Goal: Task Accomplishment & Management: Manage account settings

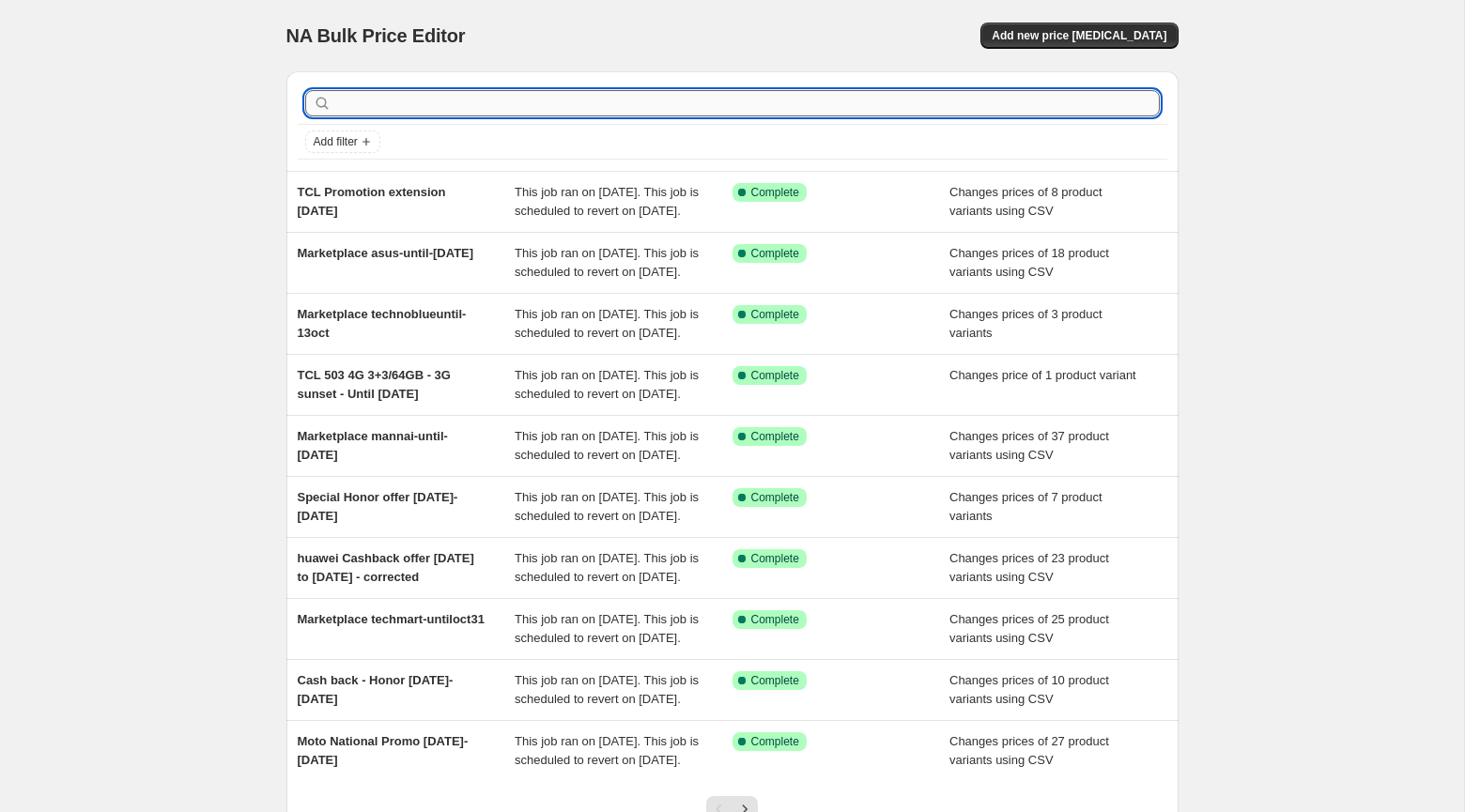
click at [448, 97] on input "text" at bounding box center [747, 103] width 825 height 26
paste input "Aging Clearing Offer starting May 18, 2025"
type input "Aging Clearing Offer starting May 18, 2025"
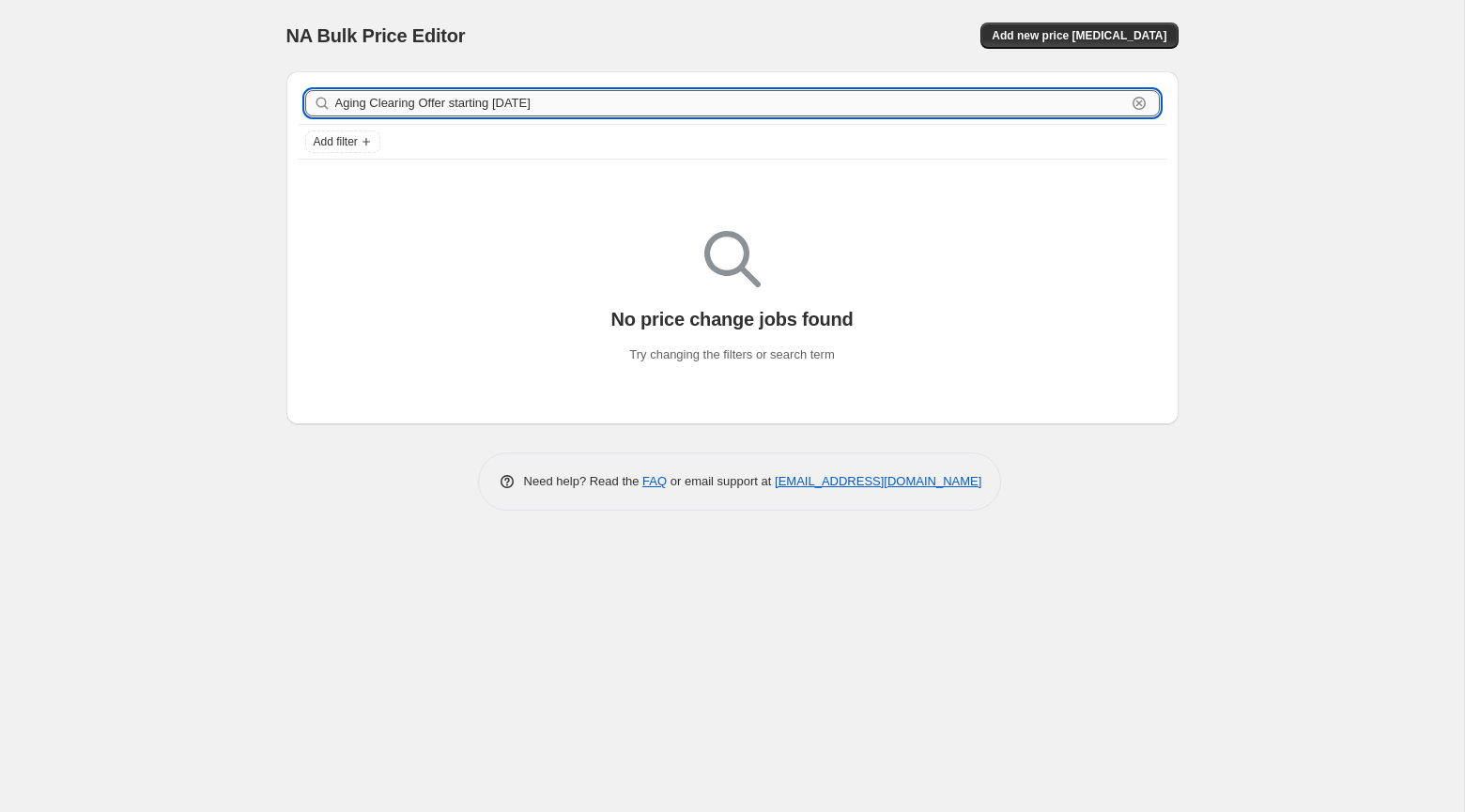
click at [589, 115] on input "Aging Clearing Offer starting May 18, 2025" at bounding box center [730, 103] width 791 height 26
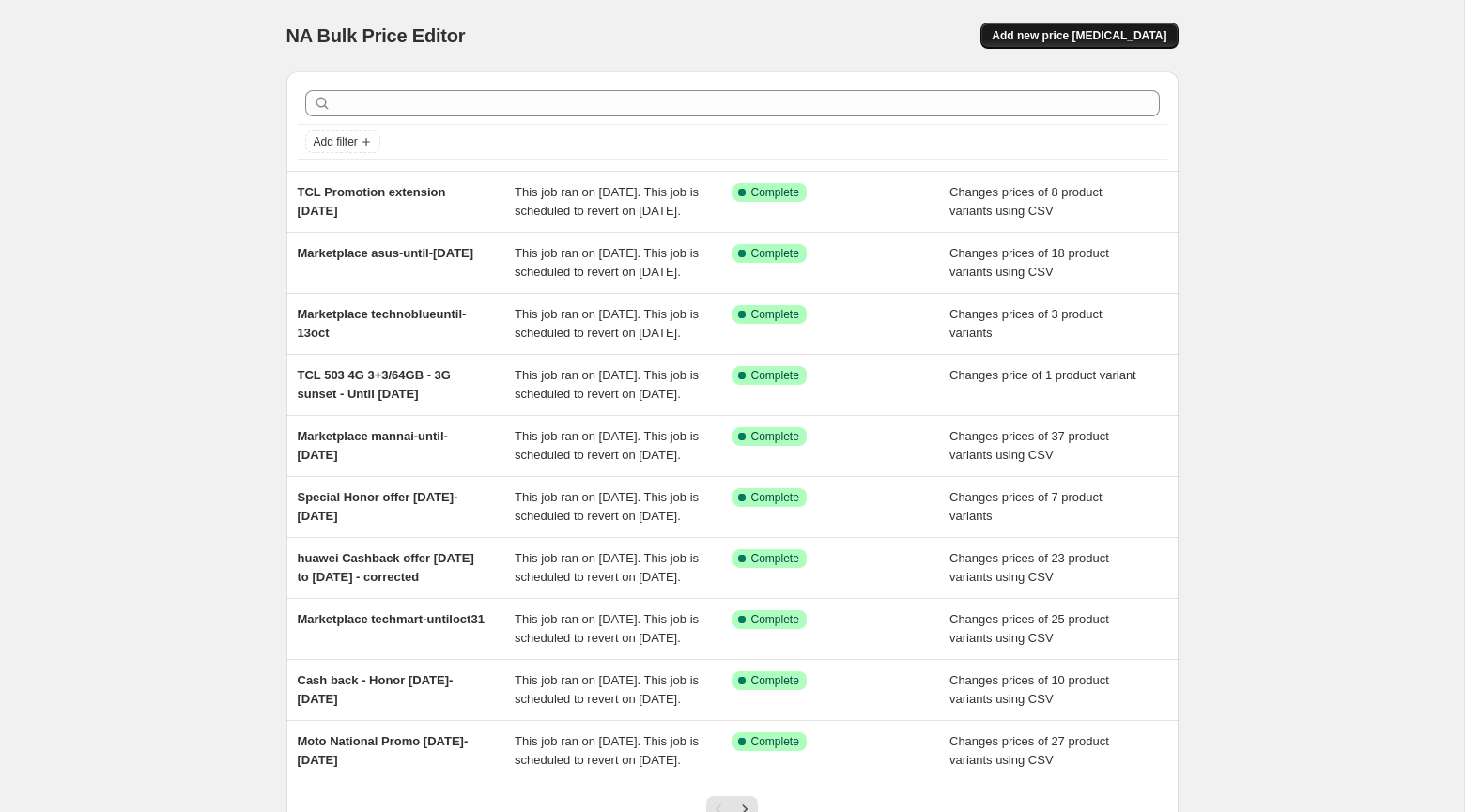
click at [1122, 36] on span "Add new price change job" at bounding box center [1079, 36] width 175 height 15
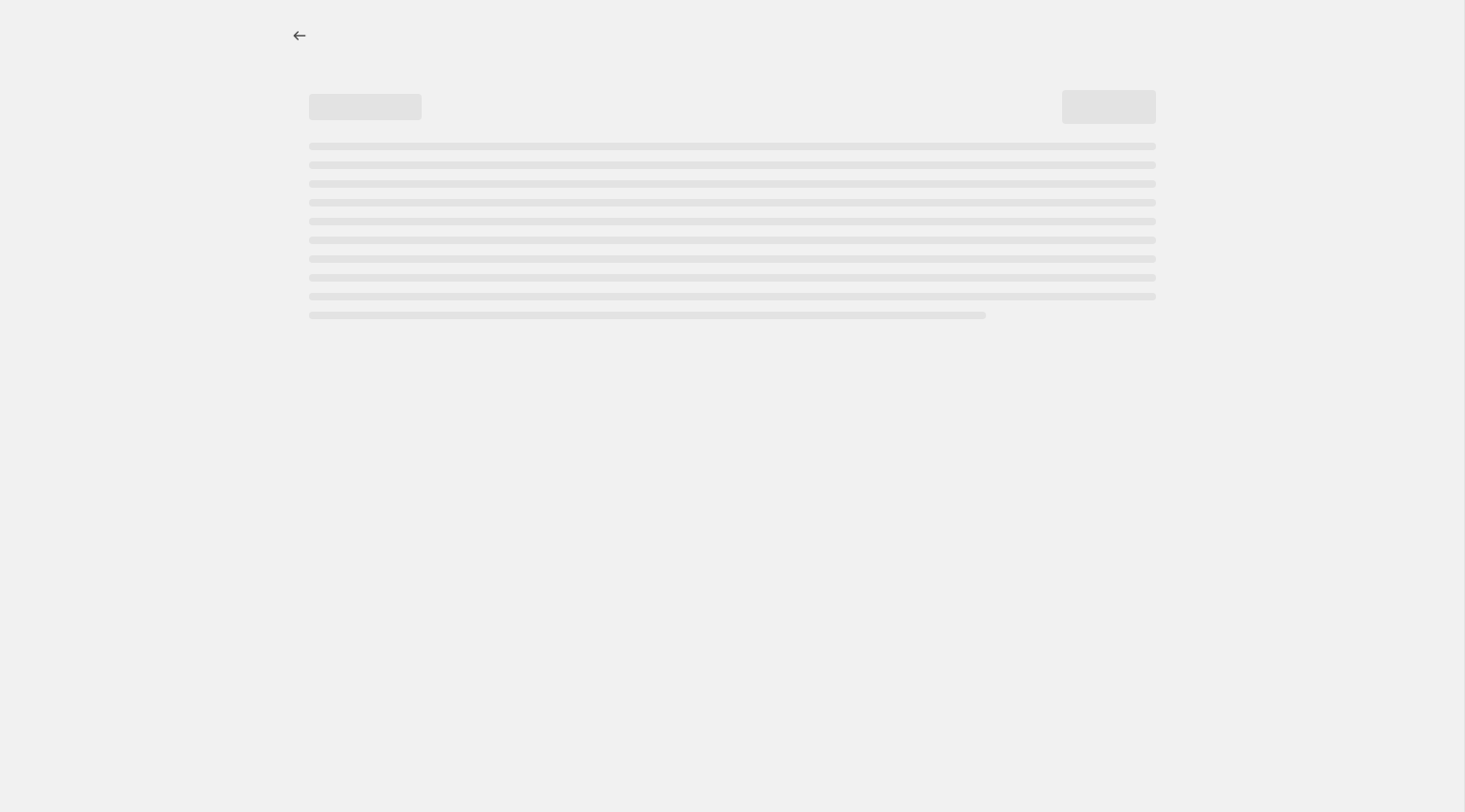
select select "percentage"
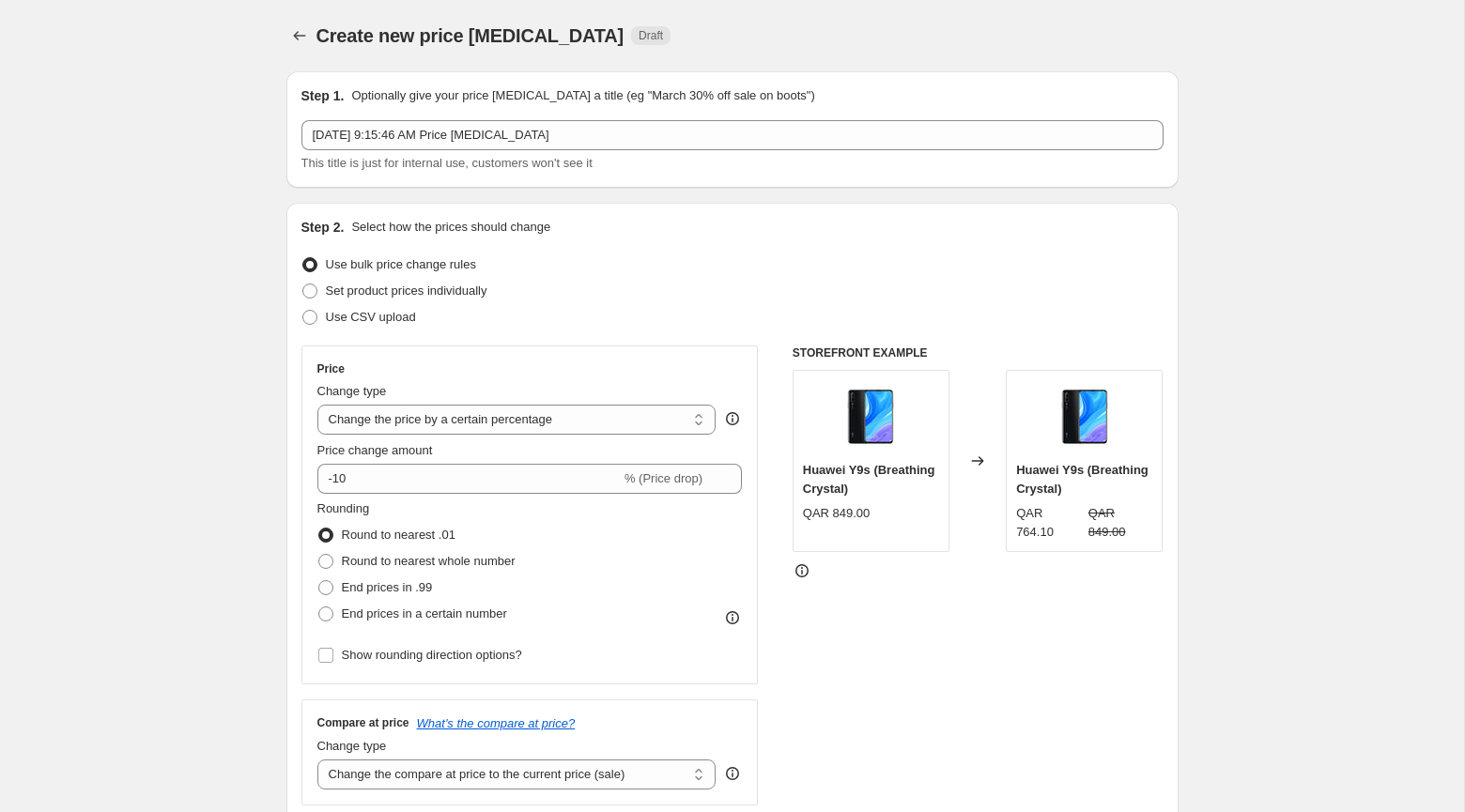
click at [442, 273] on span "Use bulk price change rules" at bounding box center [401, 265] width 150 height 19
click at [304, 258] on input "Use bulk price change rules" at bounding box center [303, 258] width 1 height 1
click at [440, 291] on span "Set product prices individually" at bounding box center [406, 290] width 162 height 14
click at [304, 285] on input "Set product prices individually" at bounding box center [303, 284] width 1 height 1
radio input "true"
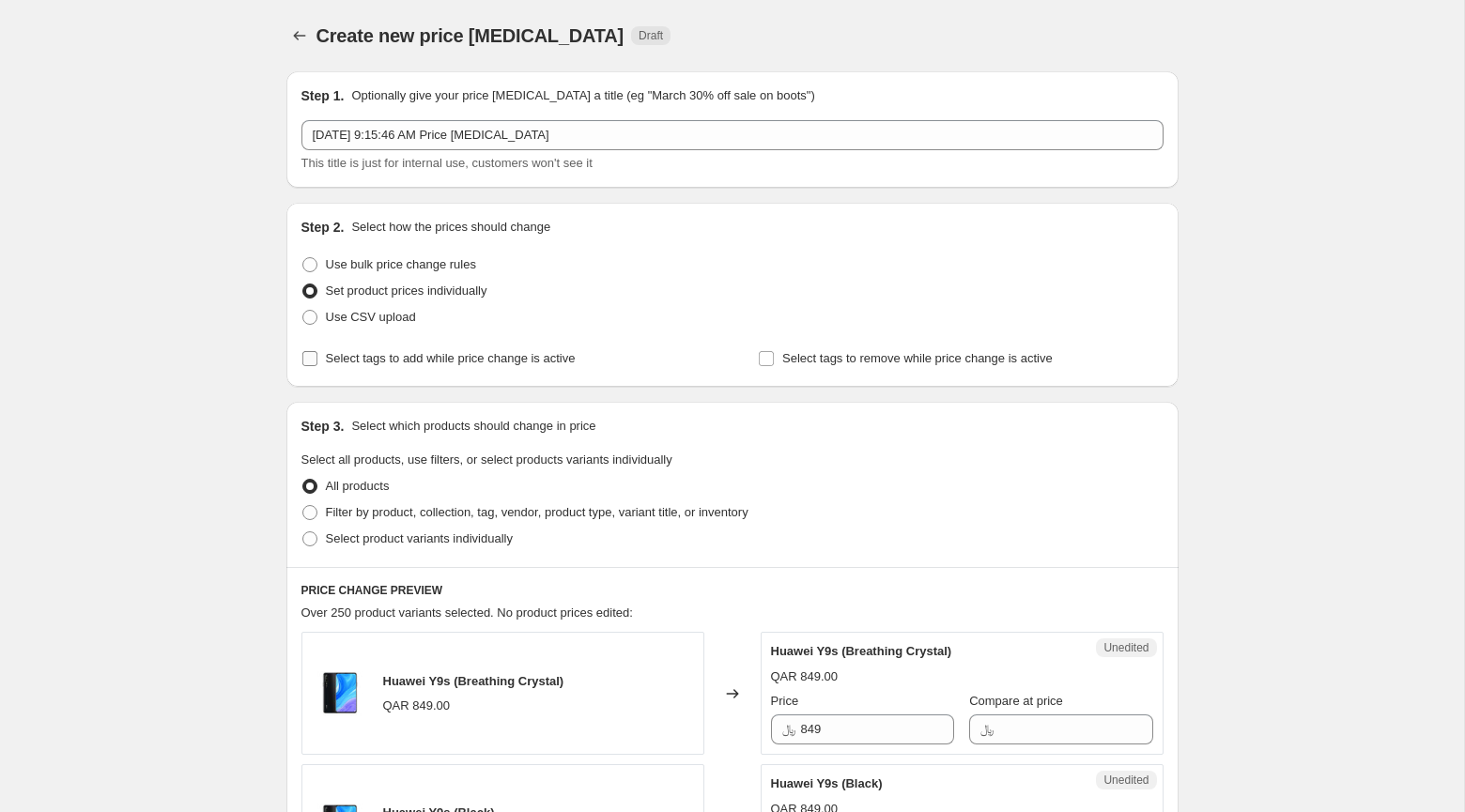
click at [528, 364] on span "Select tags to add while price change is active" at bounding box center [450, 357] width 250 height 14
click at [317, 364] on input "Select tags to add while price change is active" at bounding box center [310, 358] width 15 height 15
checkbox input "true"
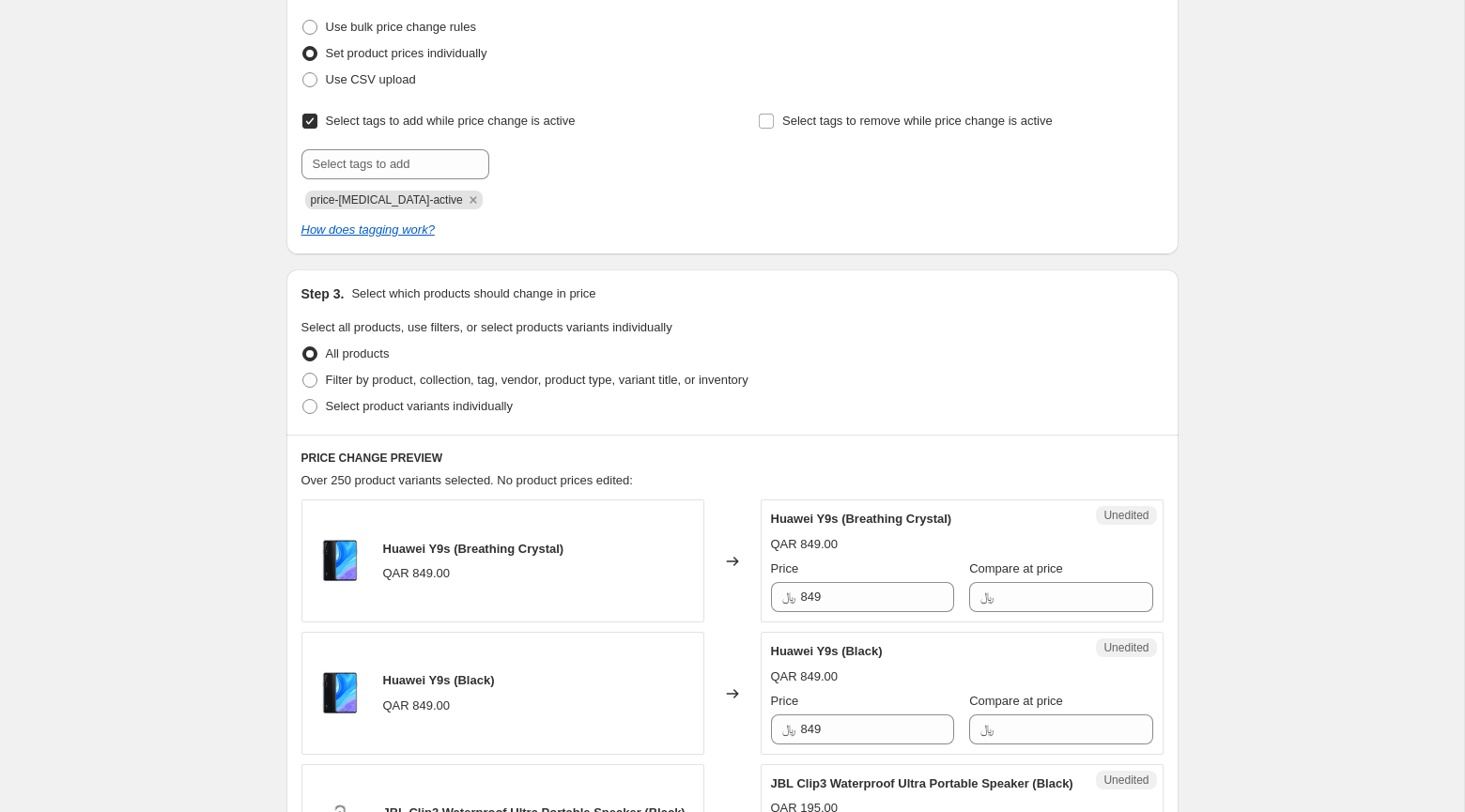
scroll to position [242, 0]
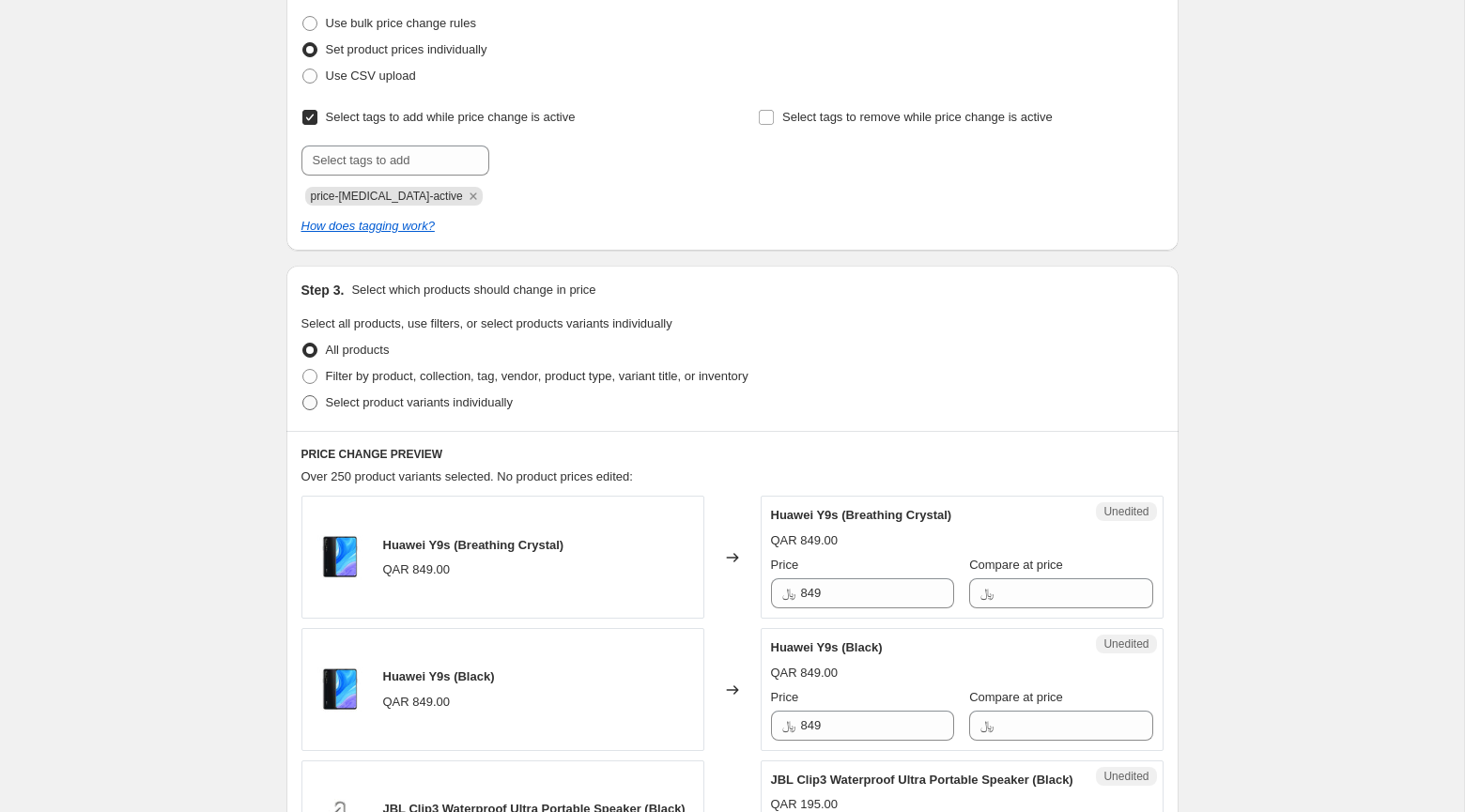
click at [448, 397] on span "Select product variants individually" at bounding box center [418, 401] width 187 height 14
click at [304, 396] on input "Select product variants individually" at bounding box center [303, 395] width 1 height 1
radio input "true"
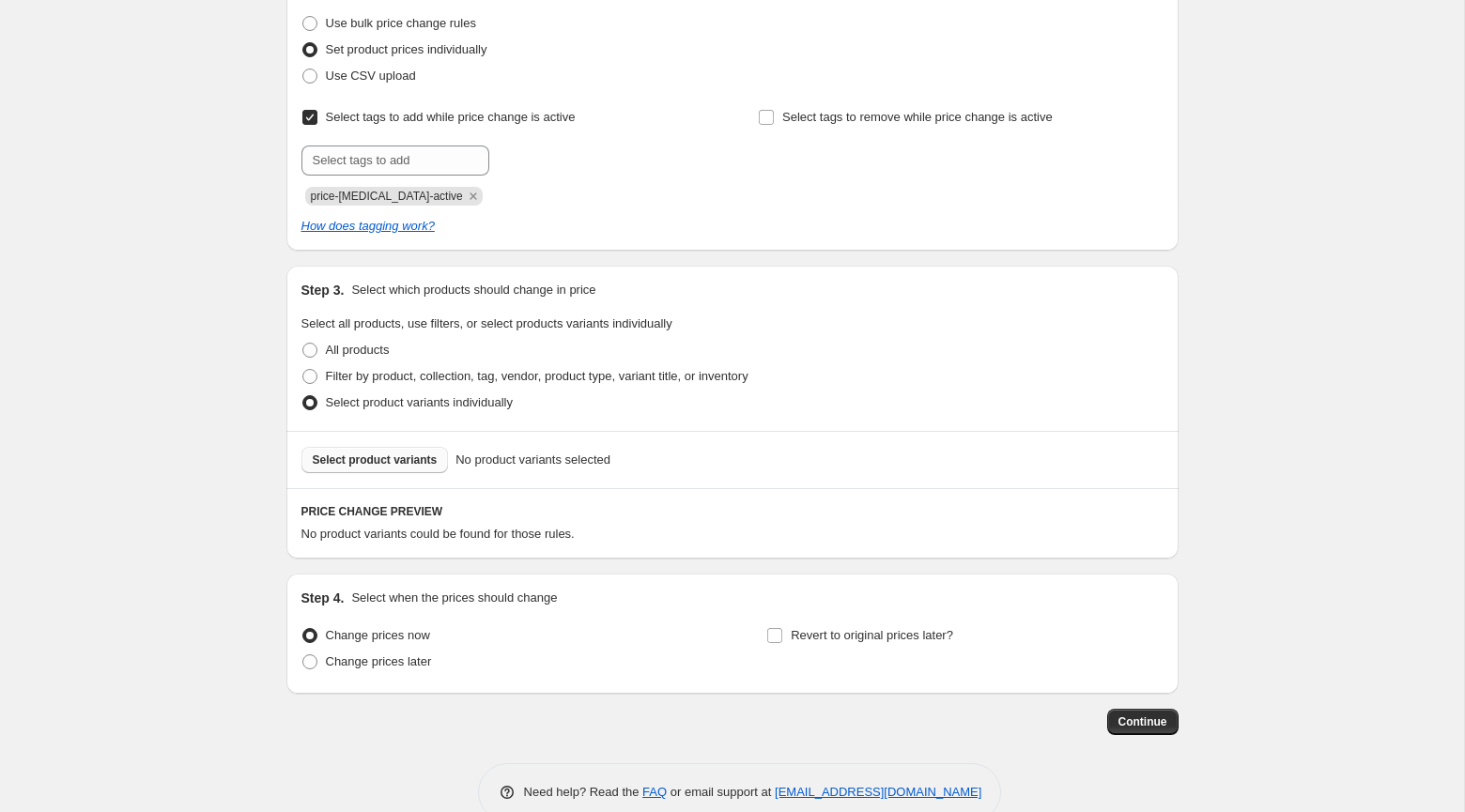
click at [409, 461] on span "Select product variants" at bounding box center [375, 460] width 125 height 15
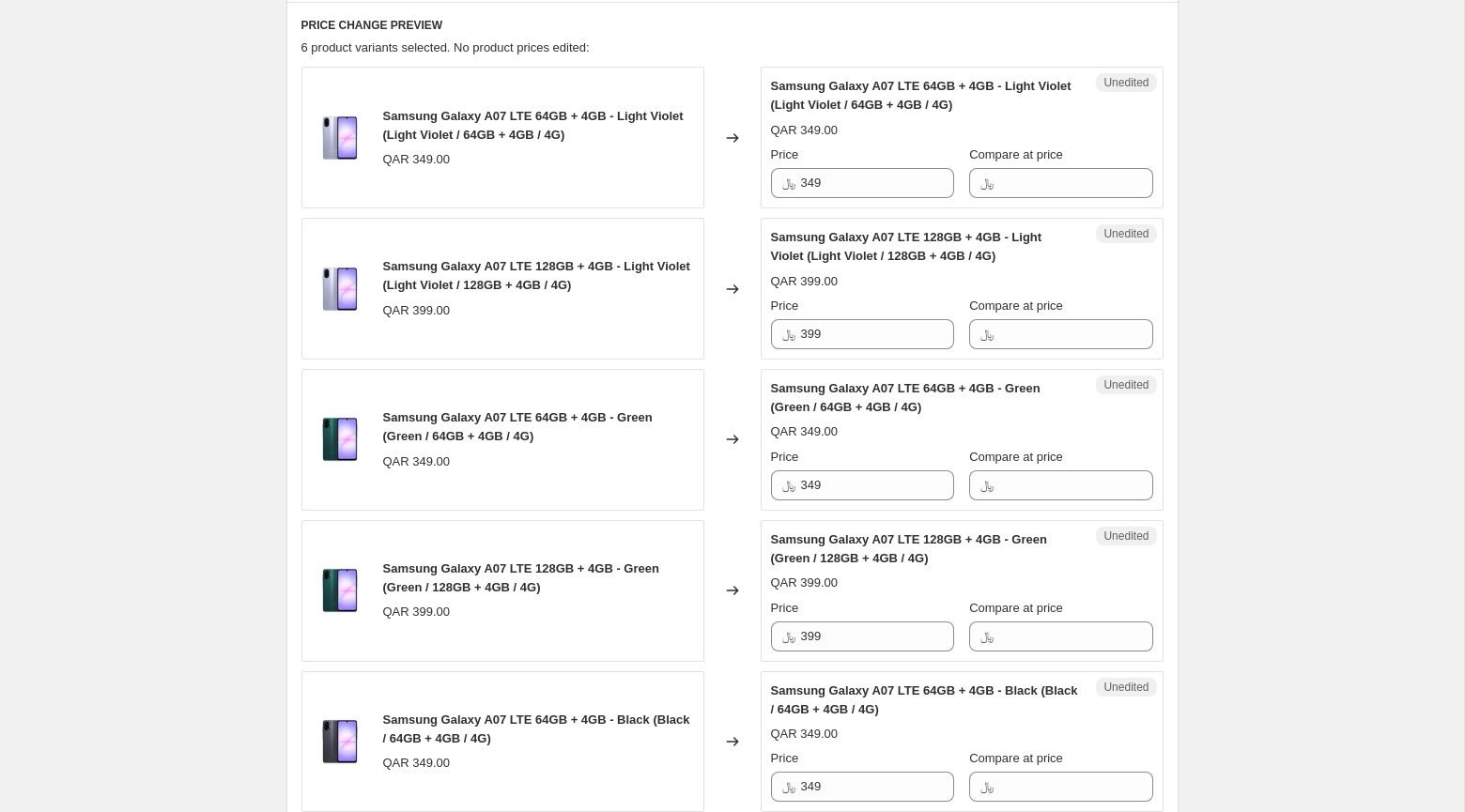
scroll to position [0, 0]
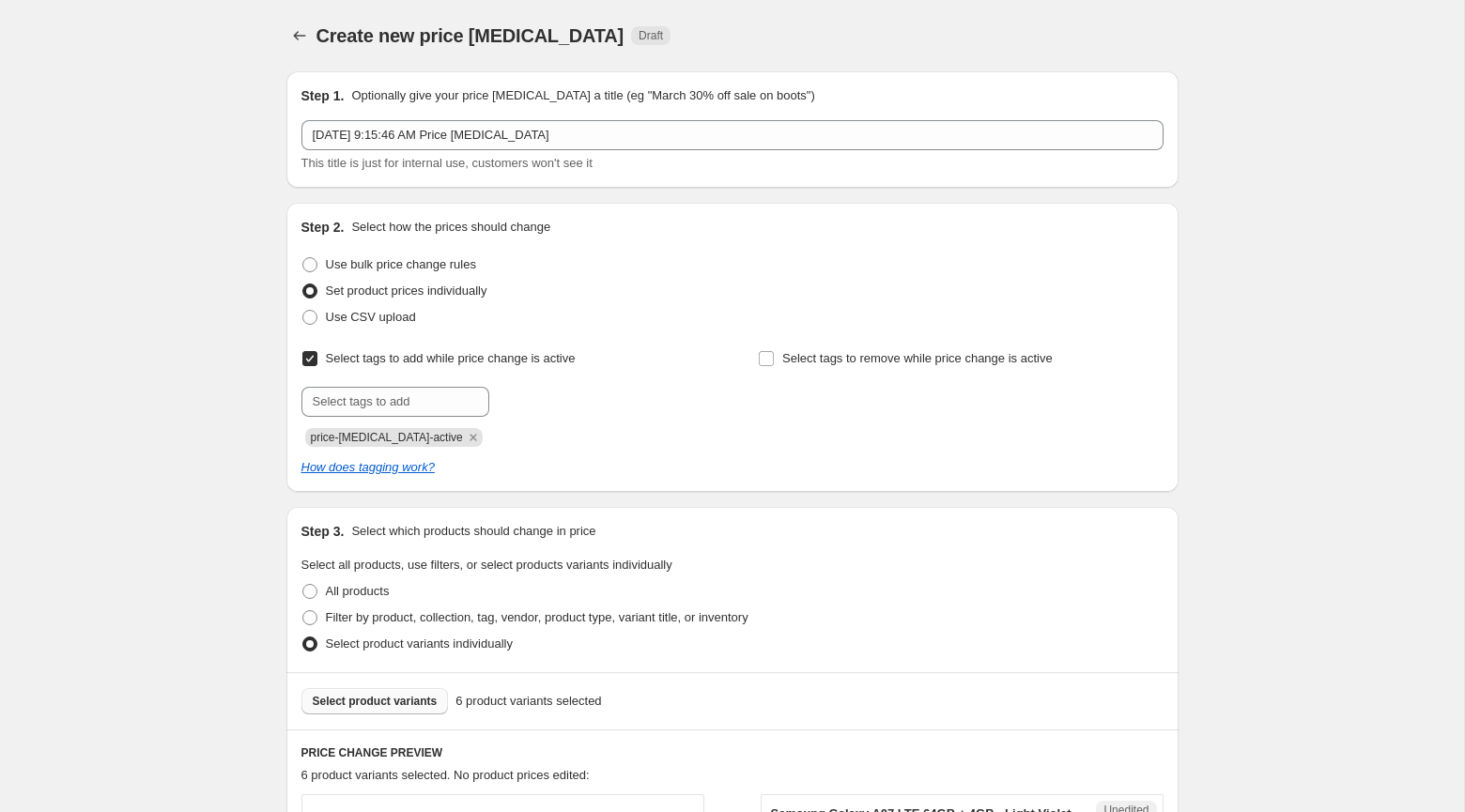
click at [401, 56] on div "Create new price change job. This page is ready Create new price change job Dra…" at bounding box center [732, 36] width 892 height 71
click at [303, 38] on icon "Price change jobs" at bounding box center [300, 36] width 19 height 19
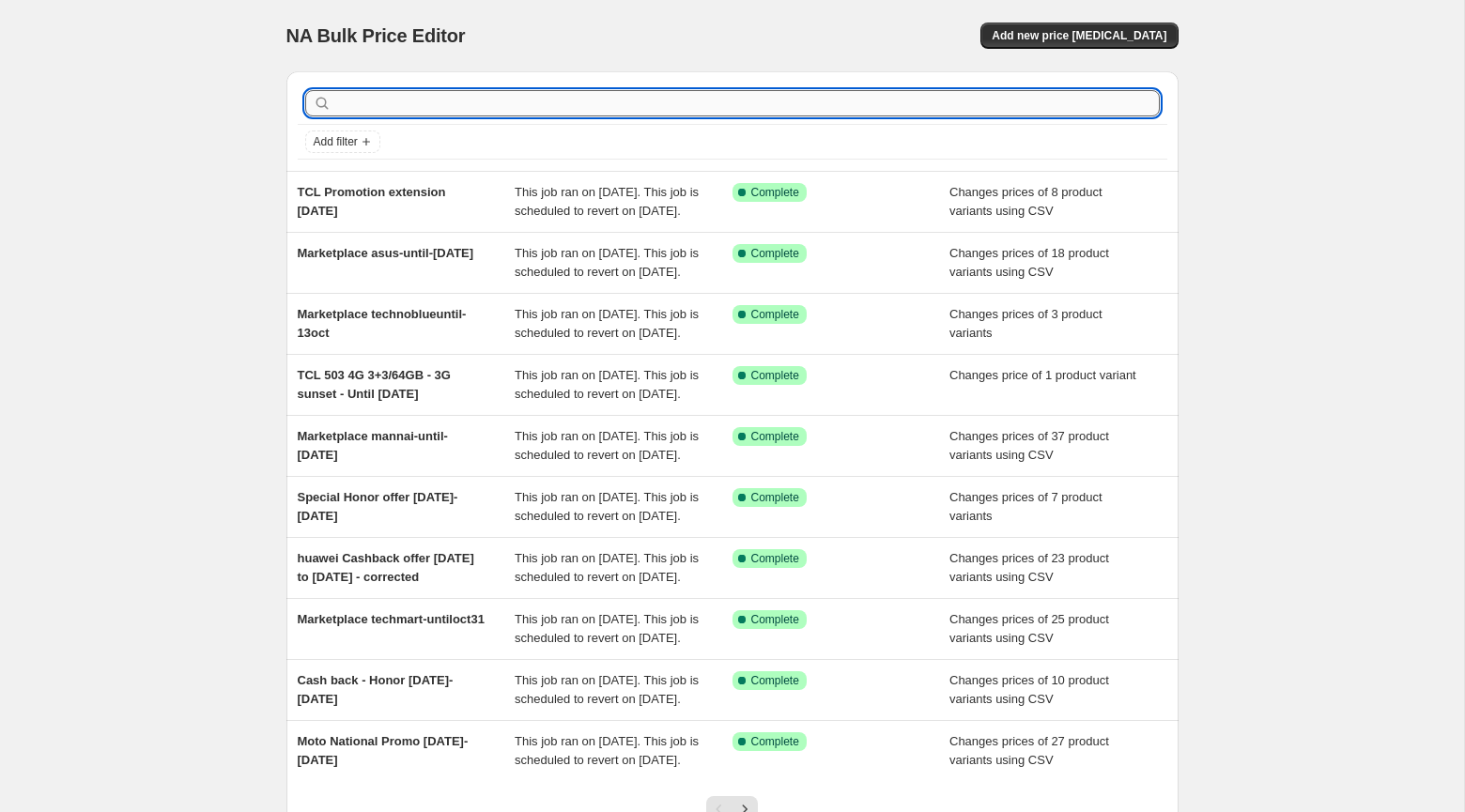
click at [456, 110] on input "text" at bounding box center [747, 103] width 825 height 26
type input "ao7"
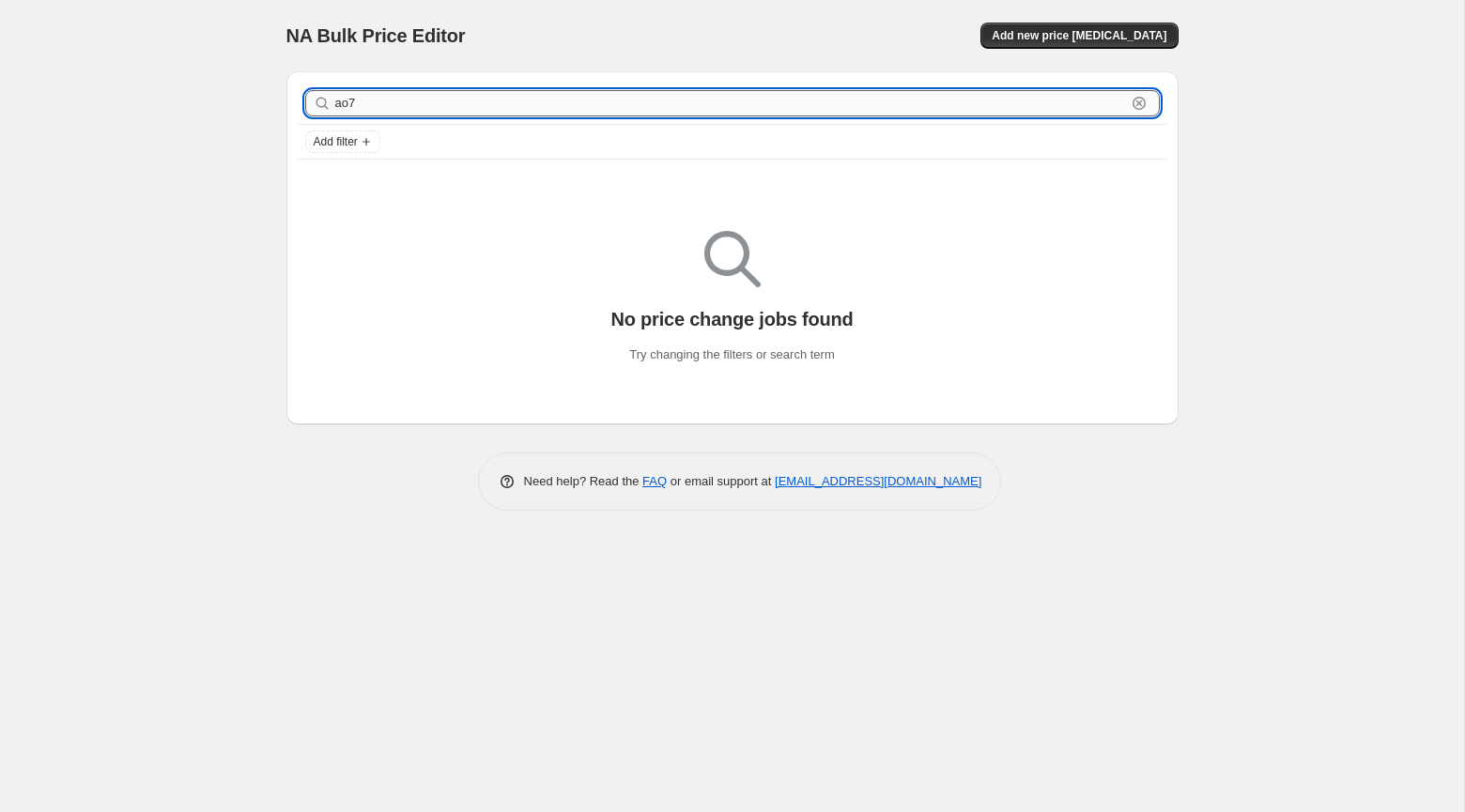
click at [400, 107] on input "ao7" at bounding box center [730, 103] width 791 height 26
type input "a07"
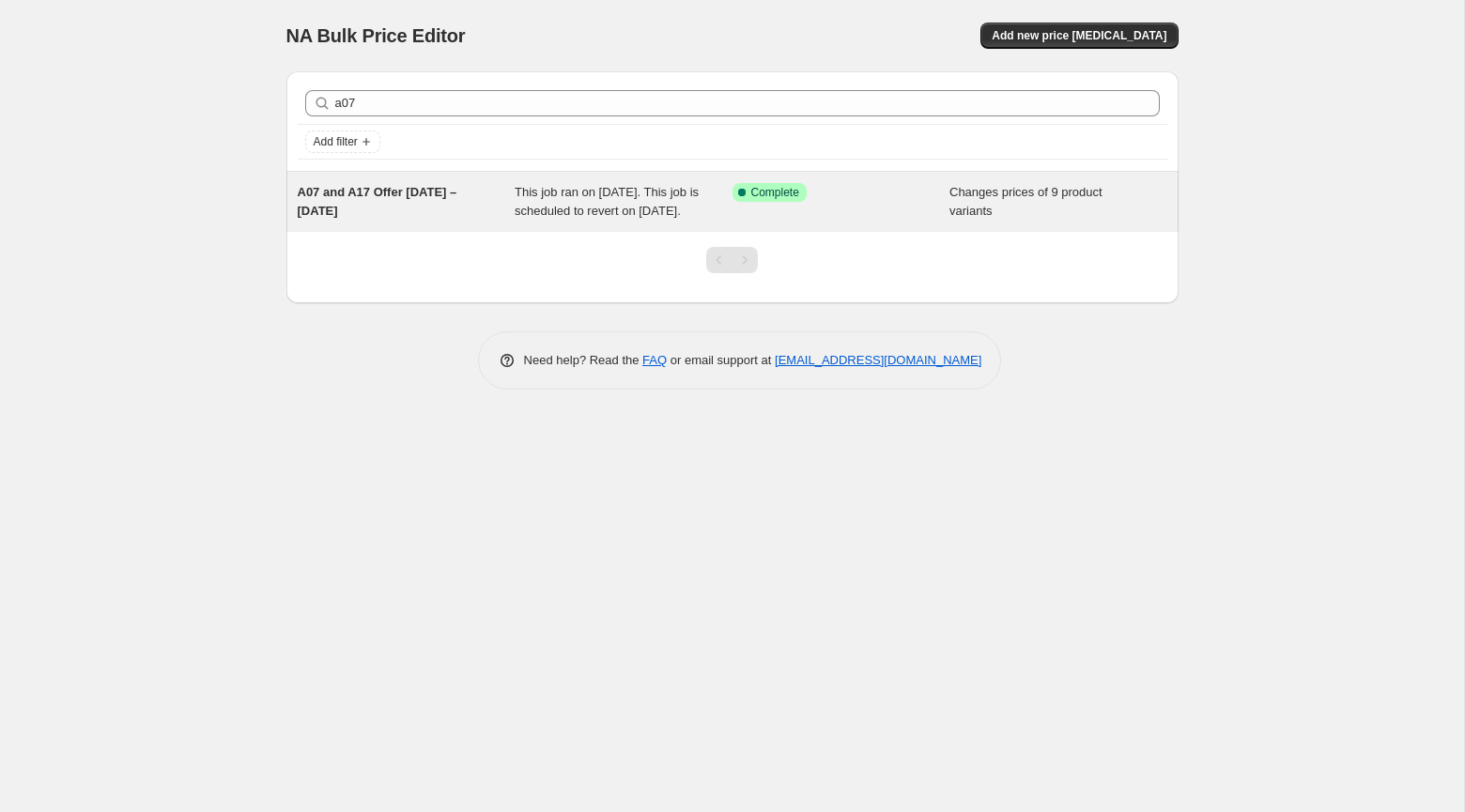
click at [453, 195] on span "A07 and A17 Offer [DATE] – [DATE]" at bounding box center [378, 201] width 160 height 33
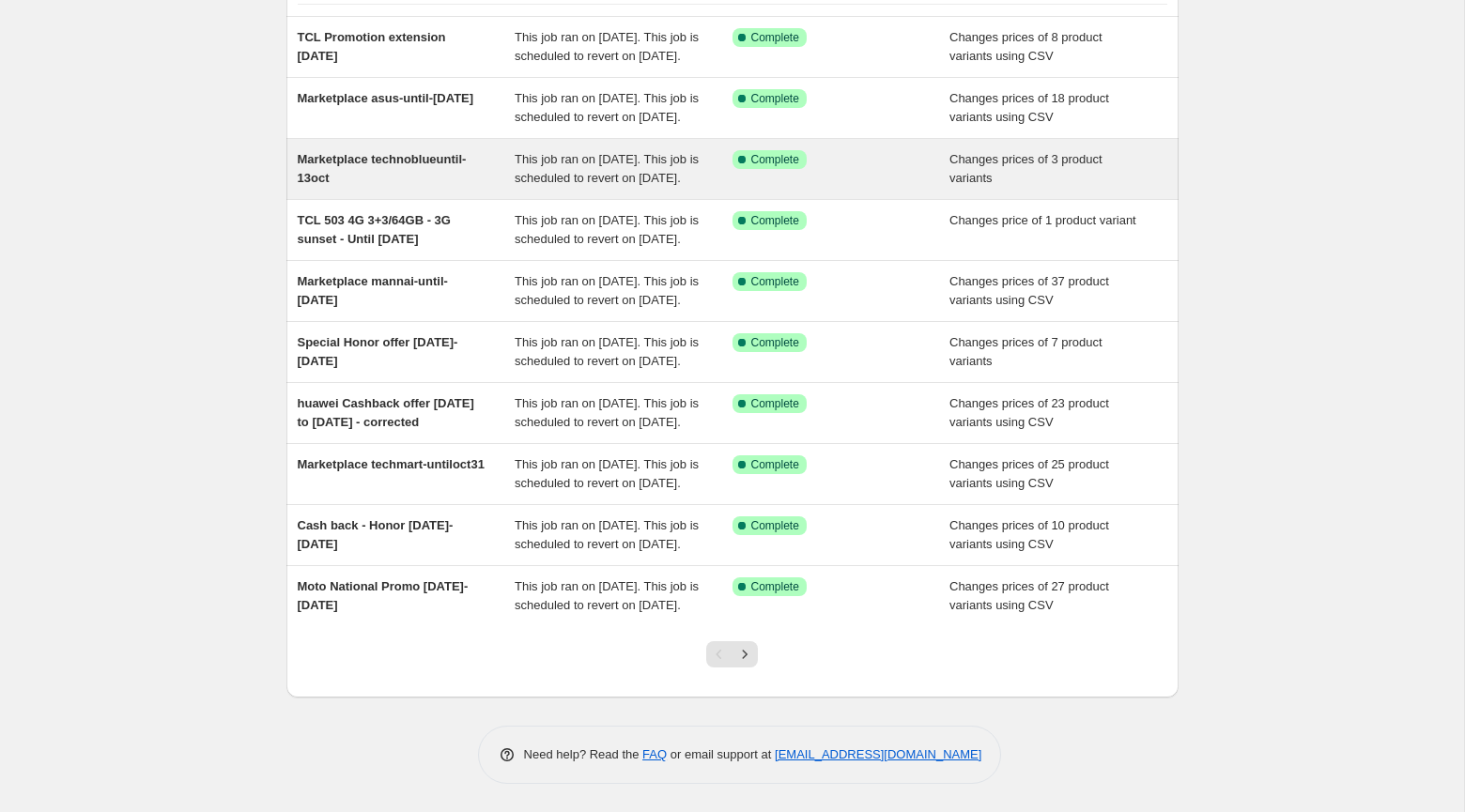
scroll to position [336, 0]
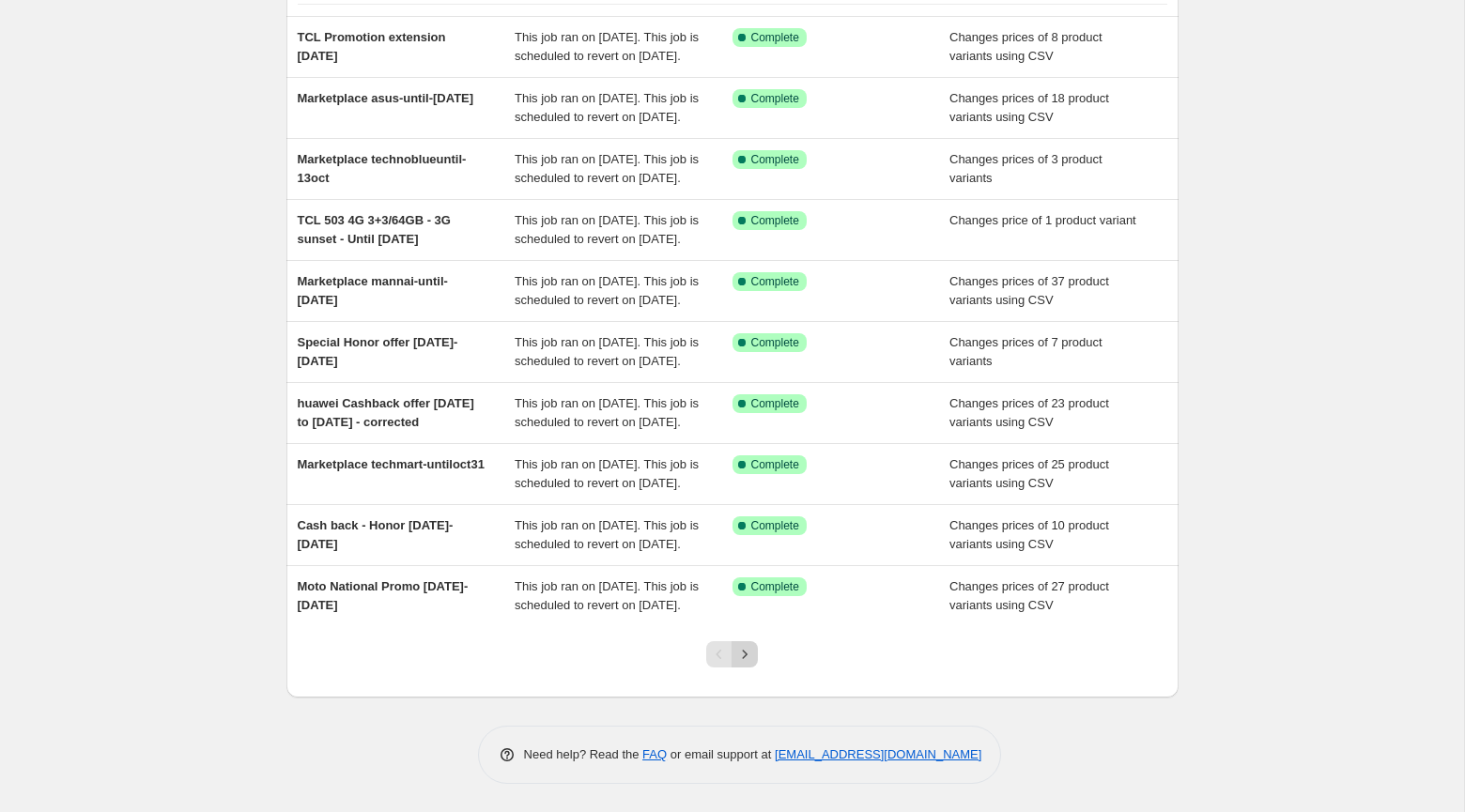
click at [741, 658] on icon "Next" at bounding box center [745, 654] width 19 height 19
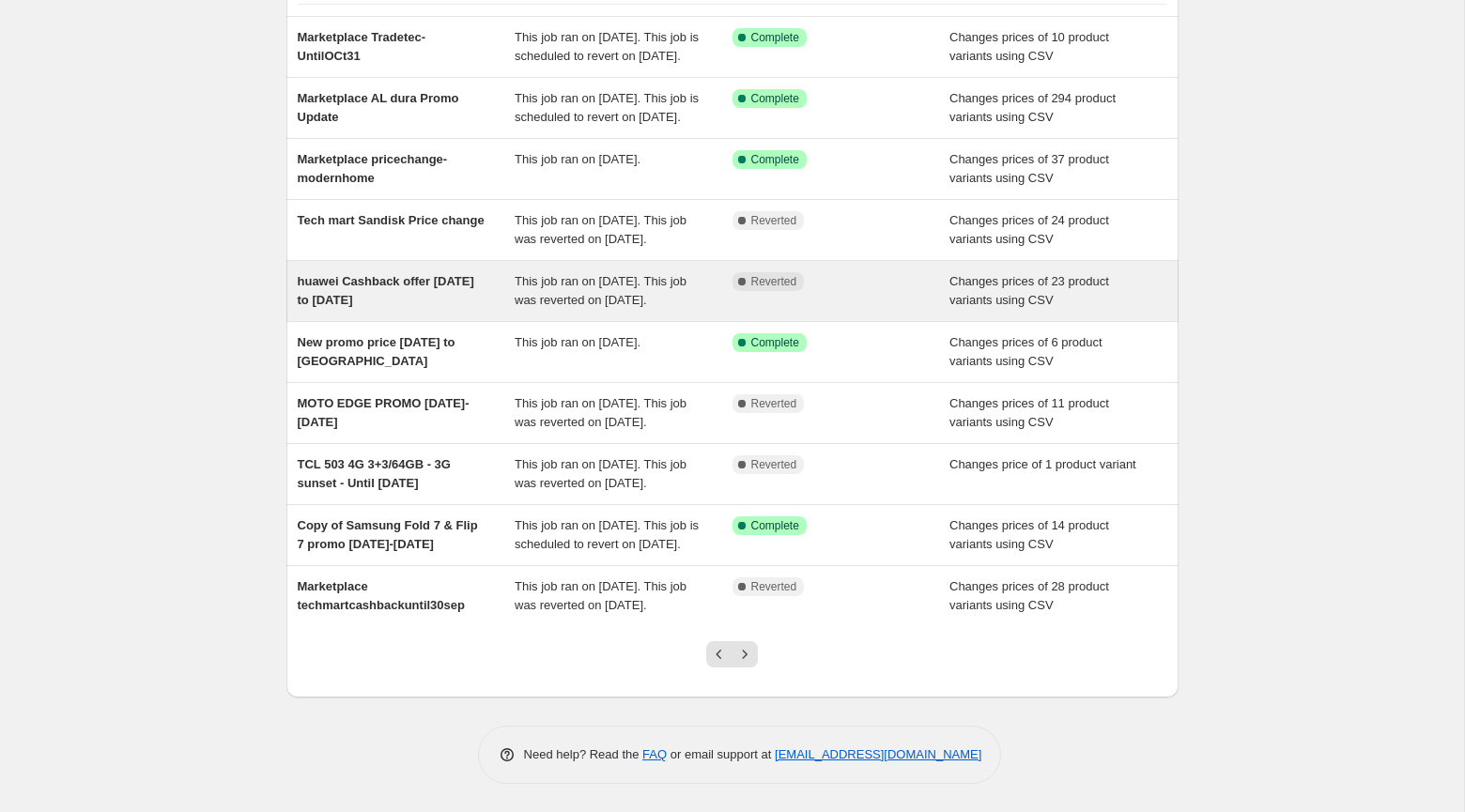
scroll to position [300, 0]
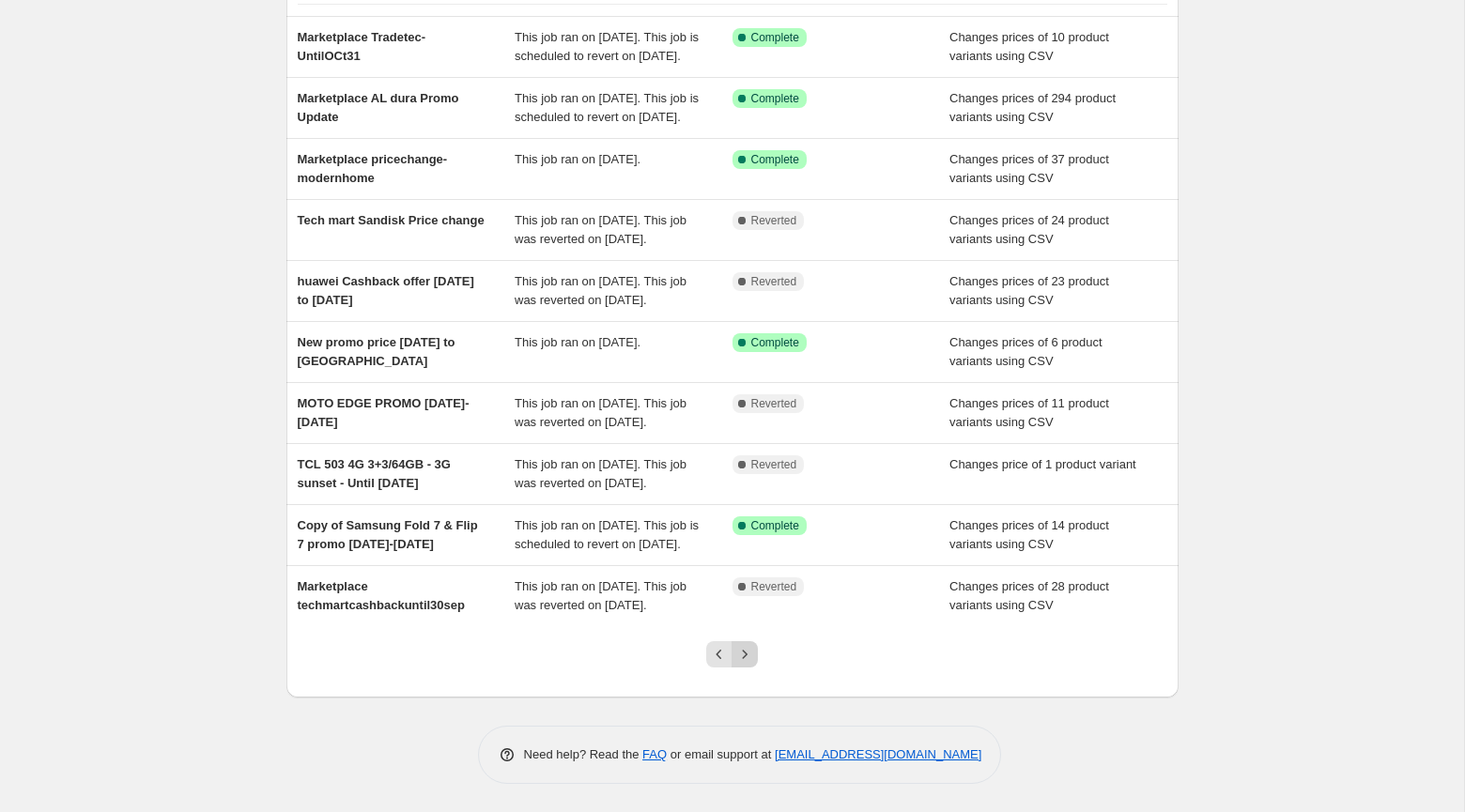
click at [740, 652] on icon "Next" at bounding box center [745, 654] width 19 height 19
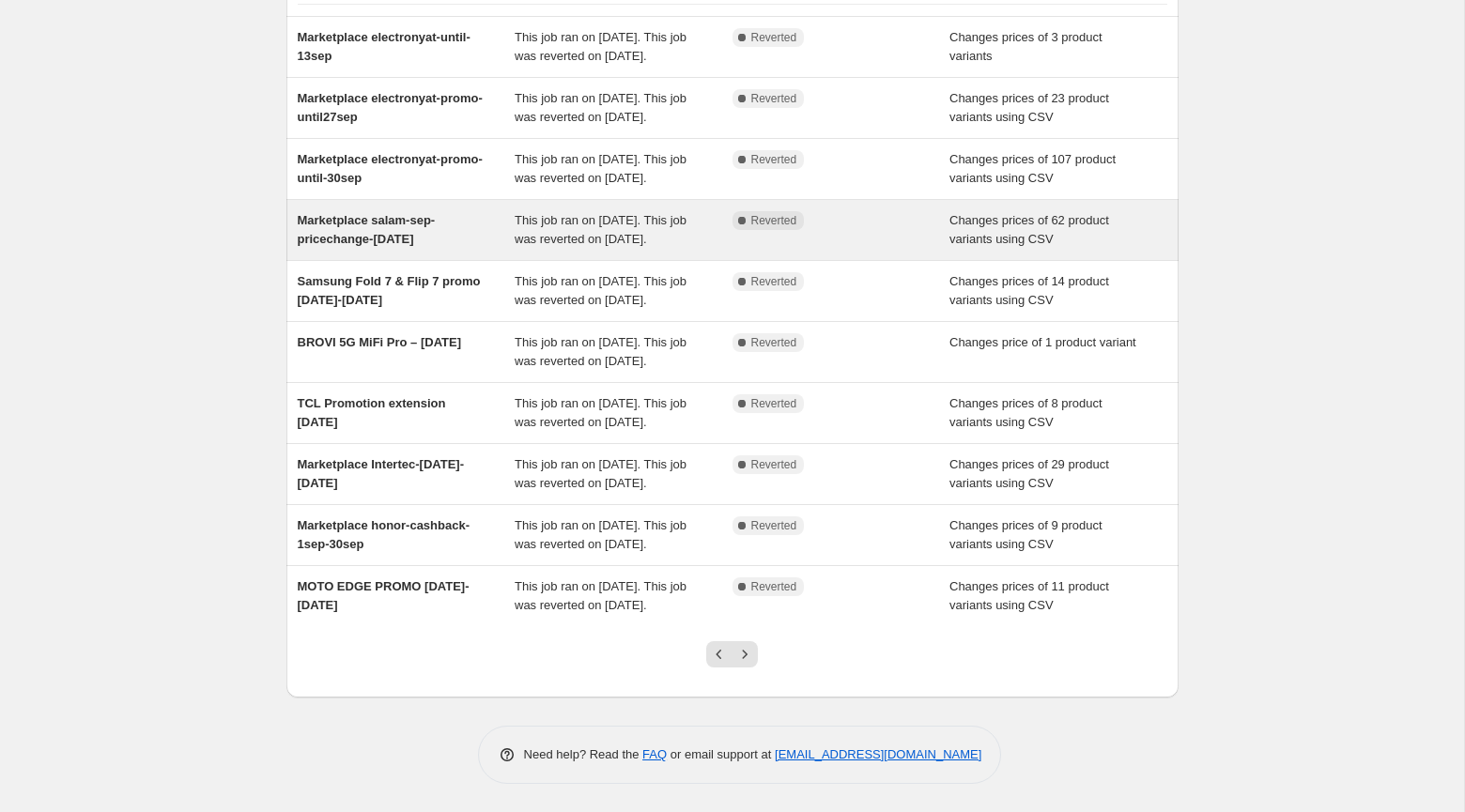
scroll to position [336, 0]
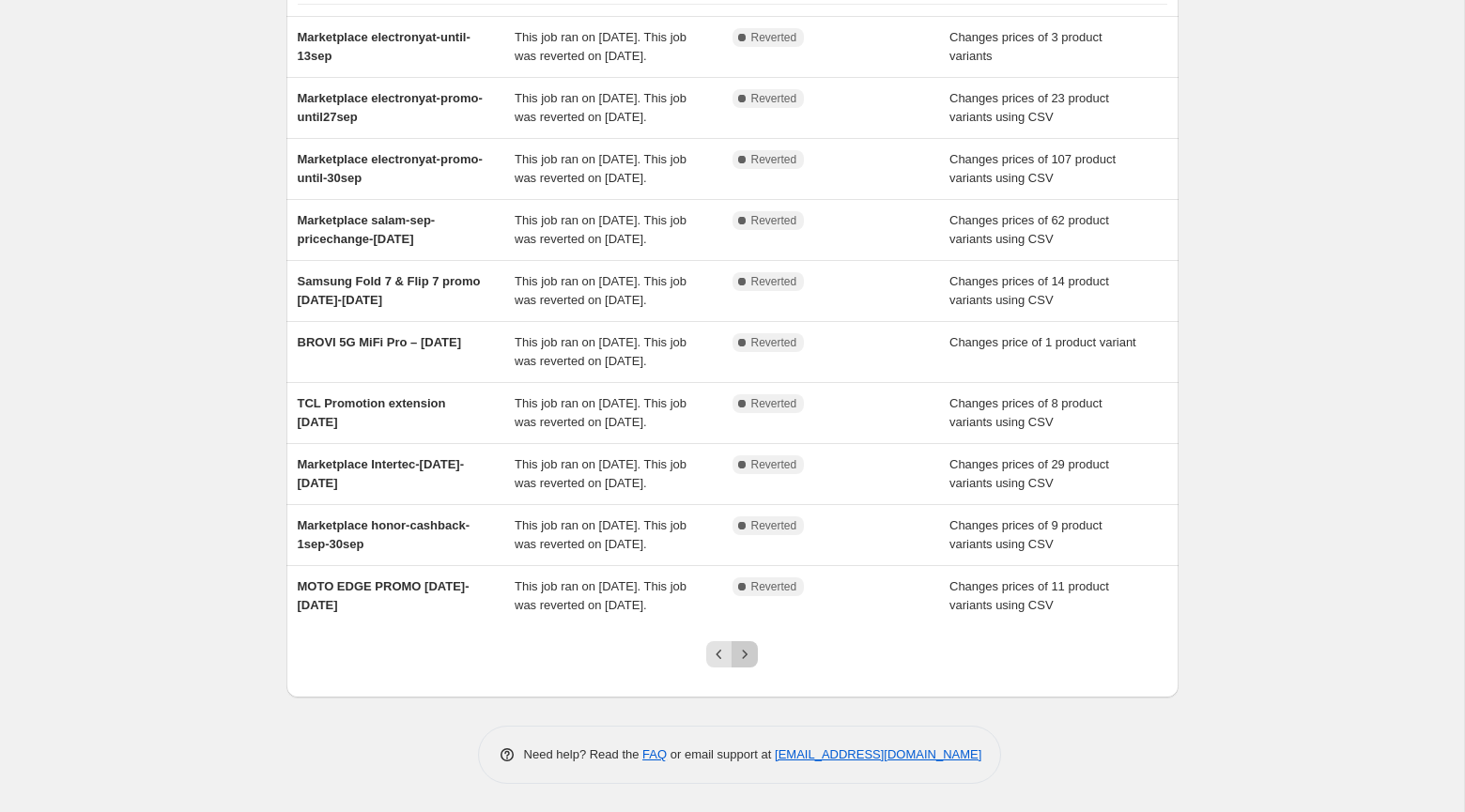
click at [744, 655] on icon "Next" at bounding box center [745, 654] width 19 height 19
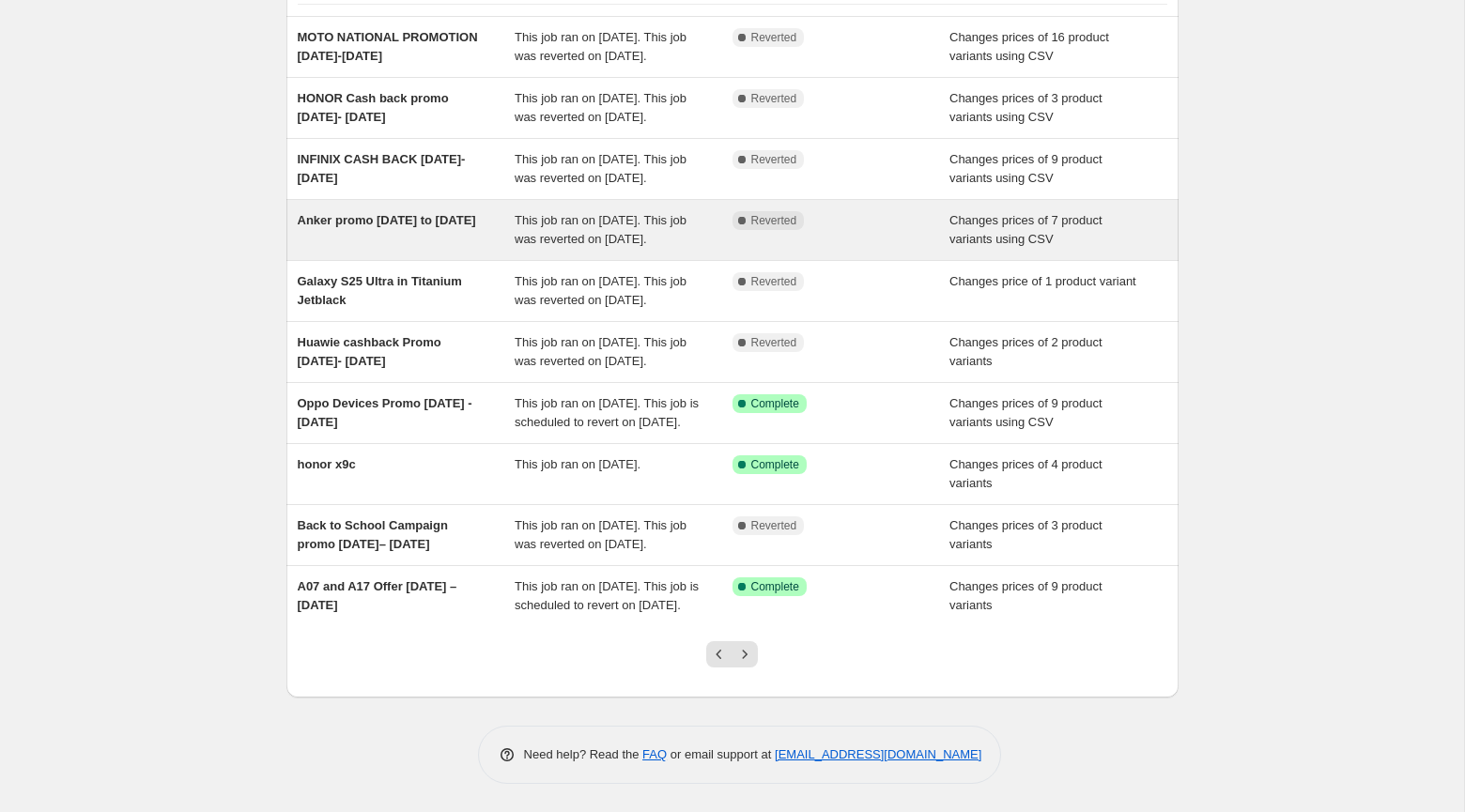
scroll to position [274, 0]
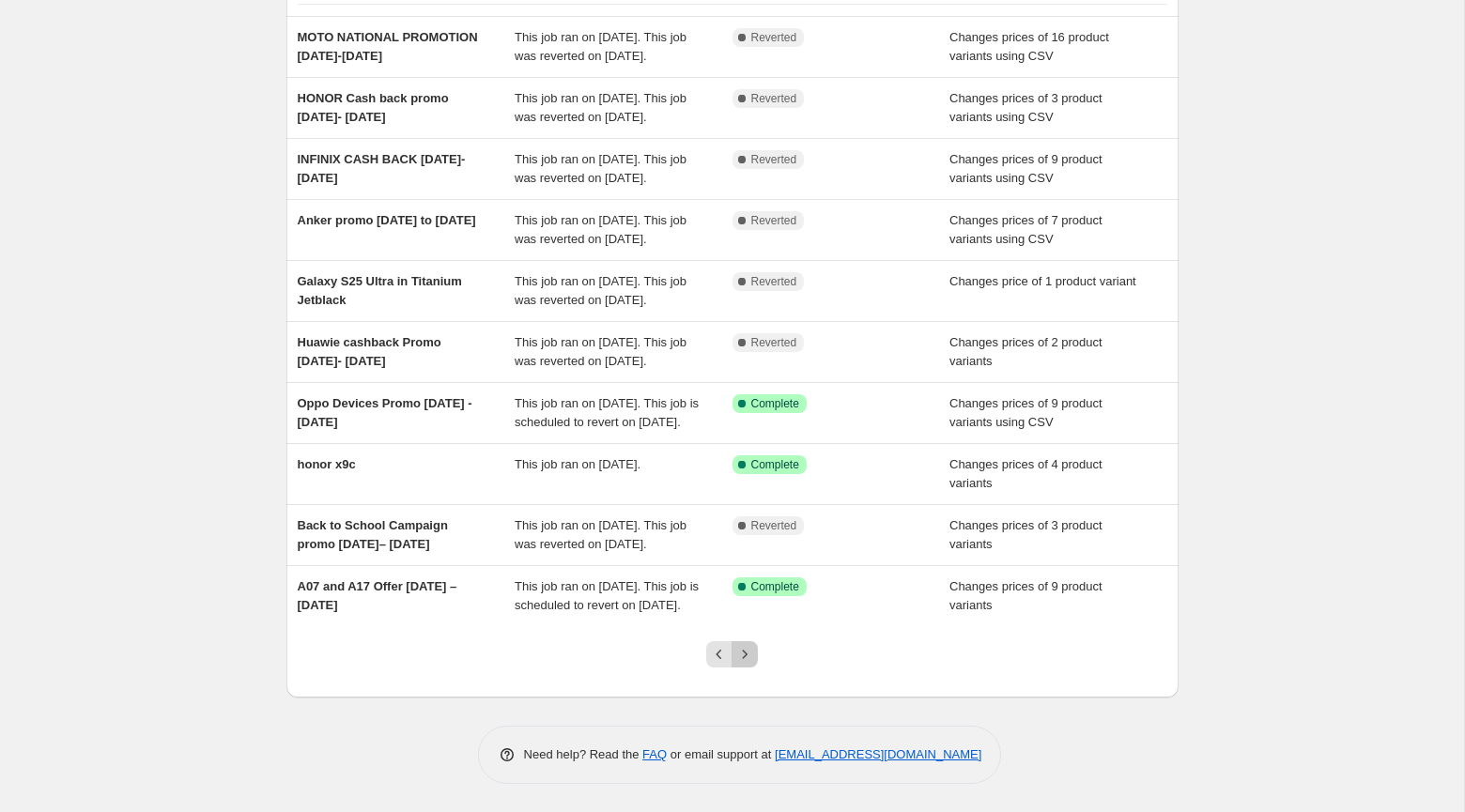
click at [743, 664] on icon "Next" at bounding box center [745, 654] width 19 height 19
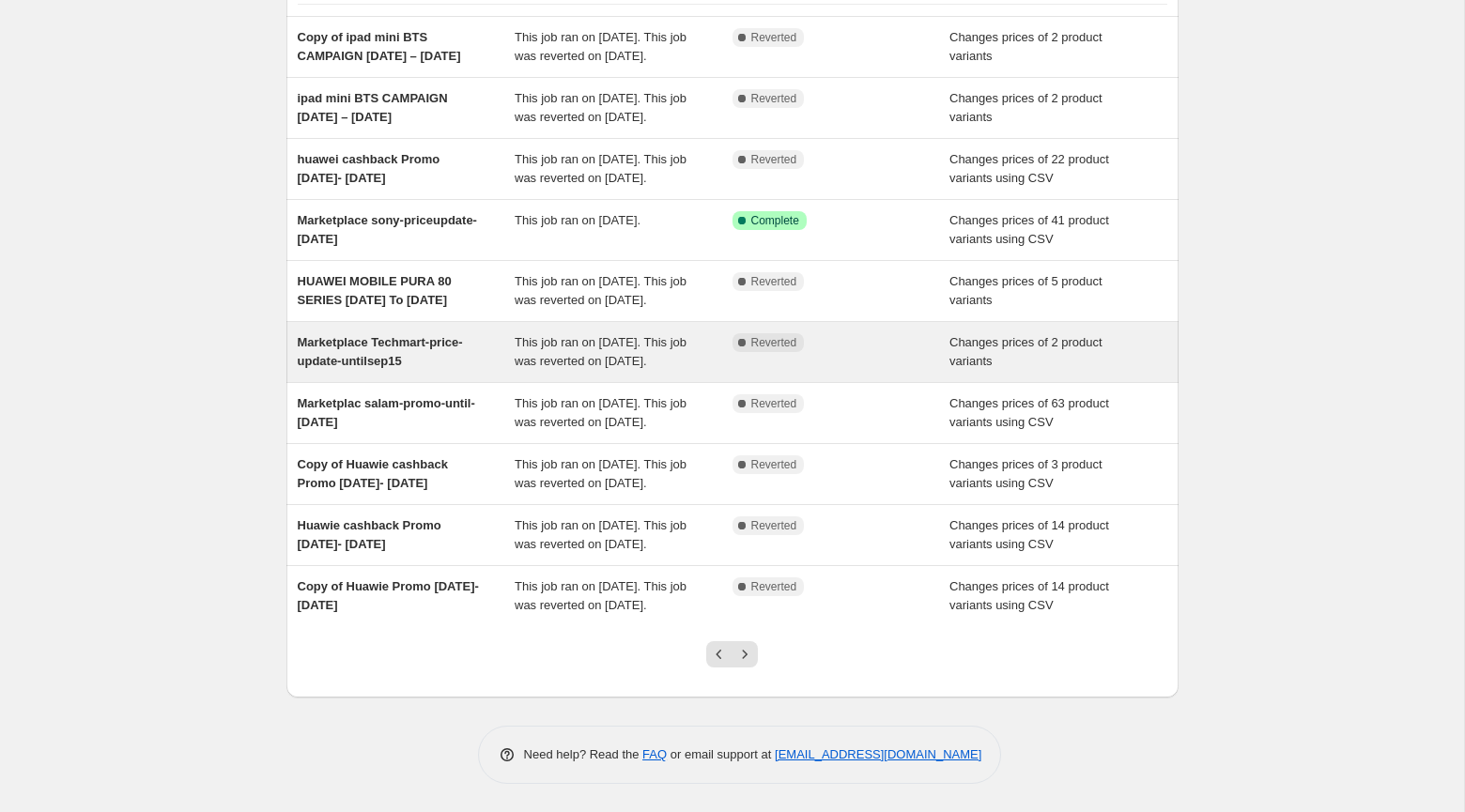
scroll to position [0, 0]
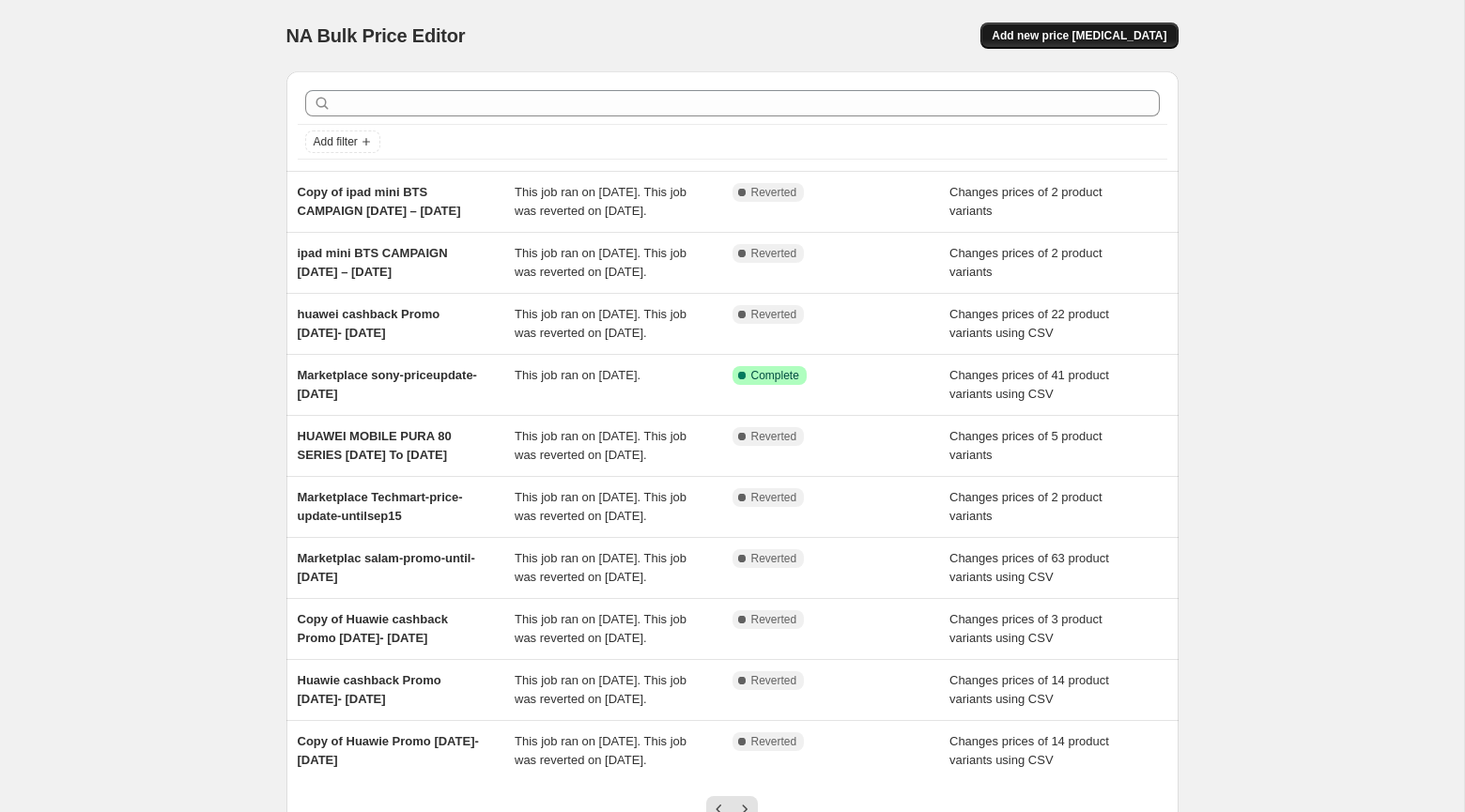
click at [1023, 44] on button "Add new price change job" at bounding box center [1079, 36] width 197 height 26
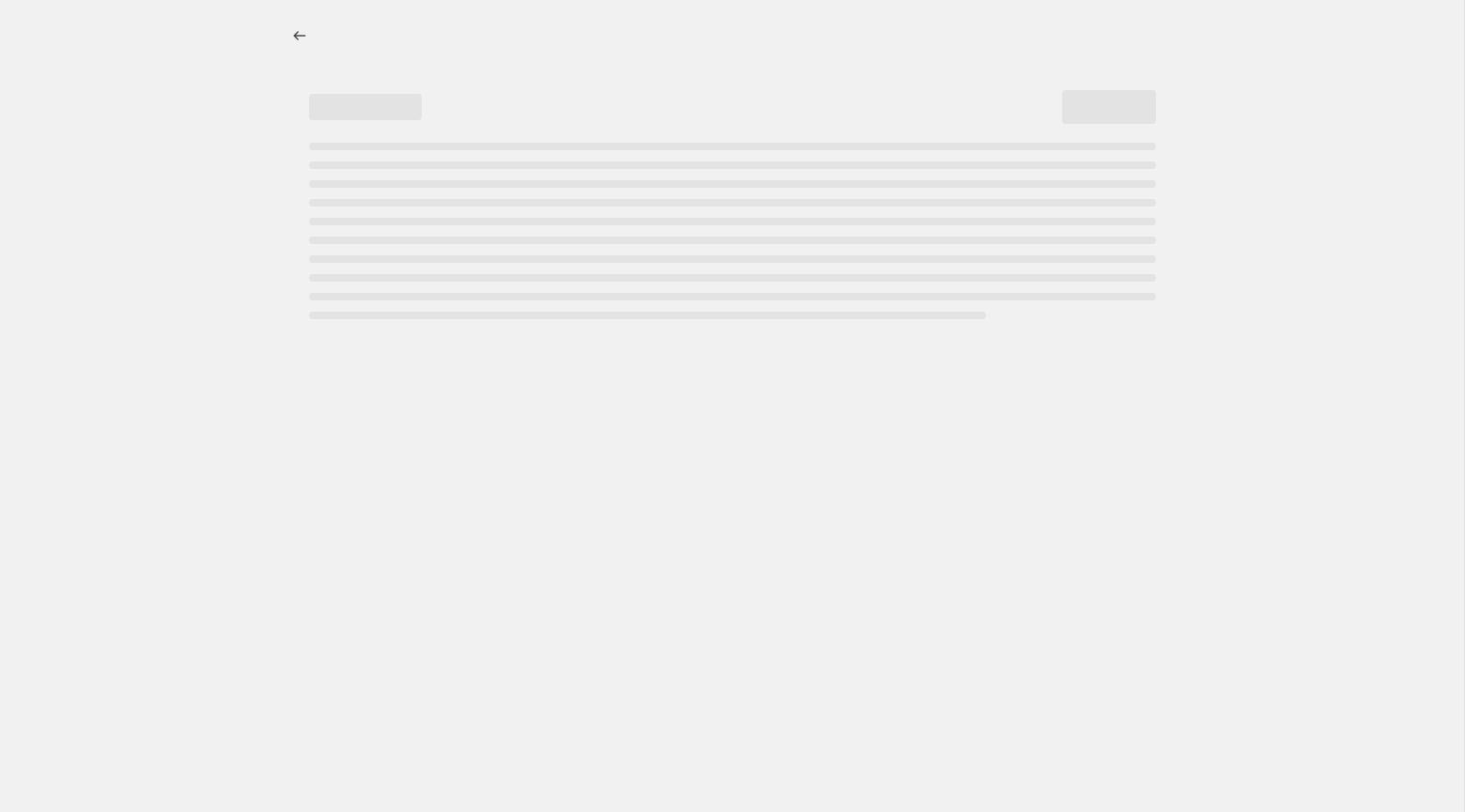
select select "percentage"
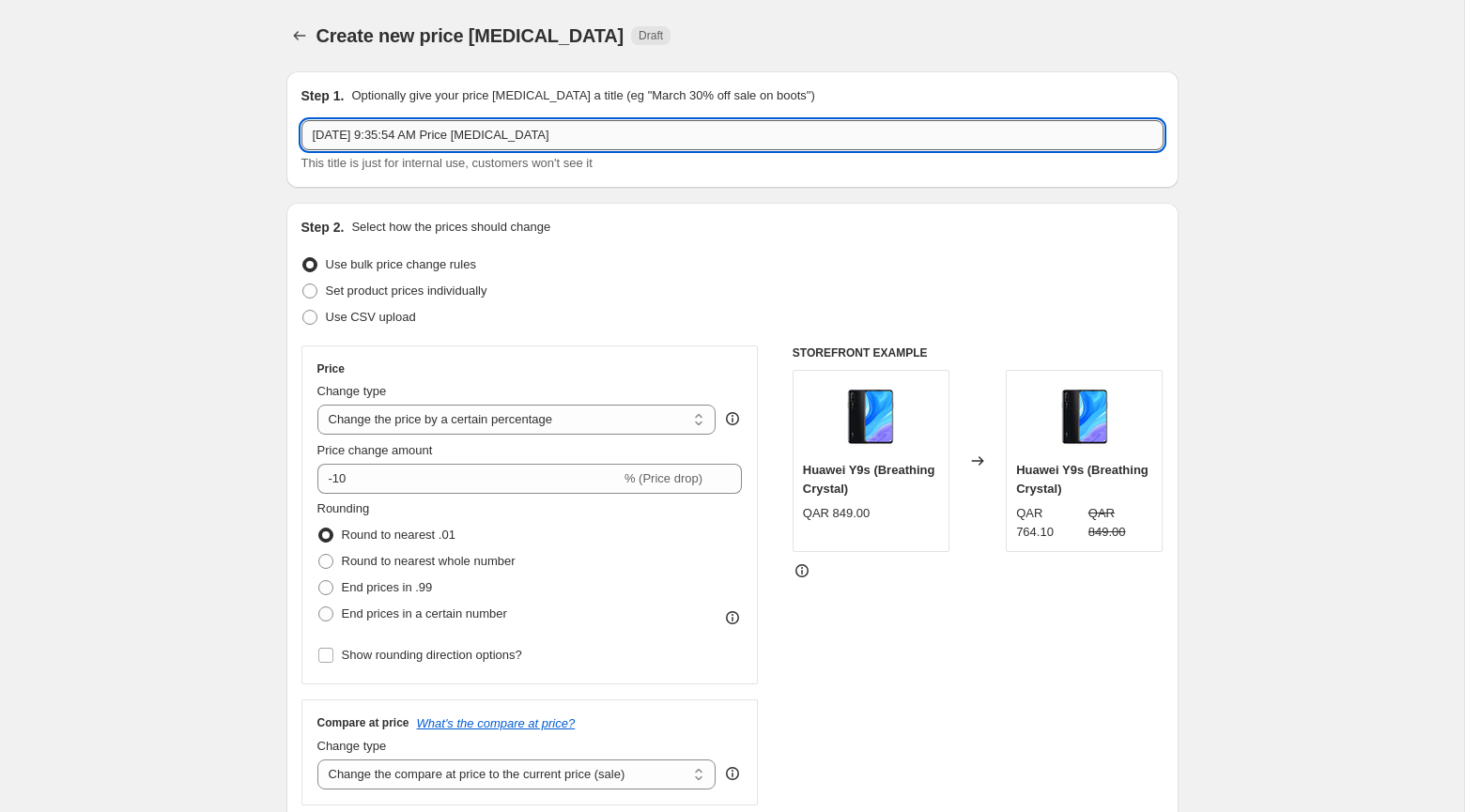
click at [420, 133] on input "Oct 7, 2025, 9:35:54 AM Price change job" at bounding box center [732, 135] width 862 height 30
paste input "A07 and A17 Offer [DATE] – [DATE]"
drag, startPoint x: 421, startPoint y: 133, endPoint x: 197, endPoint y: 133, distance: 224.0
drag, startPoint x: 335, startPoint y: 132, endPoint x: 760, endPoint y: 134, distance: 425.0
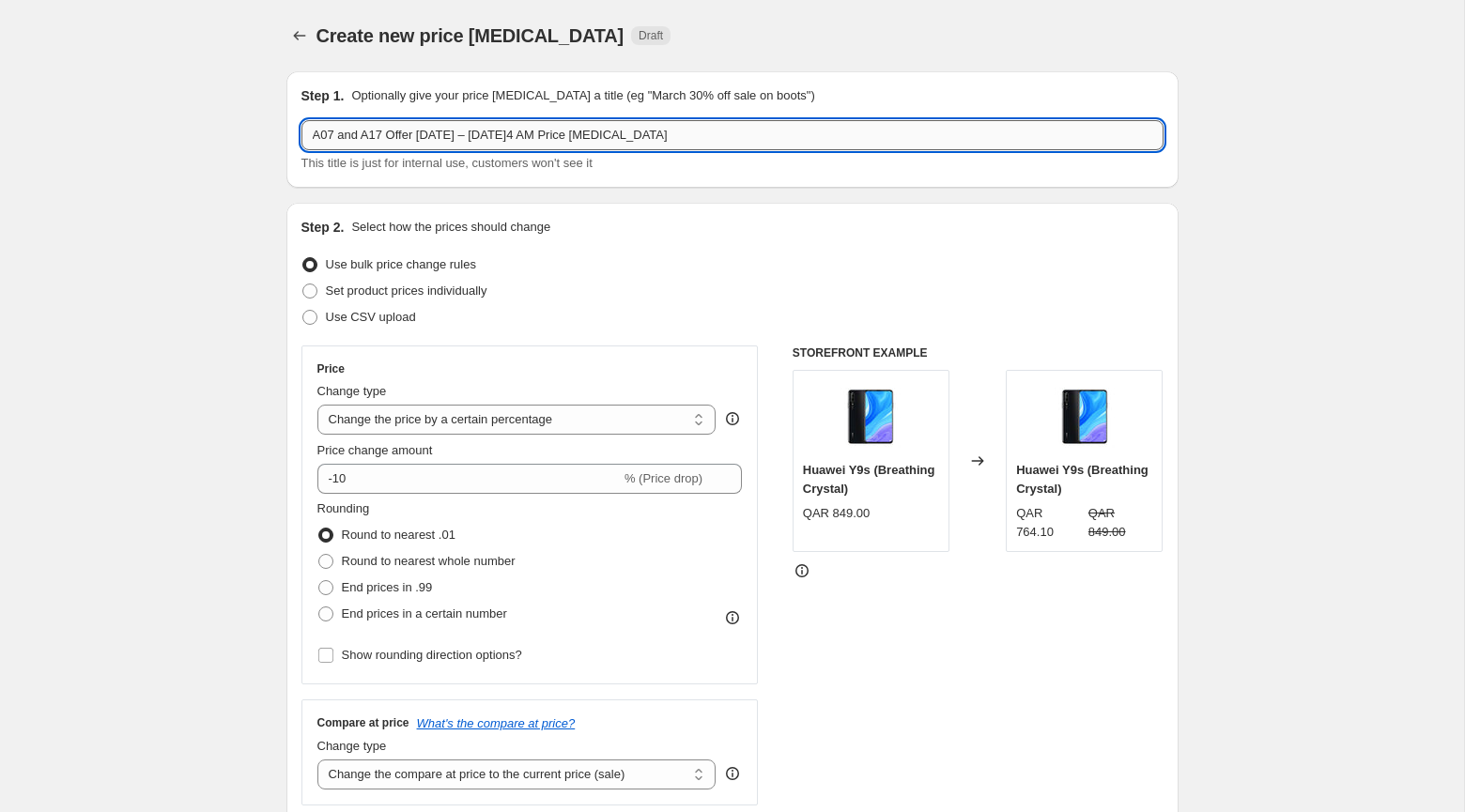
click at [760, 134] on input "A07 and A17 Offer 25th August – 20th October4 AM Price change job" at bounding box center [732, 135] width 862 height 30
paste input "07th October to 31st October."
click at [354, 130] on input "A07 07th October to 31st October 2025" at bounding box center [732, 135] width 862 height 30
drag, startPoint x: 354, startPoint y: 133, endPoint x: 341, endPoint y: 130, distance: 13.3
click at [341, 130] on input "A07 07th October to 31st October 2025" at bounding box center [732, 135] width 862 height 30
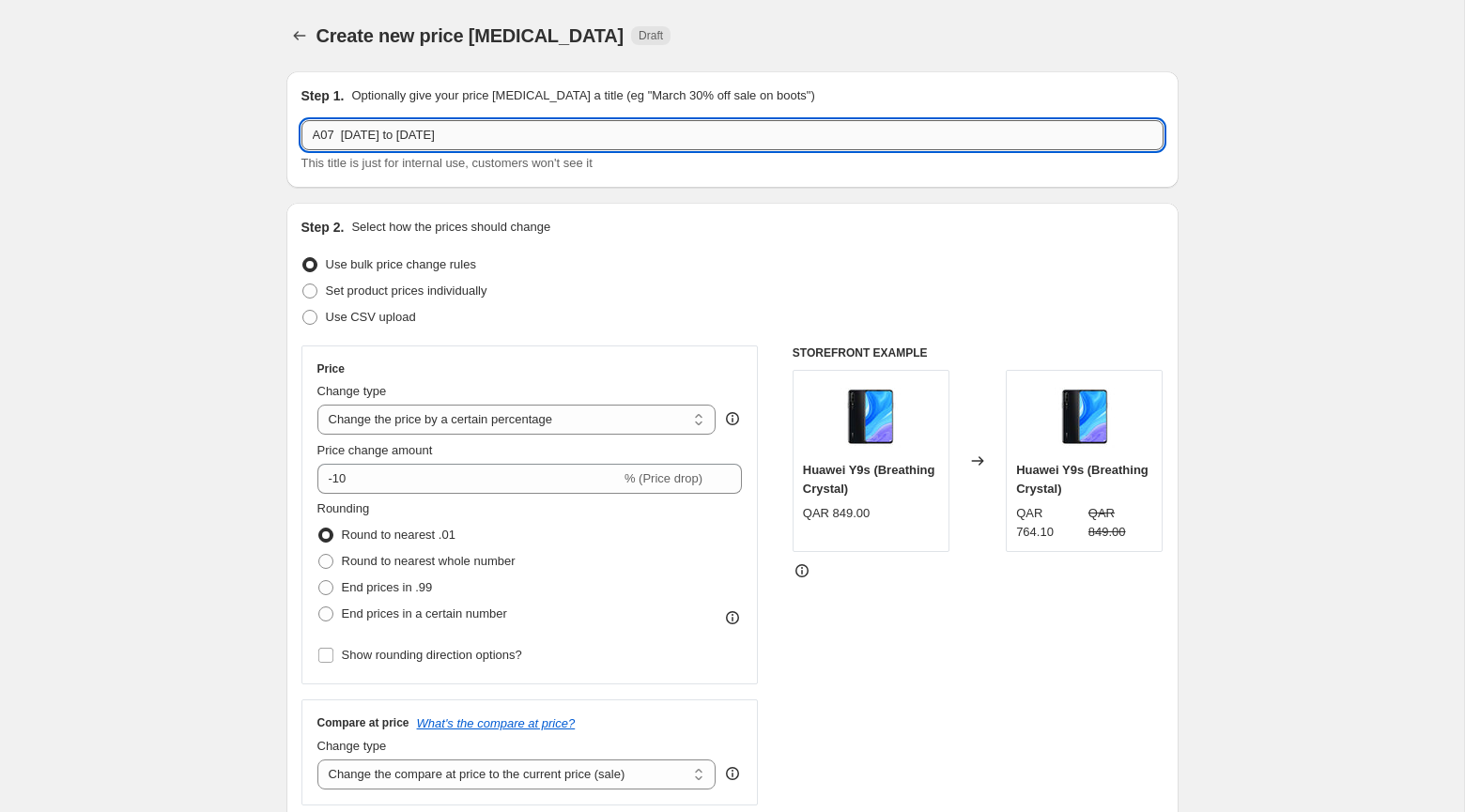
click at [339, 129] on input "A07 21st October to 31st October 2025" at bounding box center [732, 135] width 862 height 30
type input "A07 - 21st October to 31st October 2025"
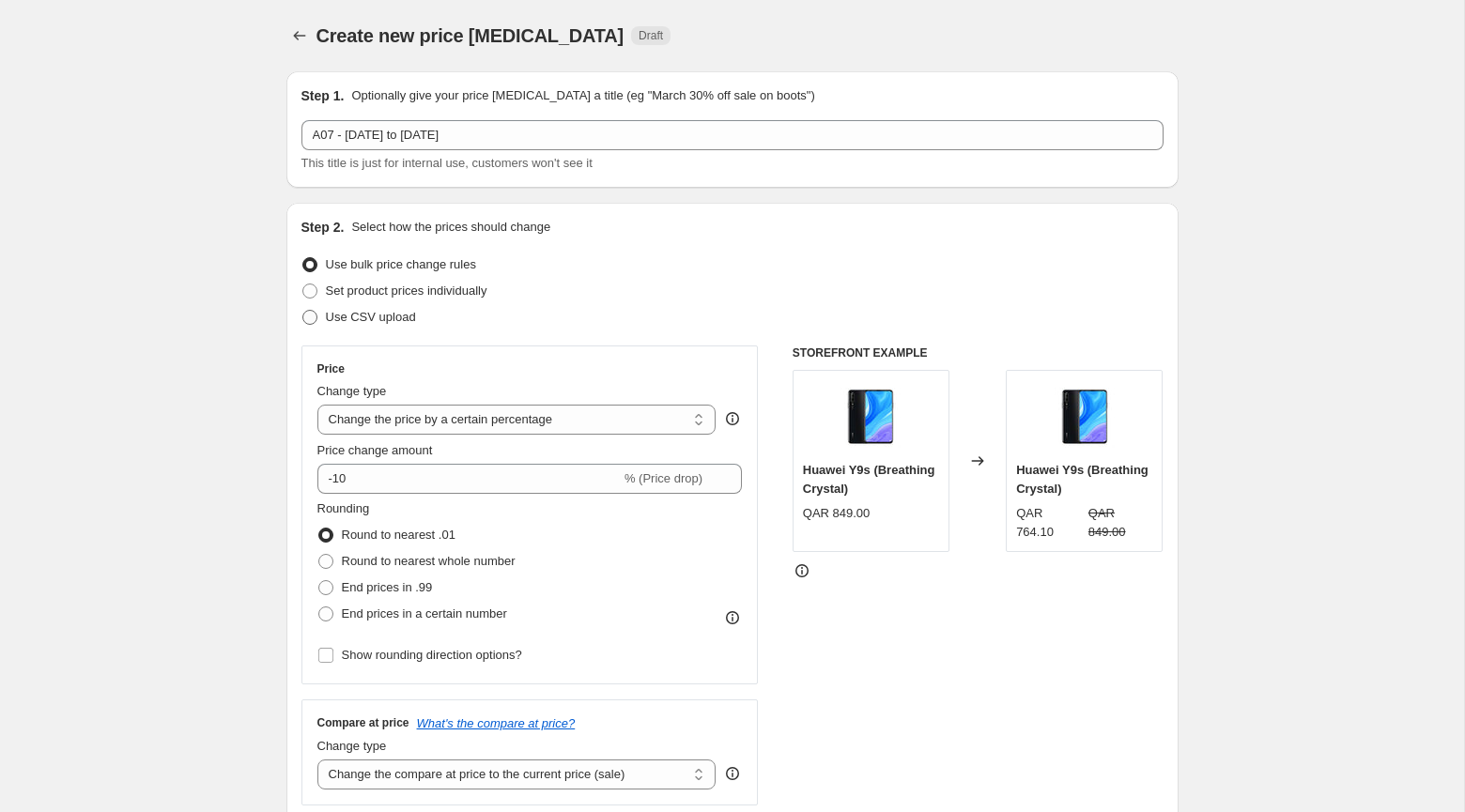
click at [409, 317] on span "Use CSV upload" at bounding box center [370, 317] width 90 height 14
click at [304, 311] on input "Use CSV upload" at bounding box center [303, 310] width 1 height 1
radio input "true"
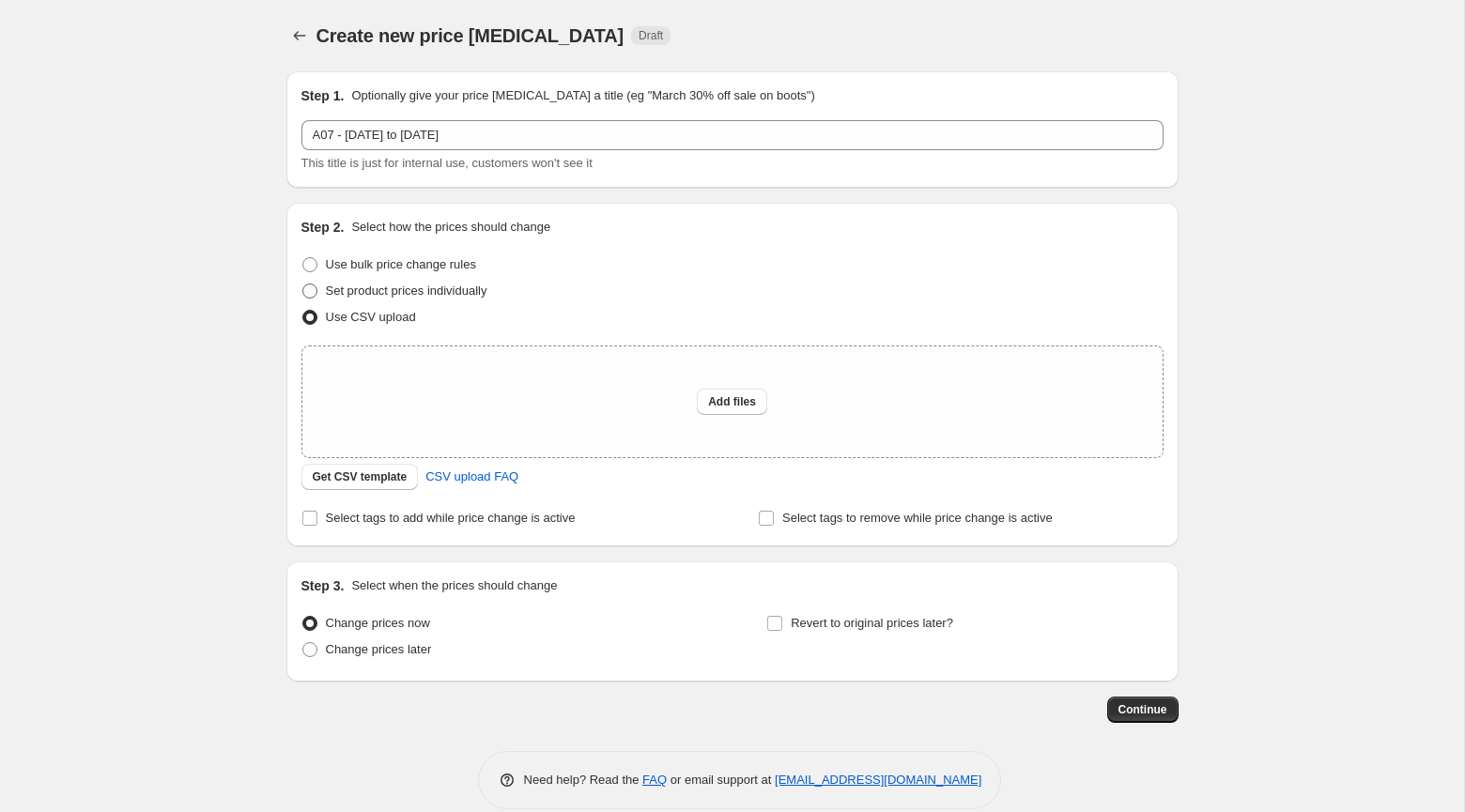
click at [408, 295] on span "Set product prices individually" at bounding box center [406, 290] width 162 height 14
click at [304, 285] on input "Set product prices individually" at bounding box center [303, 284] width 1 height 1
radio input "true"
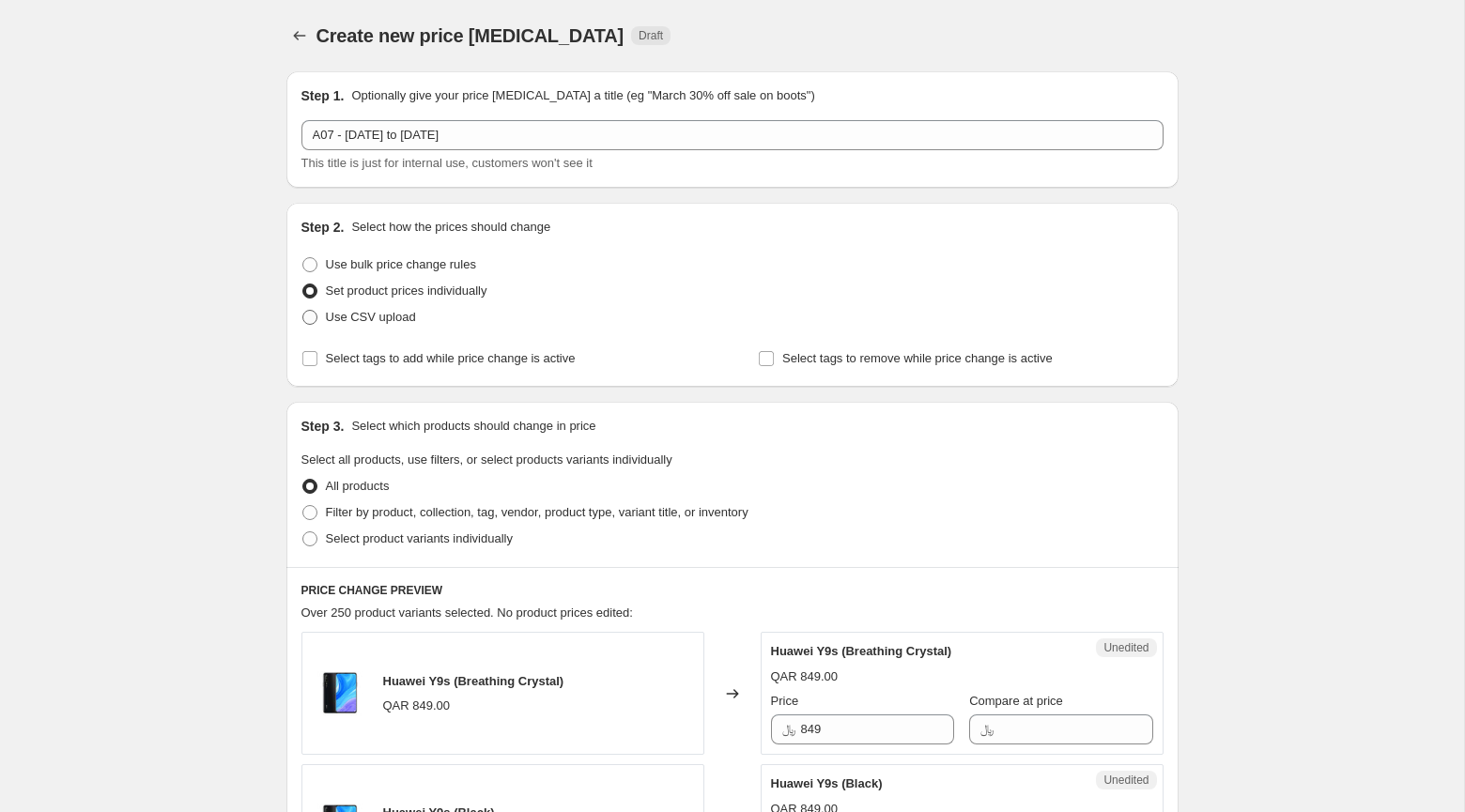
click at [398, 315] on span "Use CSV upload" at bounding box center [370, 317] width 90 height 14
click at [304, 311] on input "Use CSV upload" at bounding box center [303, 310] width 1 height 1
radio input "true"
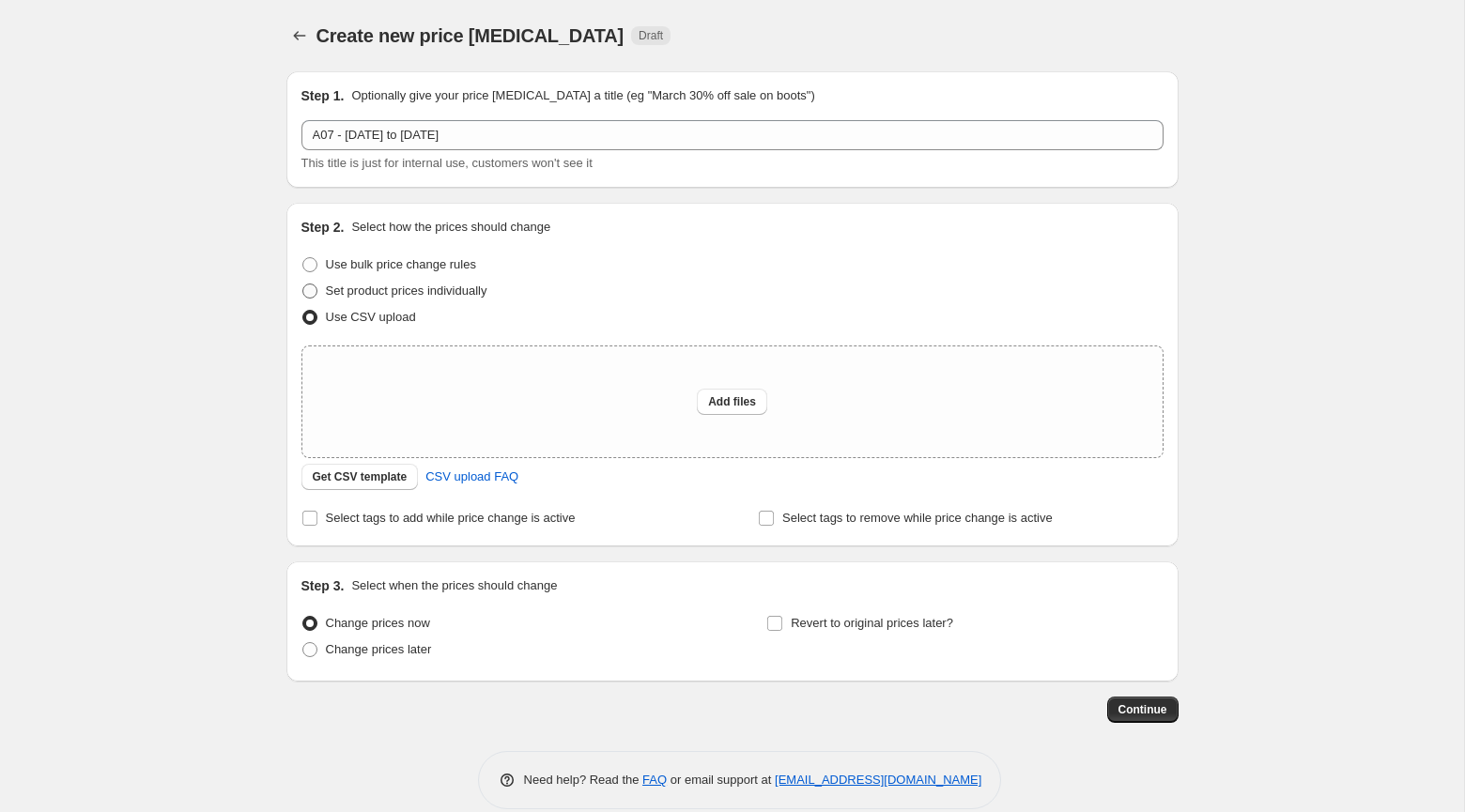
click at [377, 289] on span "Set product prices individually" at bounding box center [406, 290] width 162 height 14
click at [304, 285] on input "Set product prices individually" at bounding box center [303, 284] width 1 height 1
radio input "true"
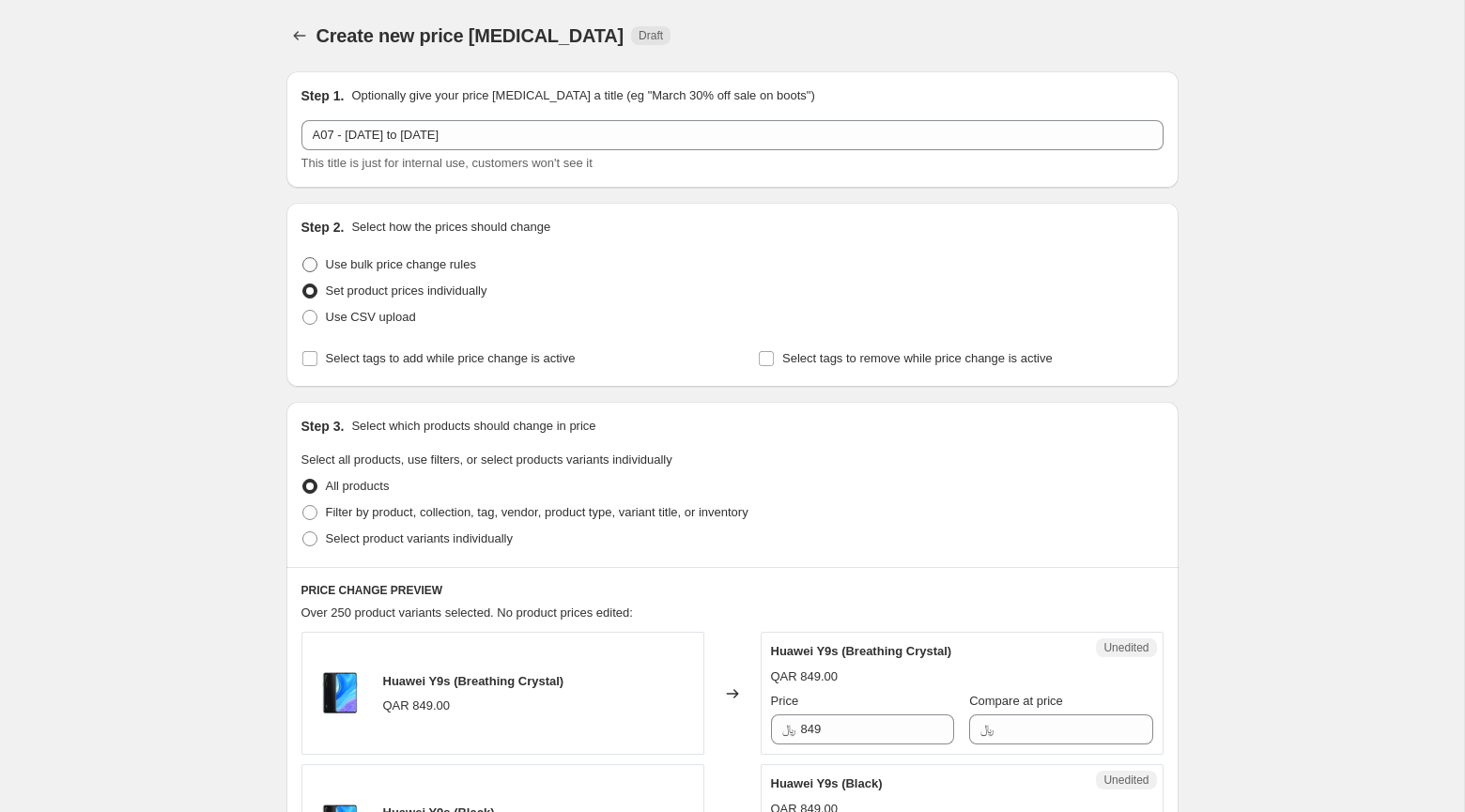
click at [377, 254] on label "Use bulk price change rules" at bounding box center [389, 265] width 175 height 26
click at [304, 258] on input "Use bulk price change rules" at bounding box center [303, 258] width 1 height 1
radio input "true"
select select "percentage"
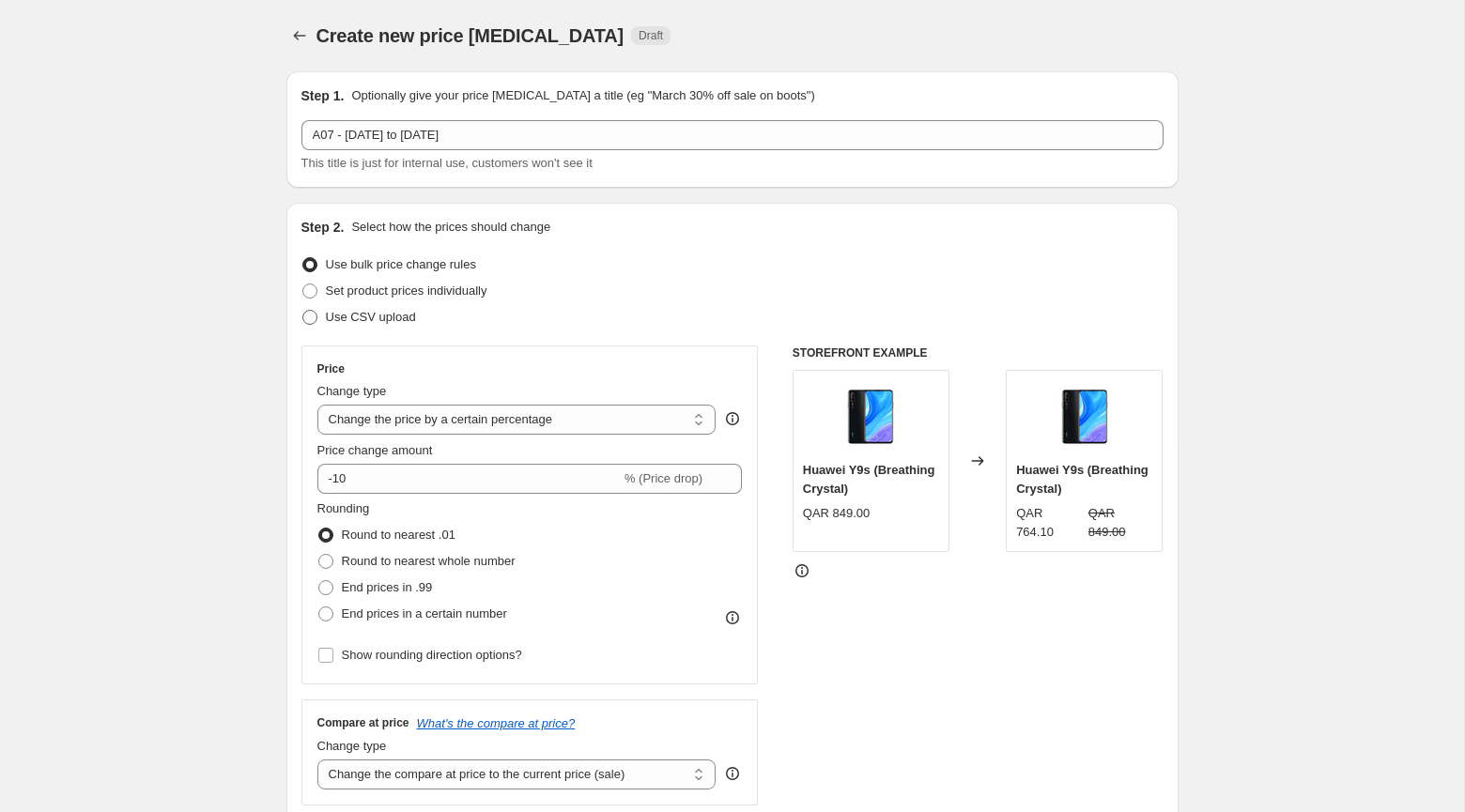
click at [388, 318] on span "Use CSV upload" at bounding box center [370, 317] width 90 height 14
click at [304, 311] on input "Use CSV upload" at bounding box center [303, 310] width 1 height 1
radio input "true"
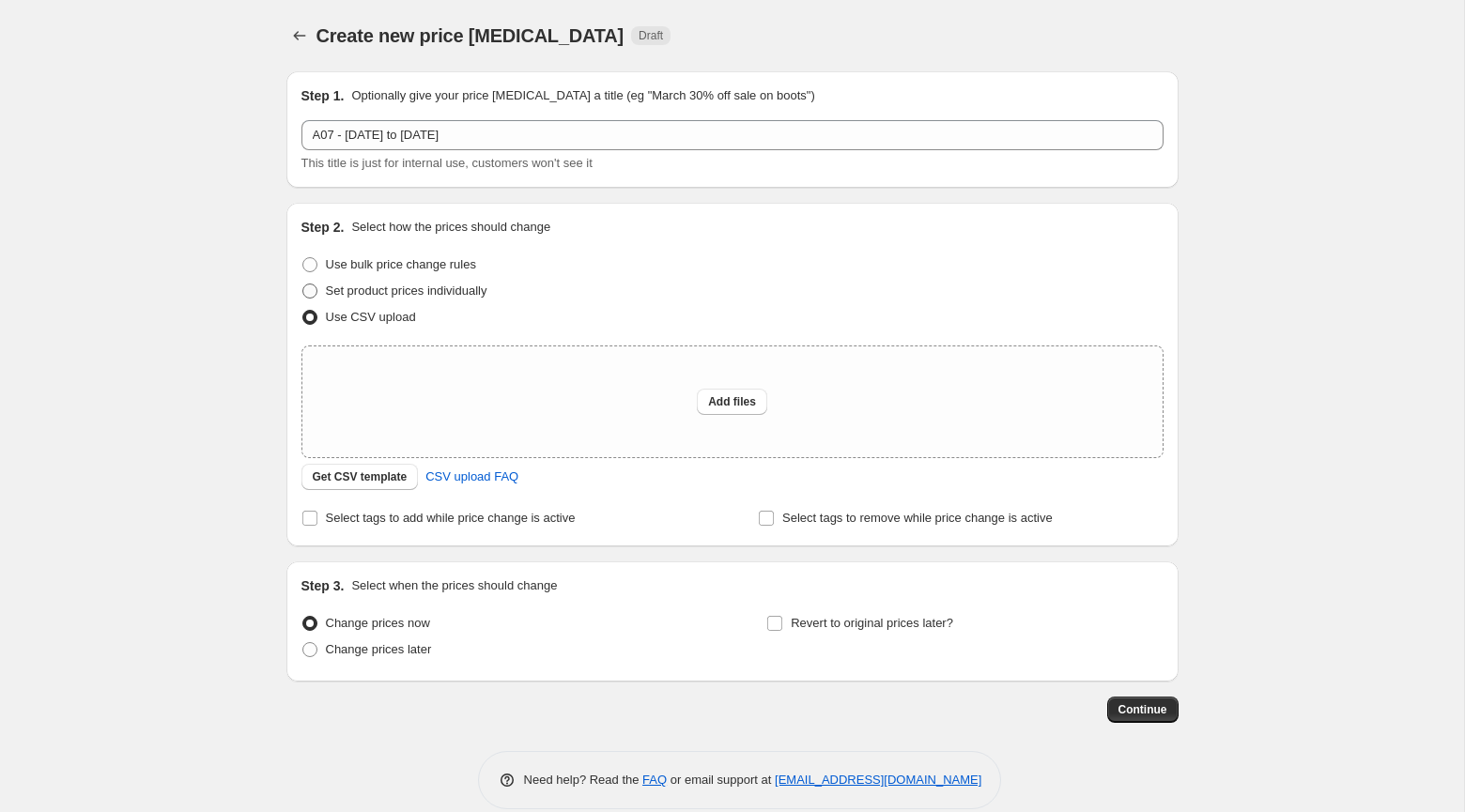
click at [362, 284] on span "Set product prices individually" at bounding box center [406, 290] width 162 height 14
click at [304, 284] on input "Set product prices individually" at bounding box center [303, 284] width 1 height 1
radio input "true"
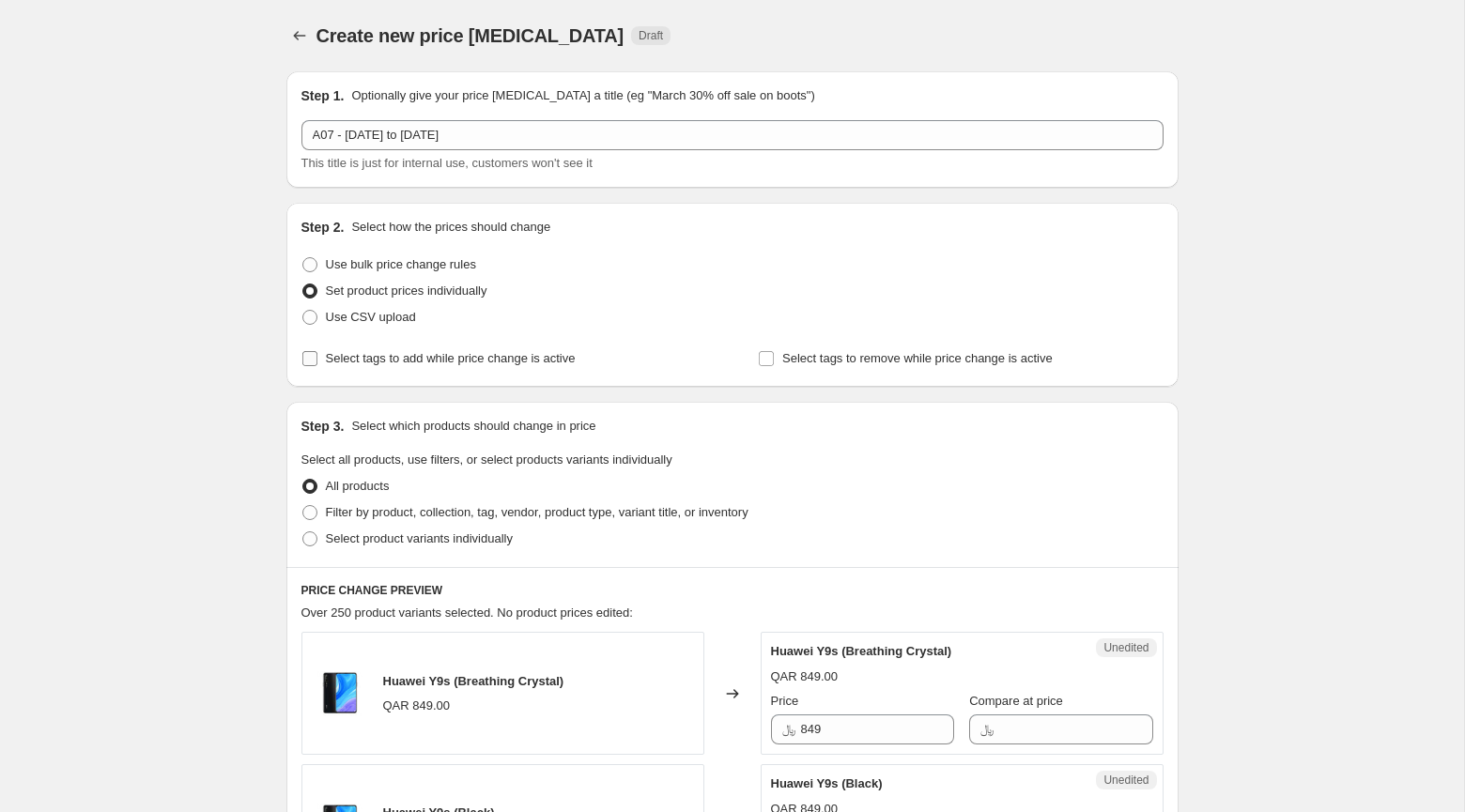
click at [388, 355] on span "Select tags to add while price change is active" at bounding box center [450, 357] width 250 height 14
click at [317, 355] on input "Select tags to add while price change is active" at bounding box center [310, 358] width 15 height 15
checkbox input "true"
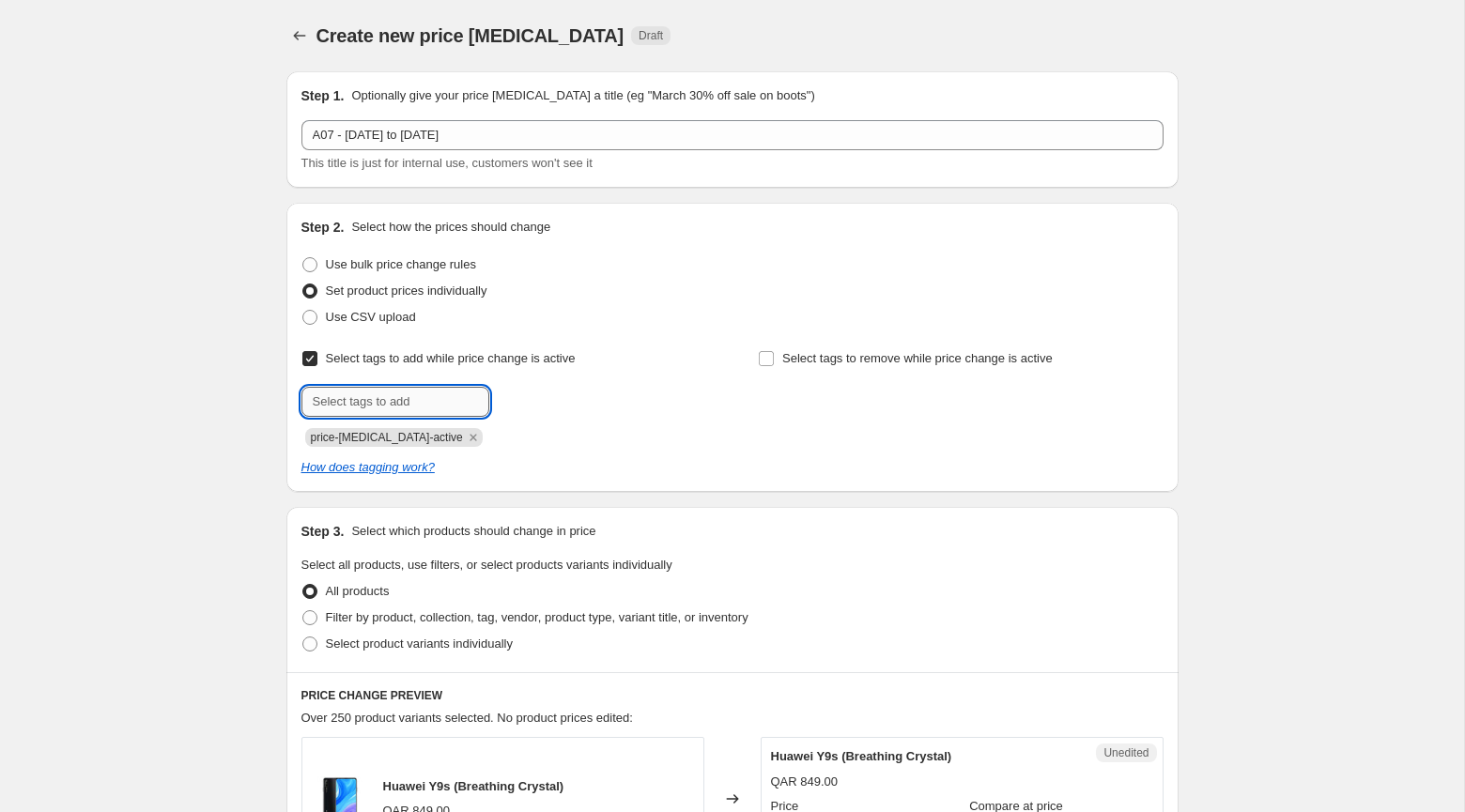
click at [435, 398] on input "text" at bounding box center [396, 401] width 188 height 30
paste input "A07 - 21st October to 31st October 2025"
type input "A07 - 21st October to 31st October 2025"
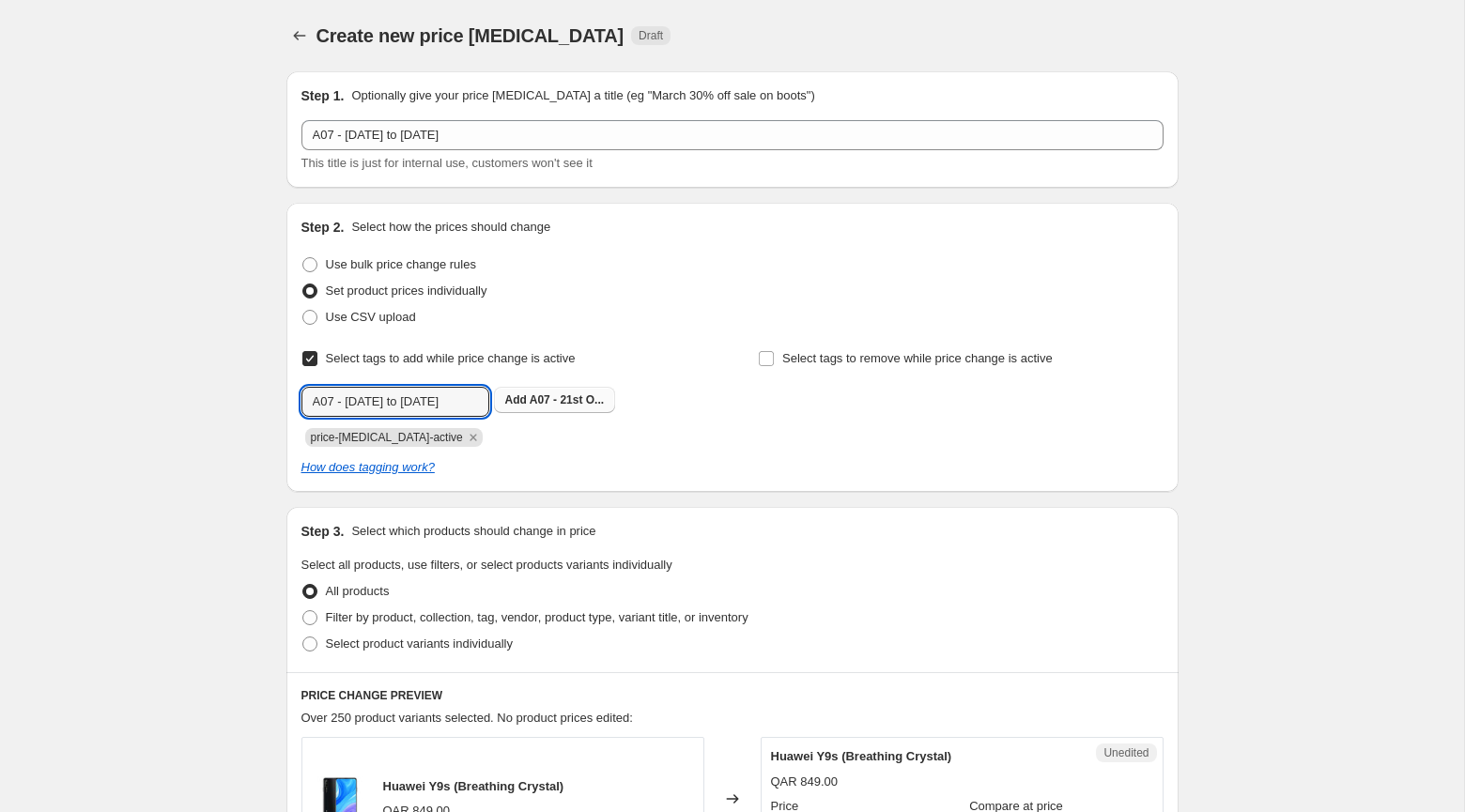
click at [555, 402] on span "A07 - 21st O..." at bounding box center [566, 399] width 74 height 13
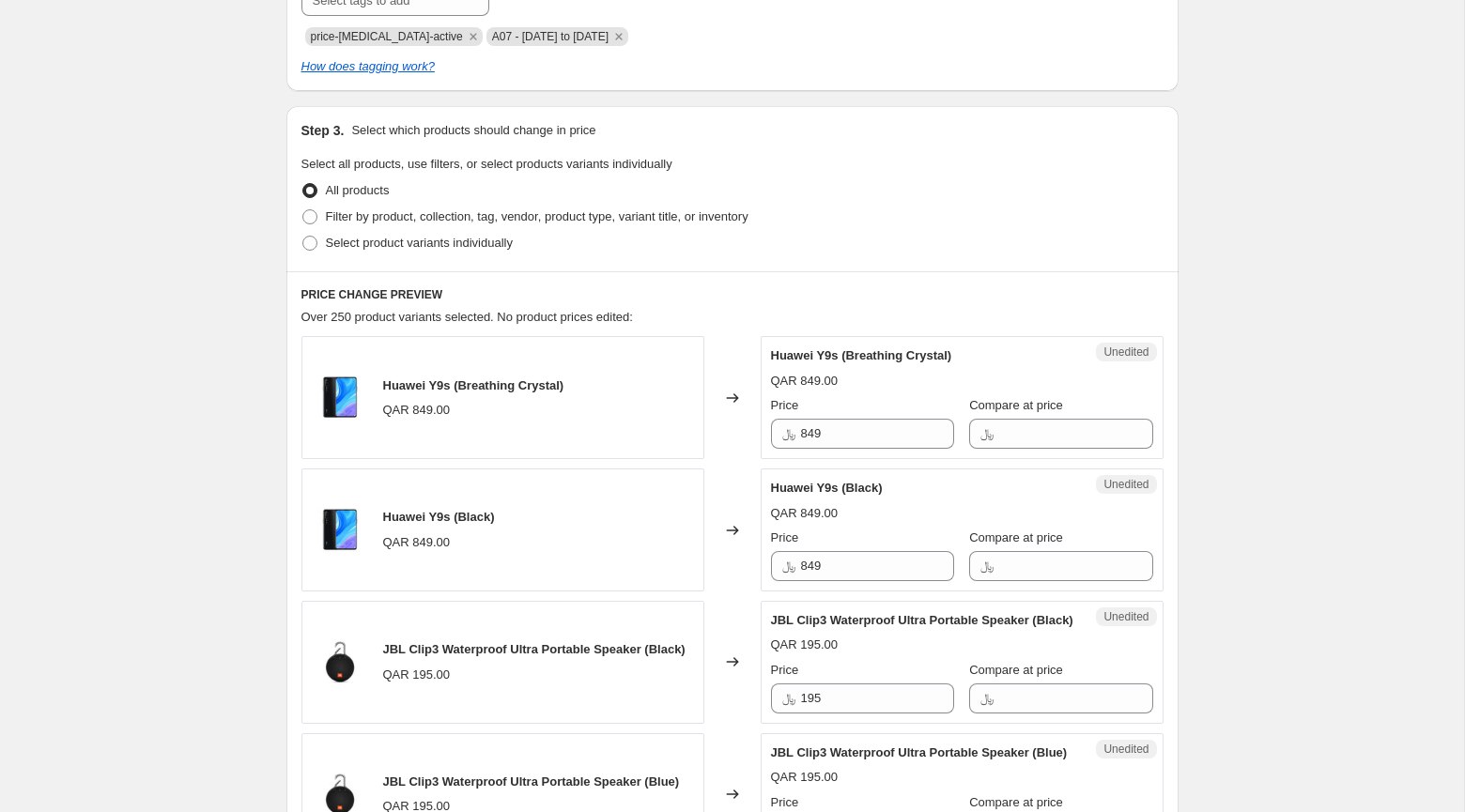
scroll to position [378, 0]
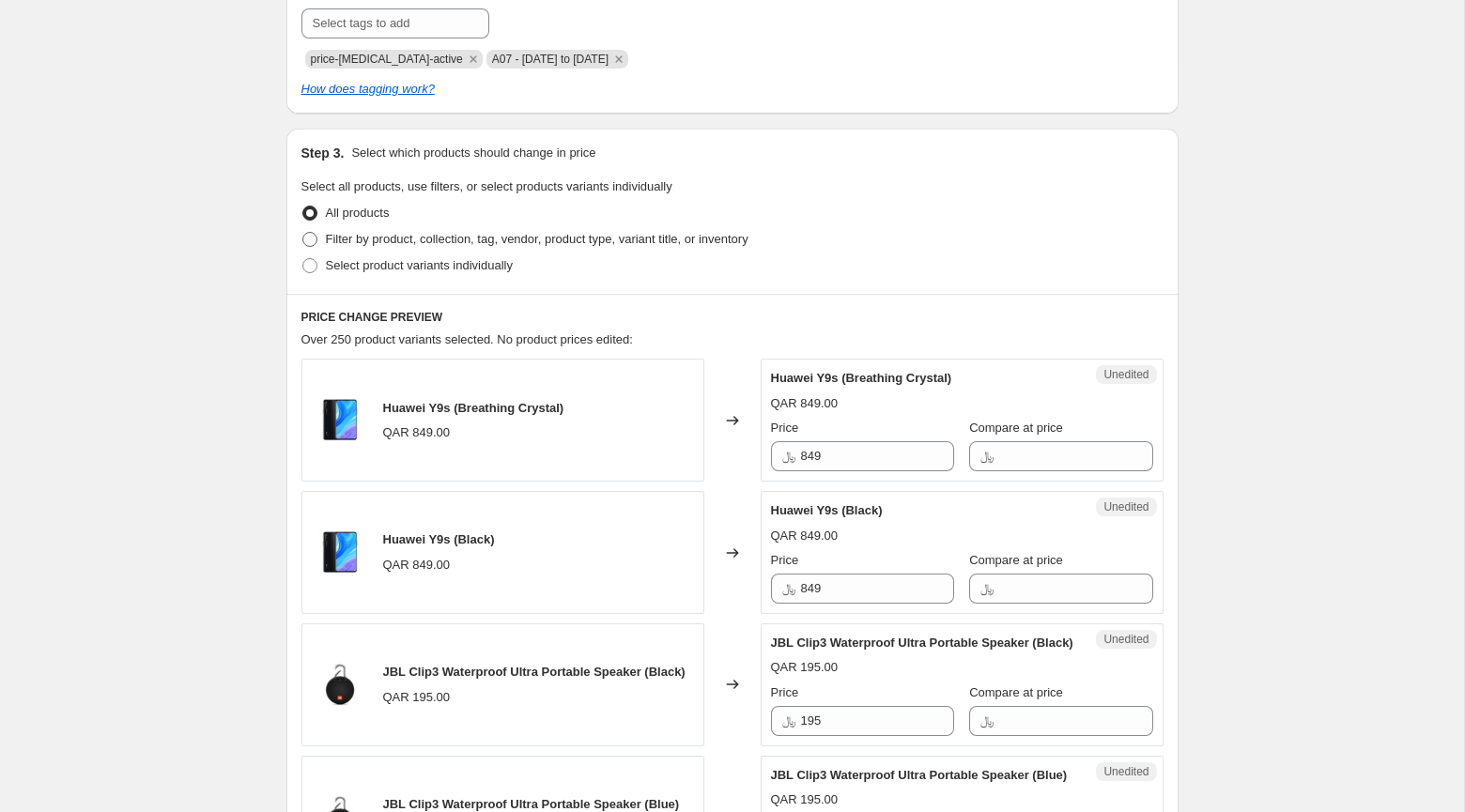
click at [370, 249] on span "Filter by product, collection, tag, vendor, product type, variant title, or inv…" at bounding box center [536, 240] width 422 height 19
click at [304, 233] on input "Filter by product, collection, tag, vendor, product type, variant title, or inv…" at bounding box center [303, 232] width 1 height 1
radio input "true"
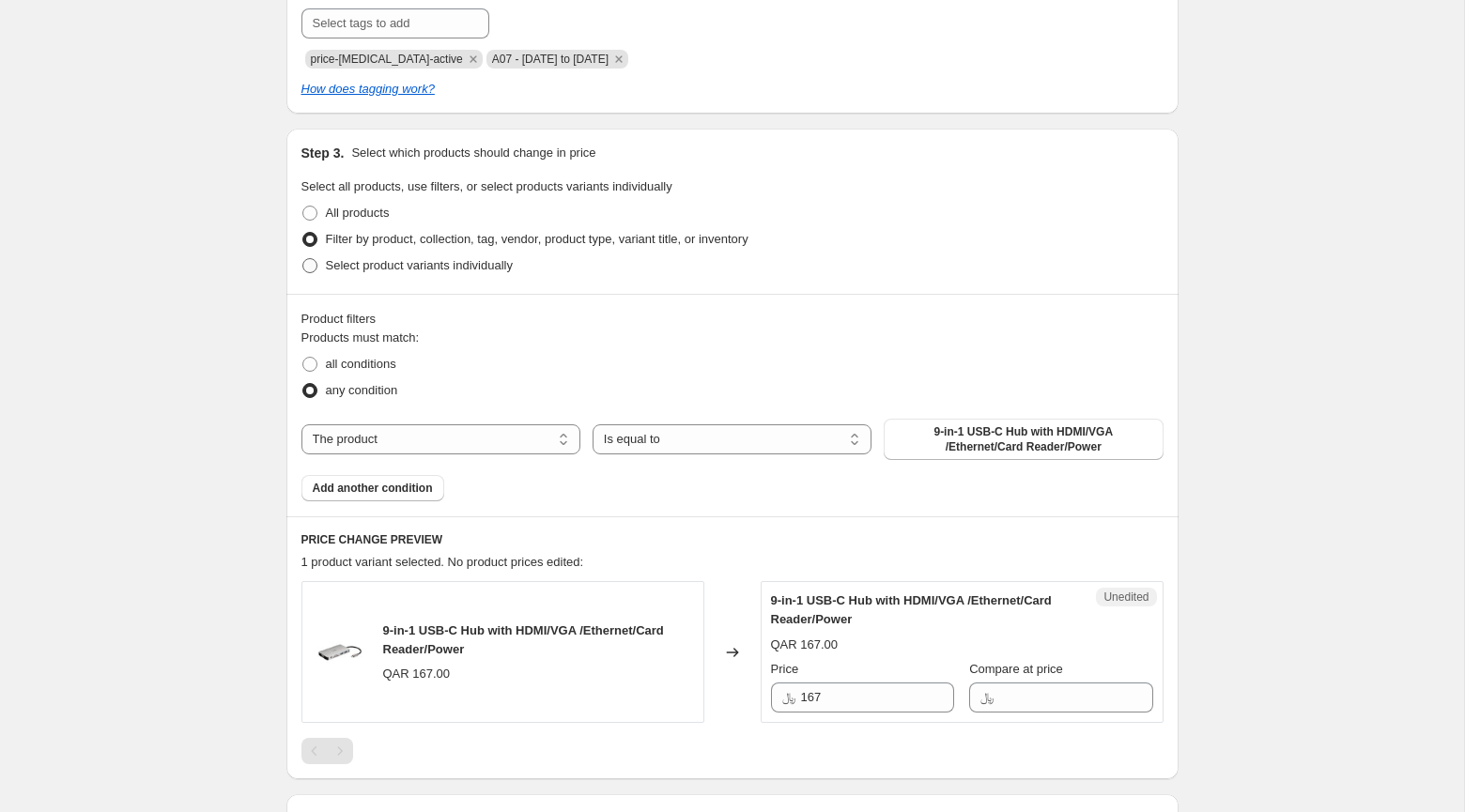
click at [444, 273] on span "Select product variants individually" at bounding box center [418, 265] width 187 height 14
click at [304, 259] on input "Select product variants individually" at bounding box center [303, 258] width 1 height 1
radio input "true"
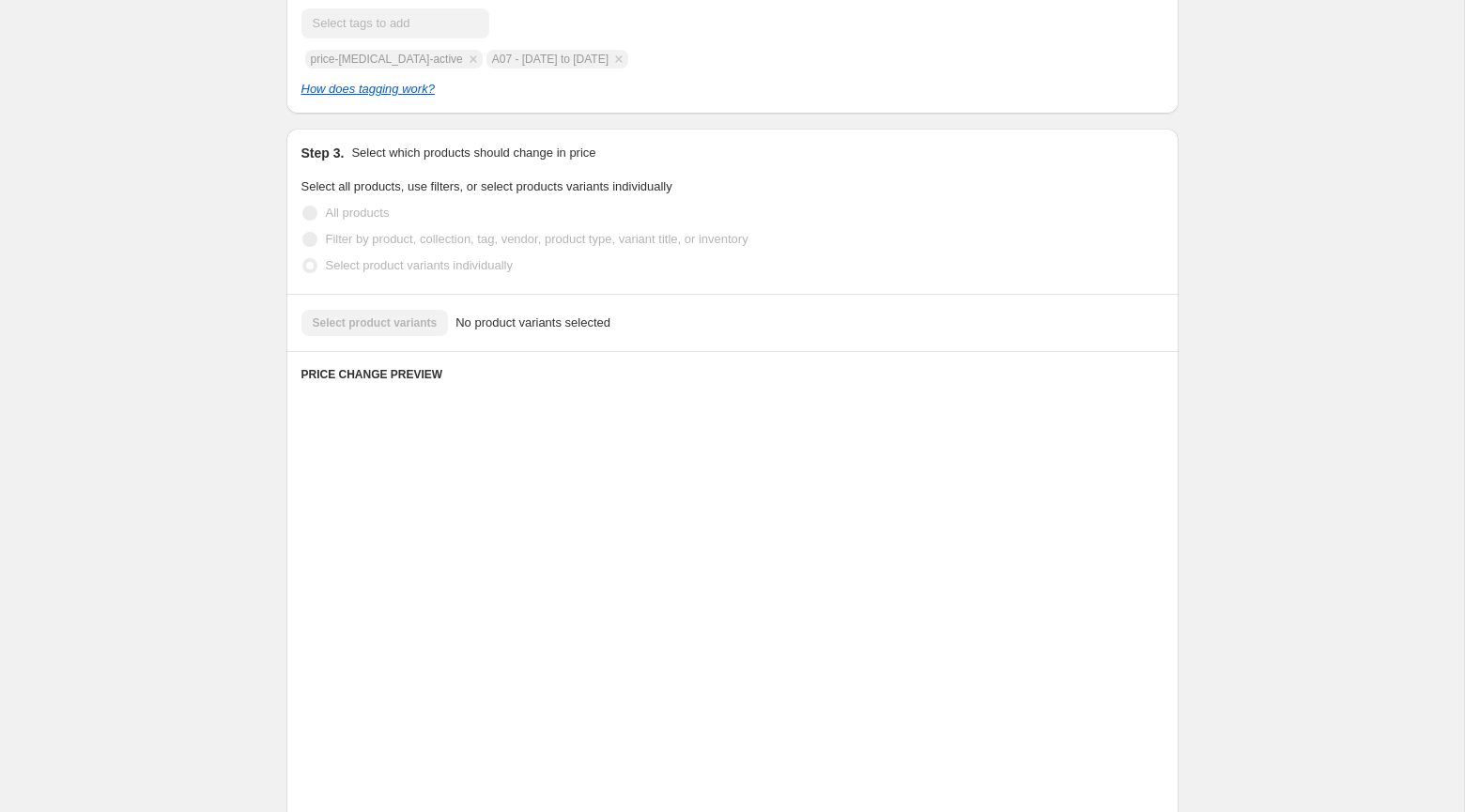
scroll to position [300, 0]
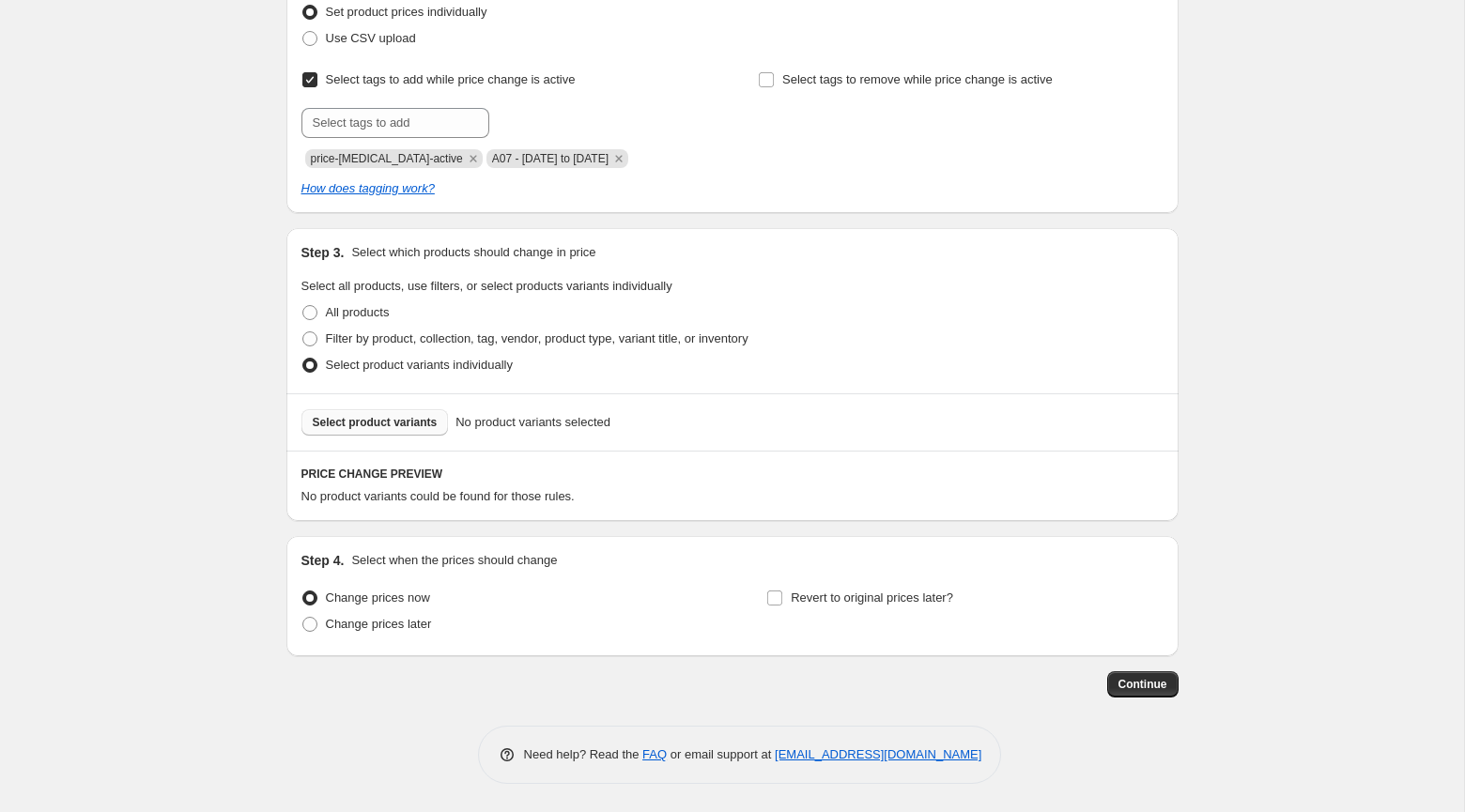
click at [384, 419] on span "Select product variants" at bounding box center [375, 422] width 125 height 15
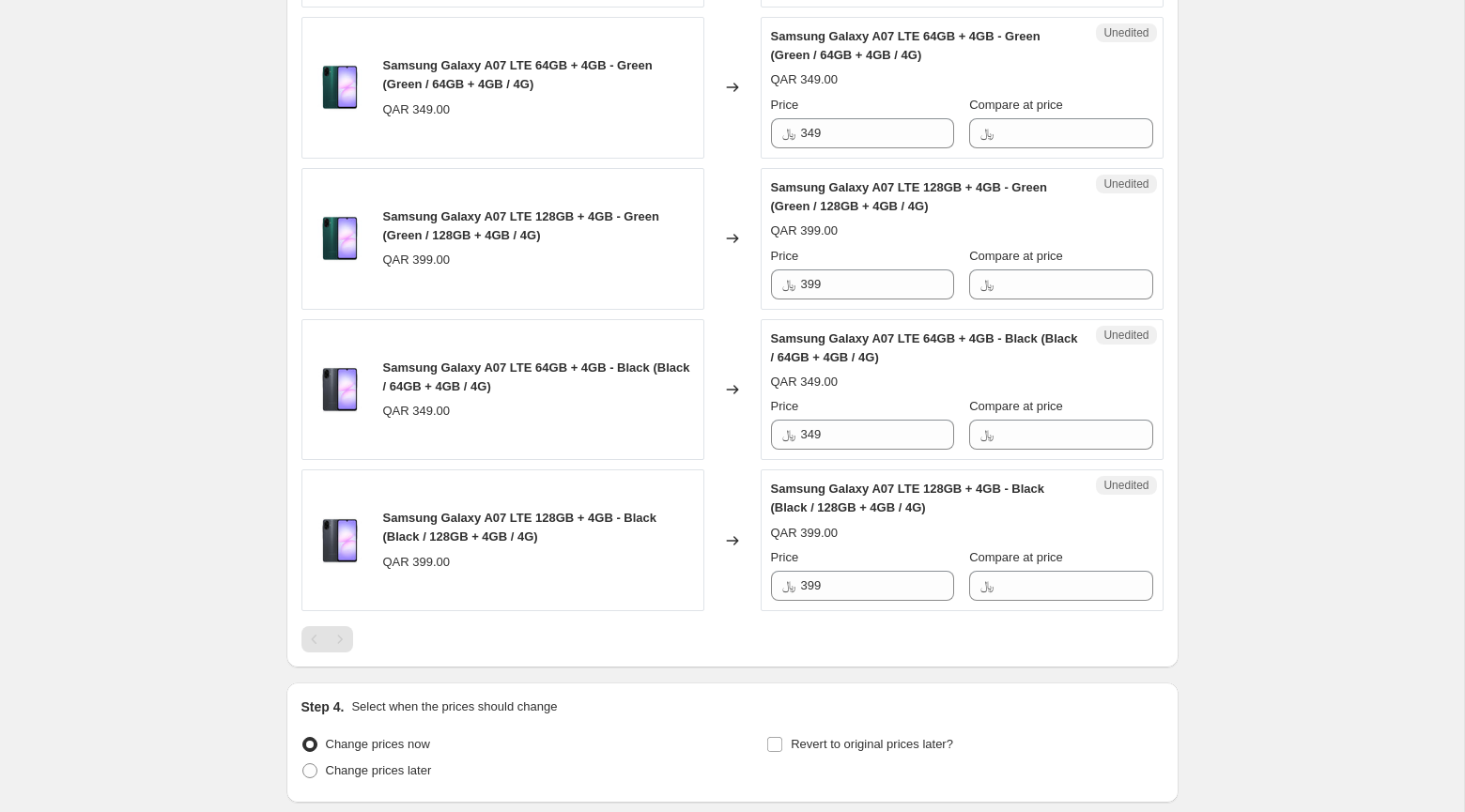
scroll to position [1241, 0]
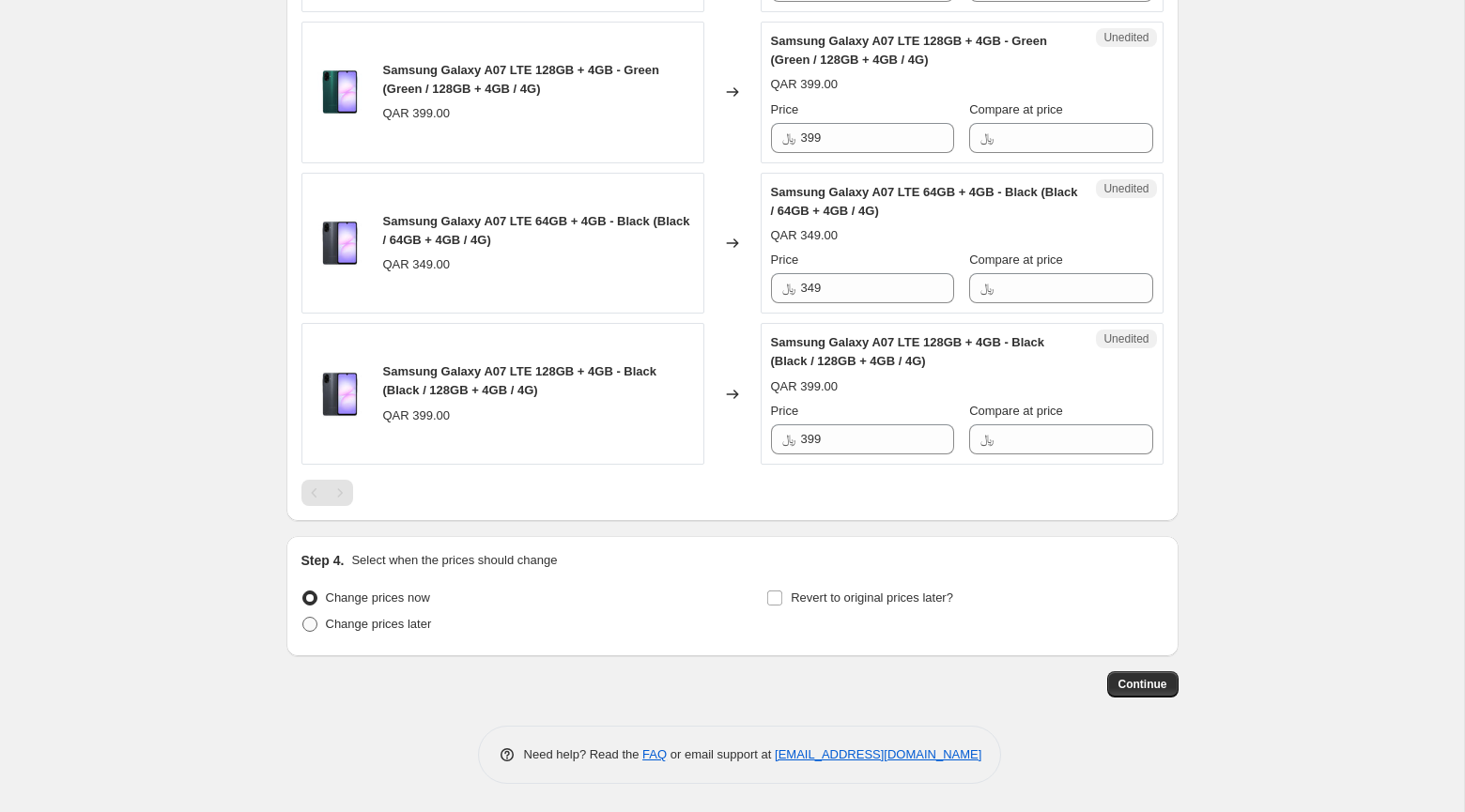
click at [380, 618] on span "Change prices later" at bounding box center [378, 623] width 106 height 14
click at [304, 617] on input "Change prices later" at bounding box center [303, 617] width 1 height 1
radio input "true"
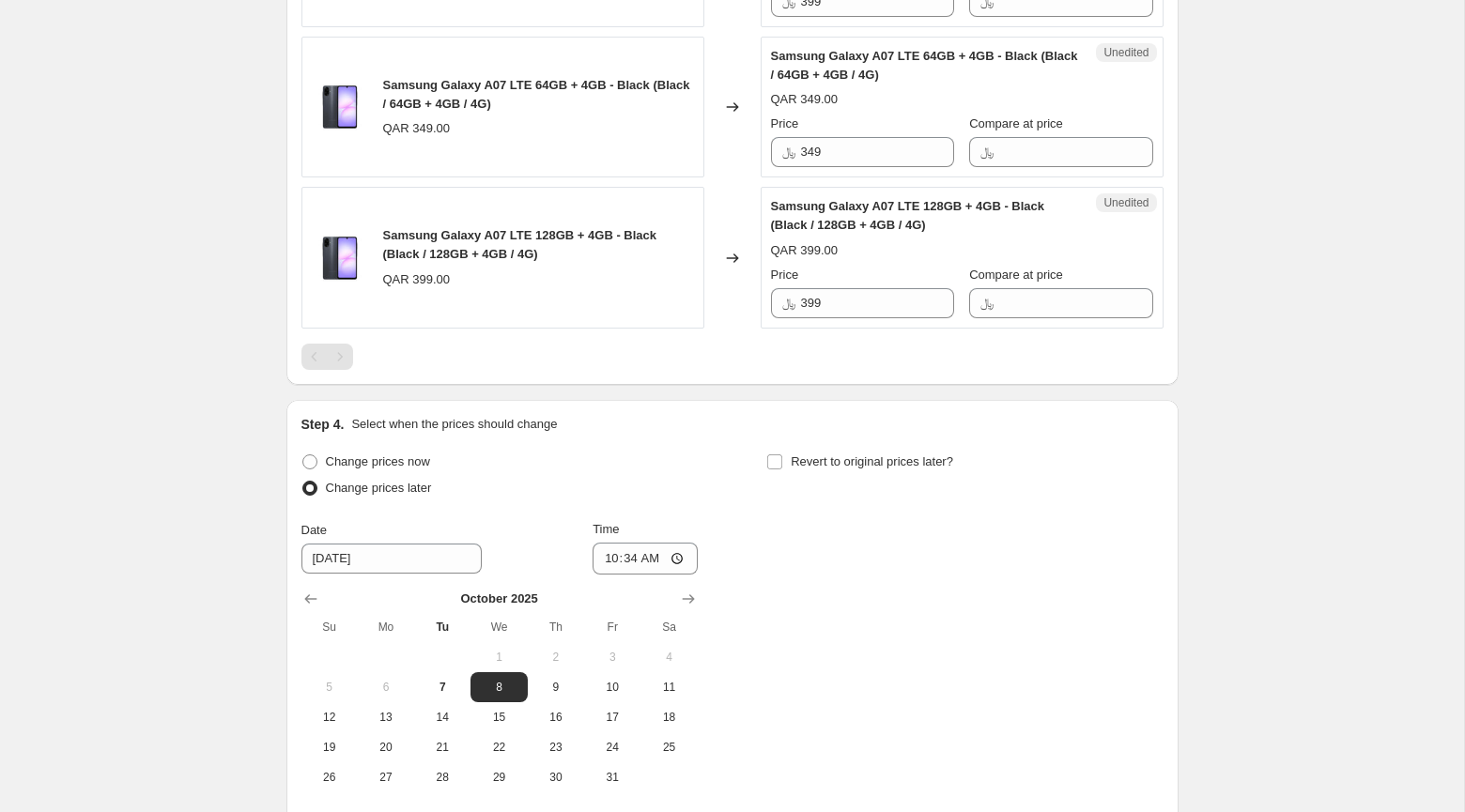
scroll to position [1467, 0]
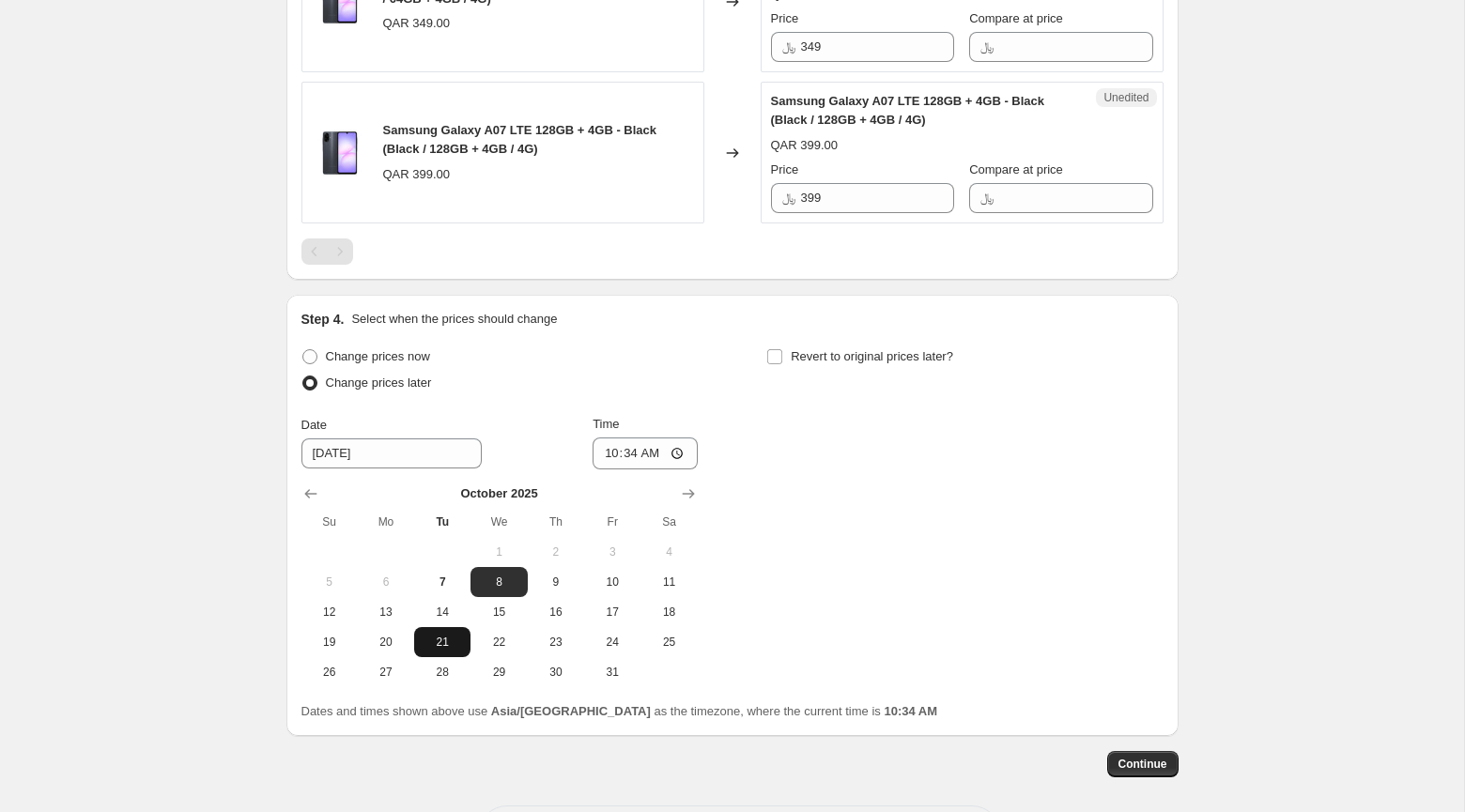
click at [445, 649] on span "21" at bounding box center [442, 642] width 41 height 15
type input "[DATE]"
click at [603, 469] on input "10:34" at bounding box center [645, 453] width 105 height 32
type input "00:15"
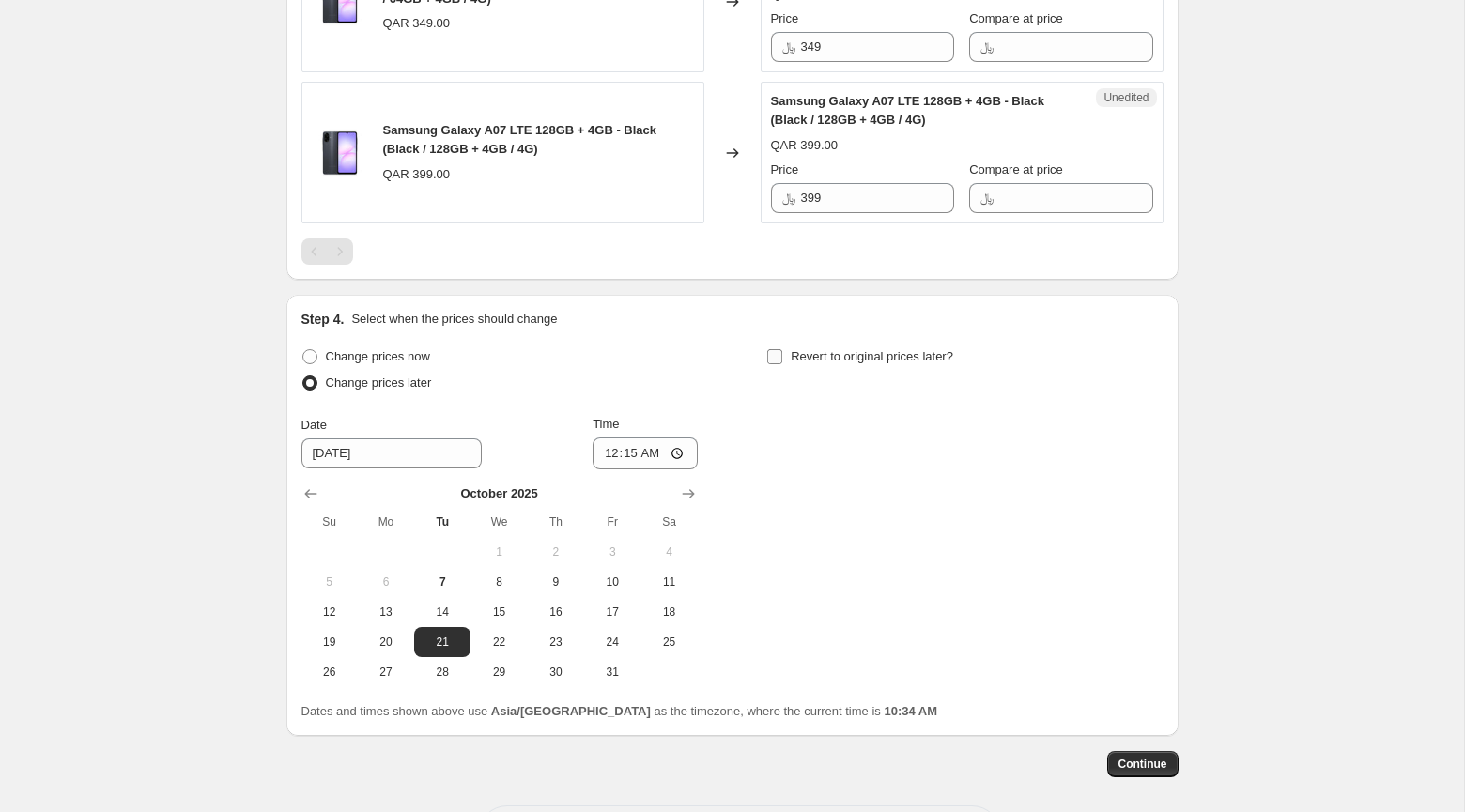
click at [926, 363] on span "Revert to original prices later?" at bounding box center [872, 355] width 163 height 14
click at [782, 364] on input "Revert to original prices later?" at bounding box center [775, 356] width 15 height 15
checkbox input "true"
click at [1160, 503] on icon "Show next month, November 2025" at bounding box center [1154, 493] width 19 height 19
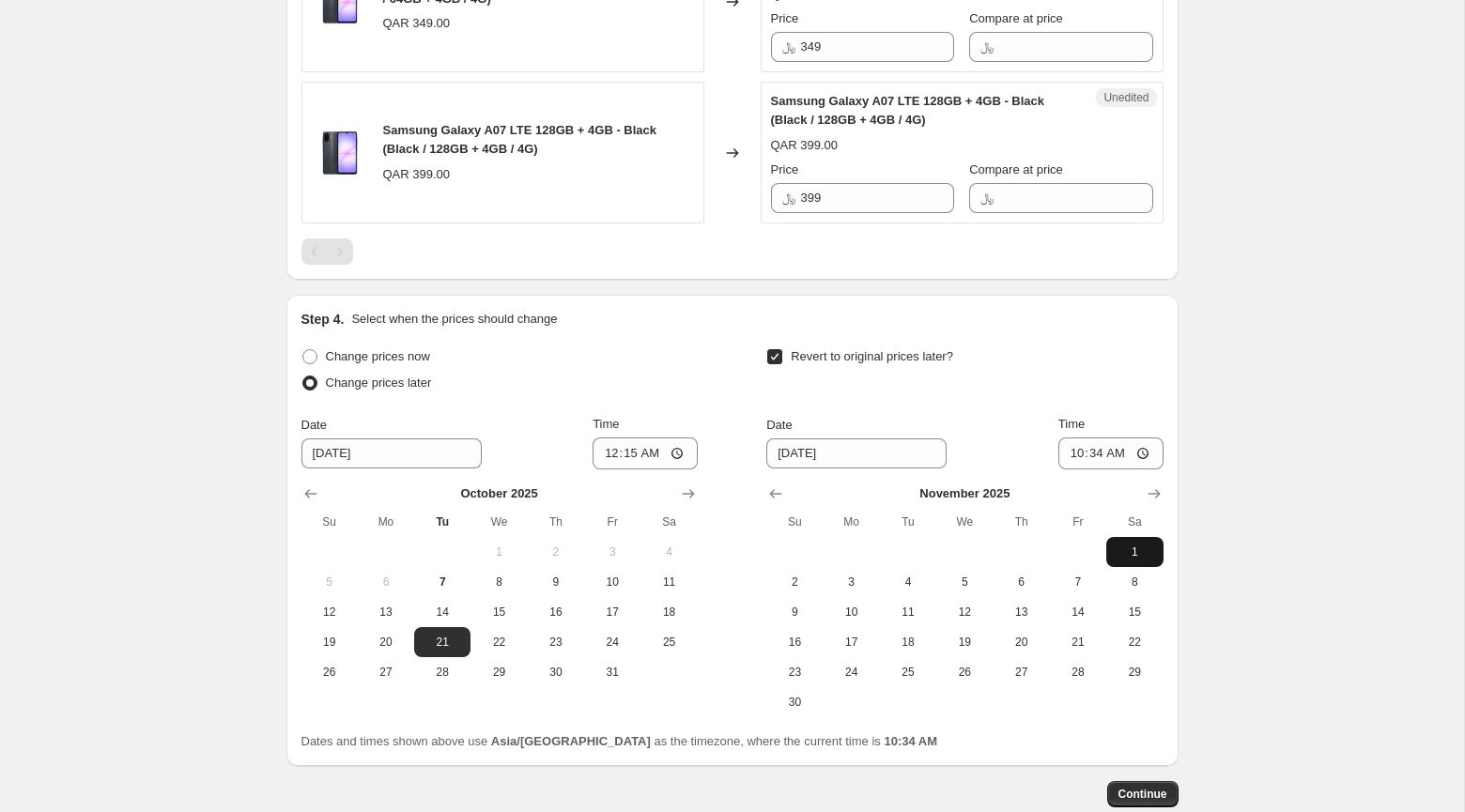
click at [1127, 559] on span "1" at bounding box center [1134, 552] width 41 height 15
type input "11/1/2025"
click at [1072, 469] on input "10:34" at bounding box center [1111, 453] width 105 height 32
type input "00:00"
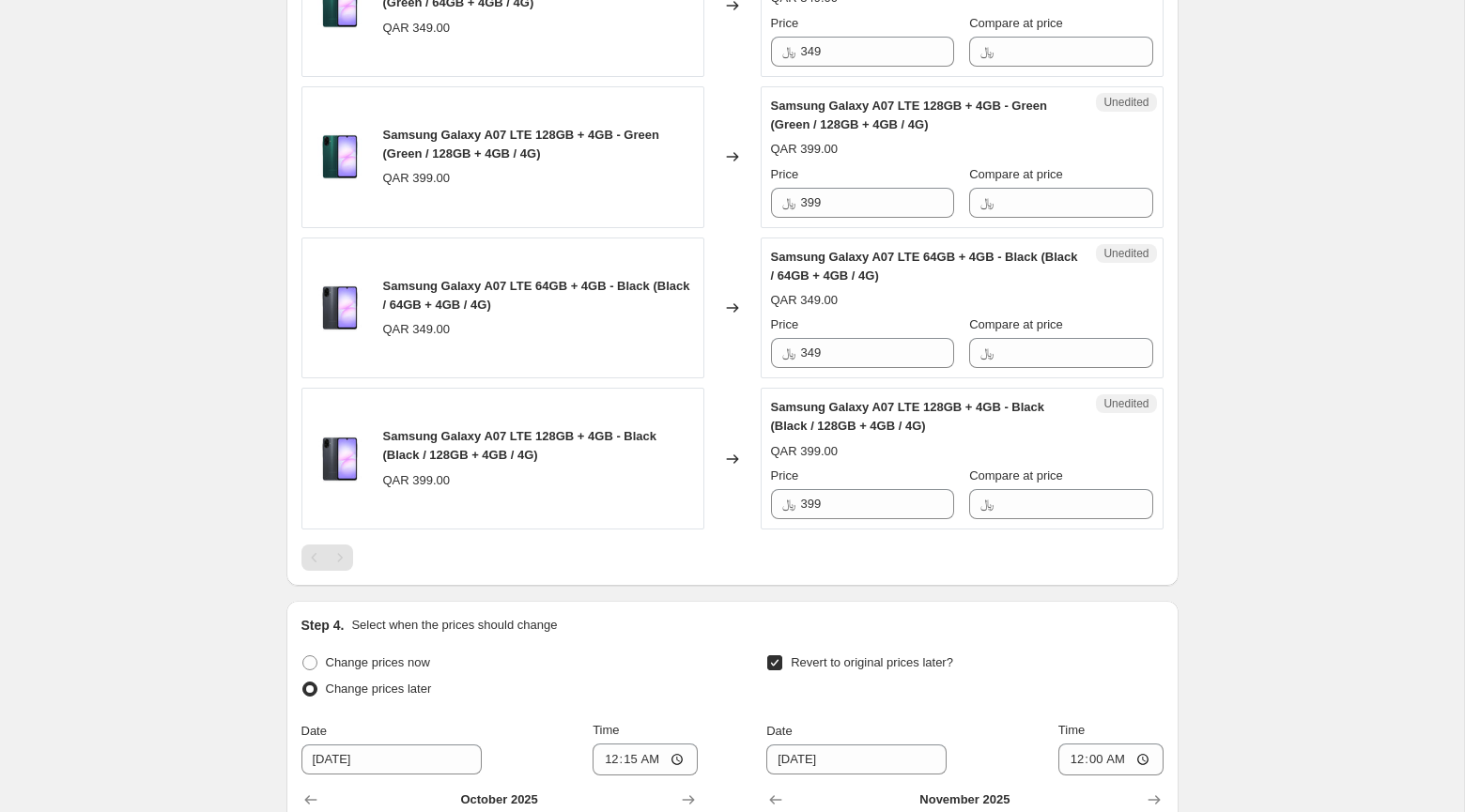
scroll to position [1592, 0]
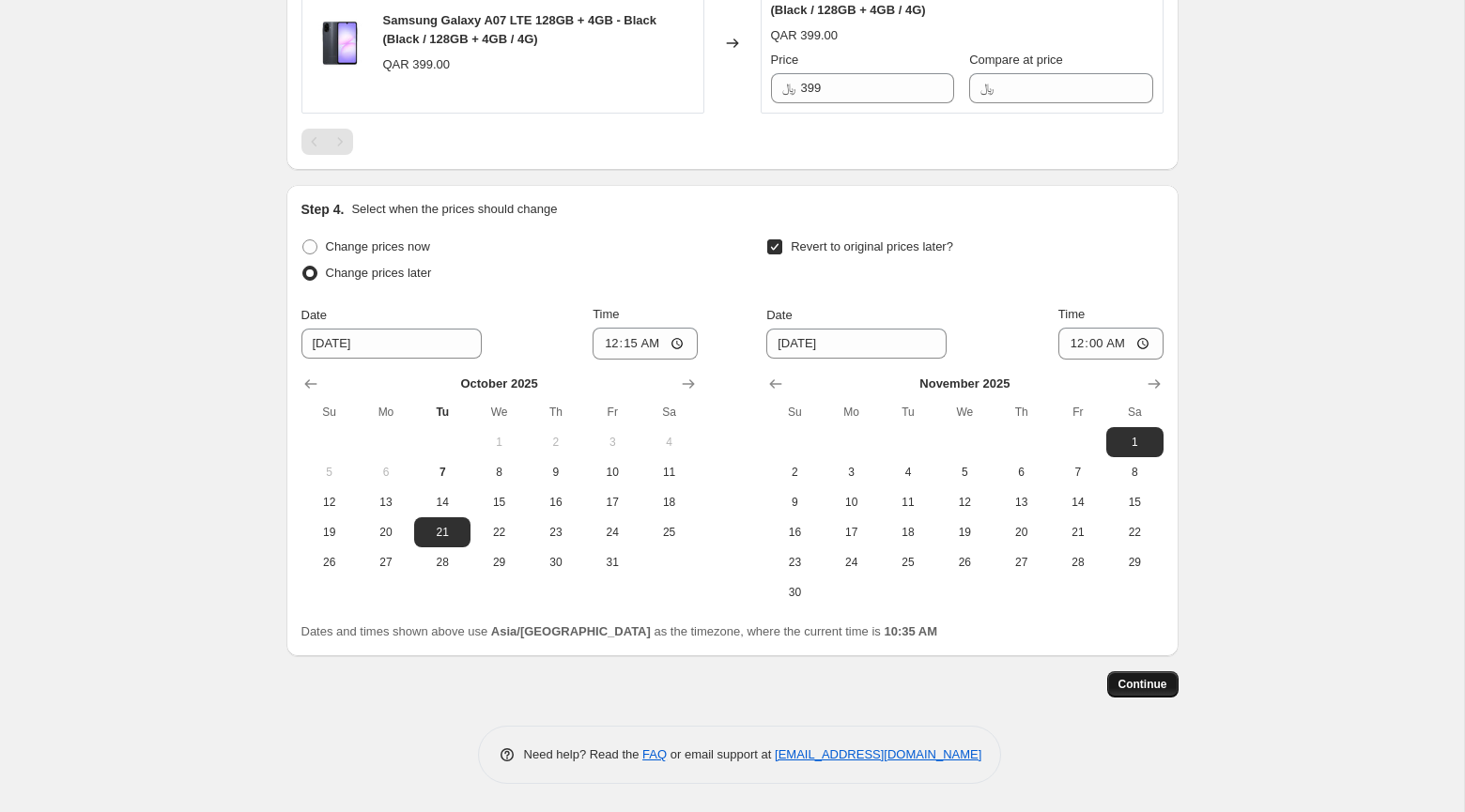
click at [1144, 690] on span "Continue" at bounding box center [1142, 684] width 49 height 15
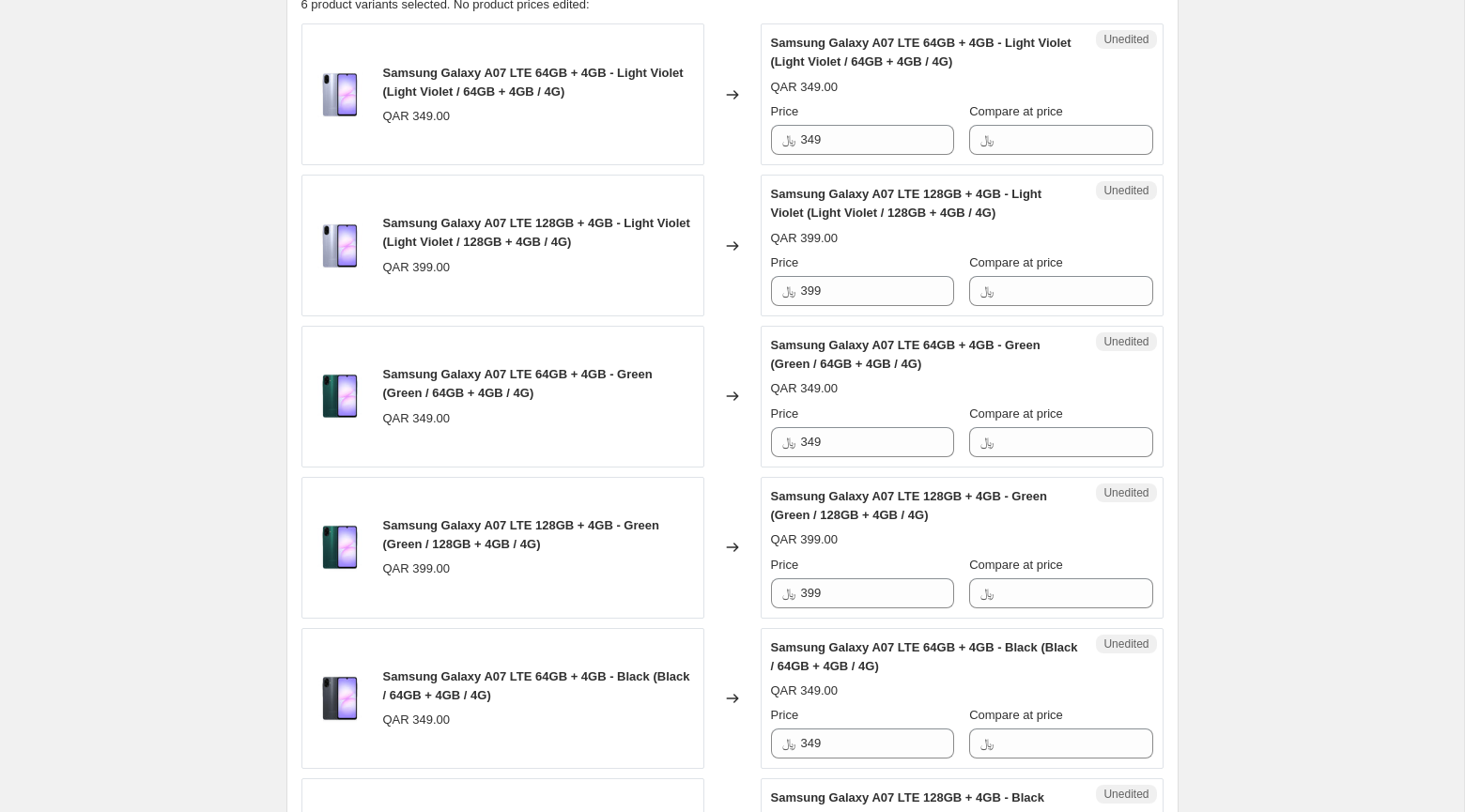
scroll to position [873, 0]
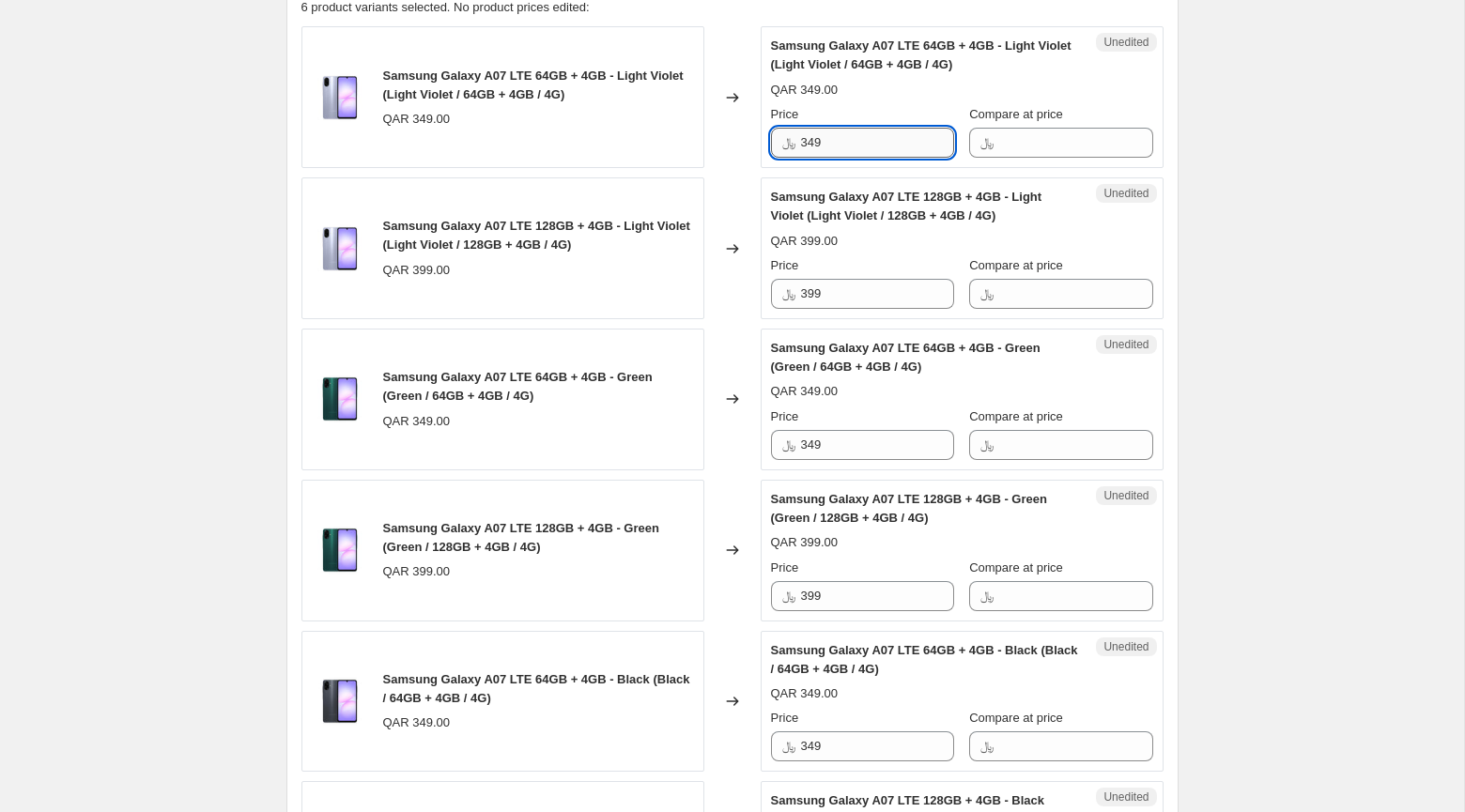
click at [860, 153] on input "349" at bounding box center [877, 143] width 153 height 30
paste input "https://admin.shopify.com/store/starlink1/apps/price-scheduler-plus/jobs/new"
type input "2"
type input "349"
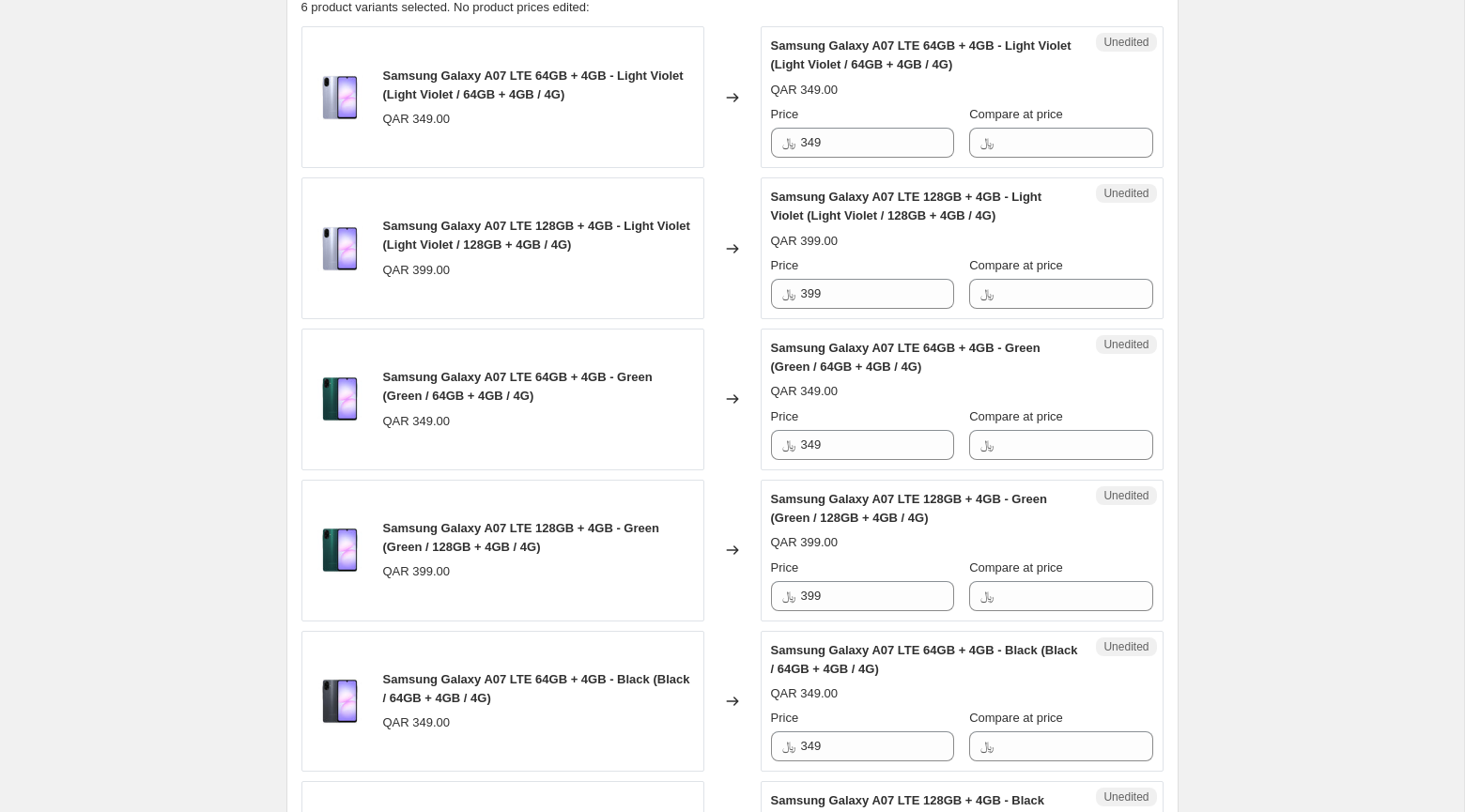
click at [1225, 312] on div "Create new price change job. This page is ready Create new price change job Dra…" at bounding box center [732, 373] width 1464 height 2493
click at [881, 309] on input "399" at bounding box center [877, 294] width 153 height 30
type input "399"
click at [1256, 456] on div "Create new price change job. This page is ready Create new price change job Dra…" at bounding box center [732, 373] width 1464 height 2493
click at [895, 460] on input "349" at bounding box center [877, 445] width 153 height 30
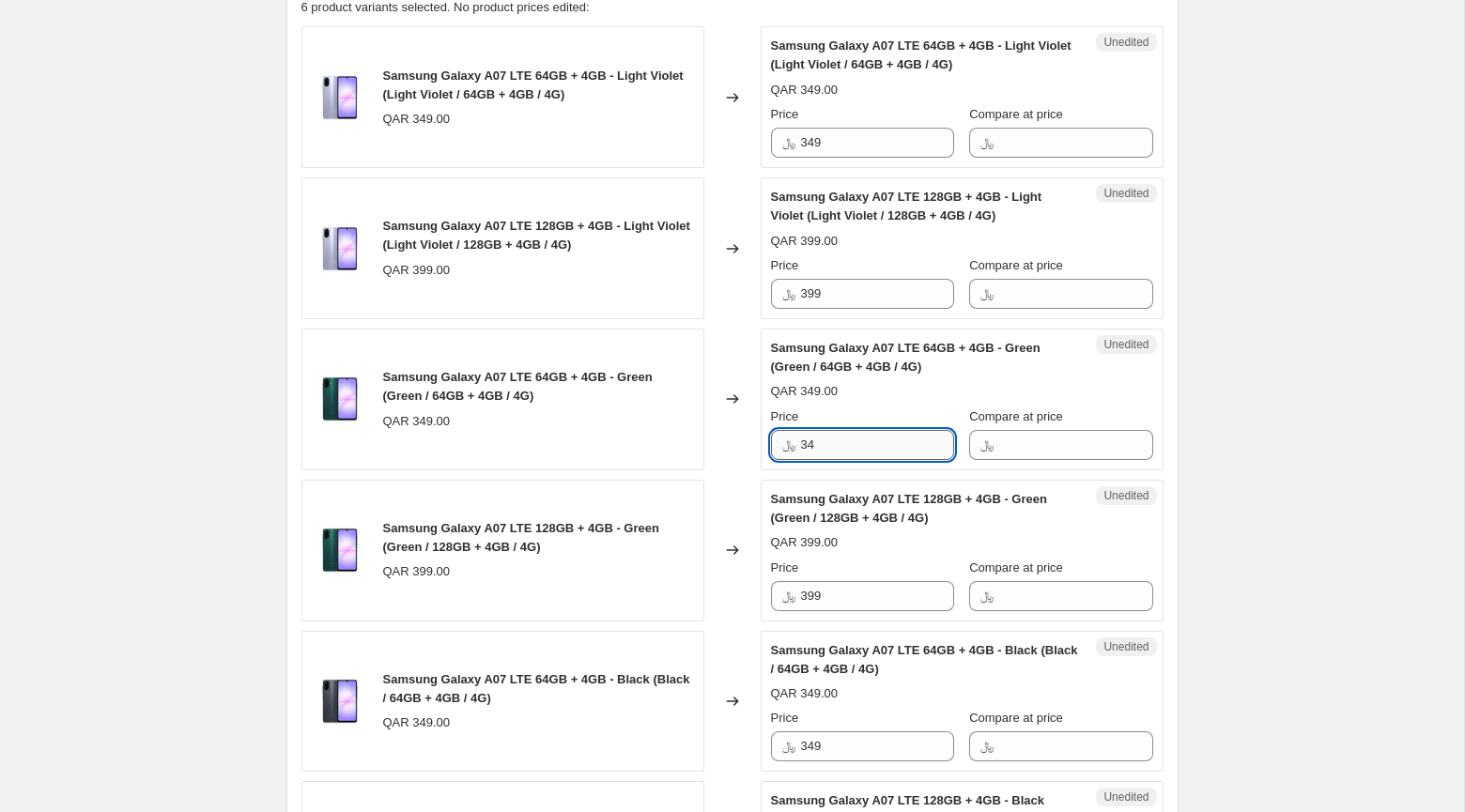
type input "349"
click at [1402, 464] on div "Create new price change job. This page is ready Create new price change job Dra…" at bounding box center [732, 373] width 1464 height 2493
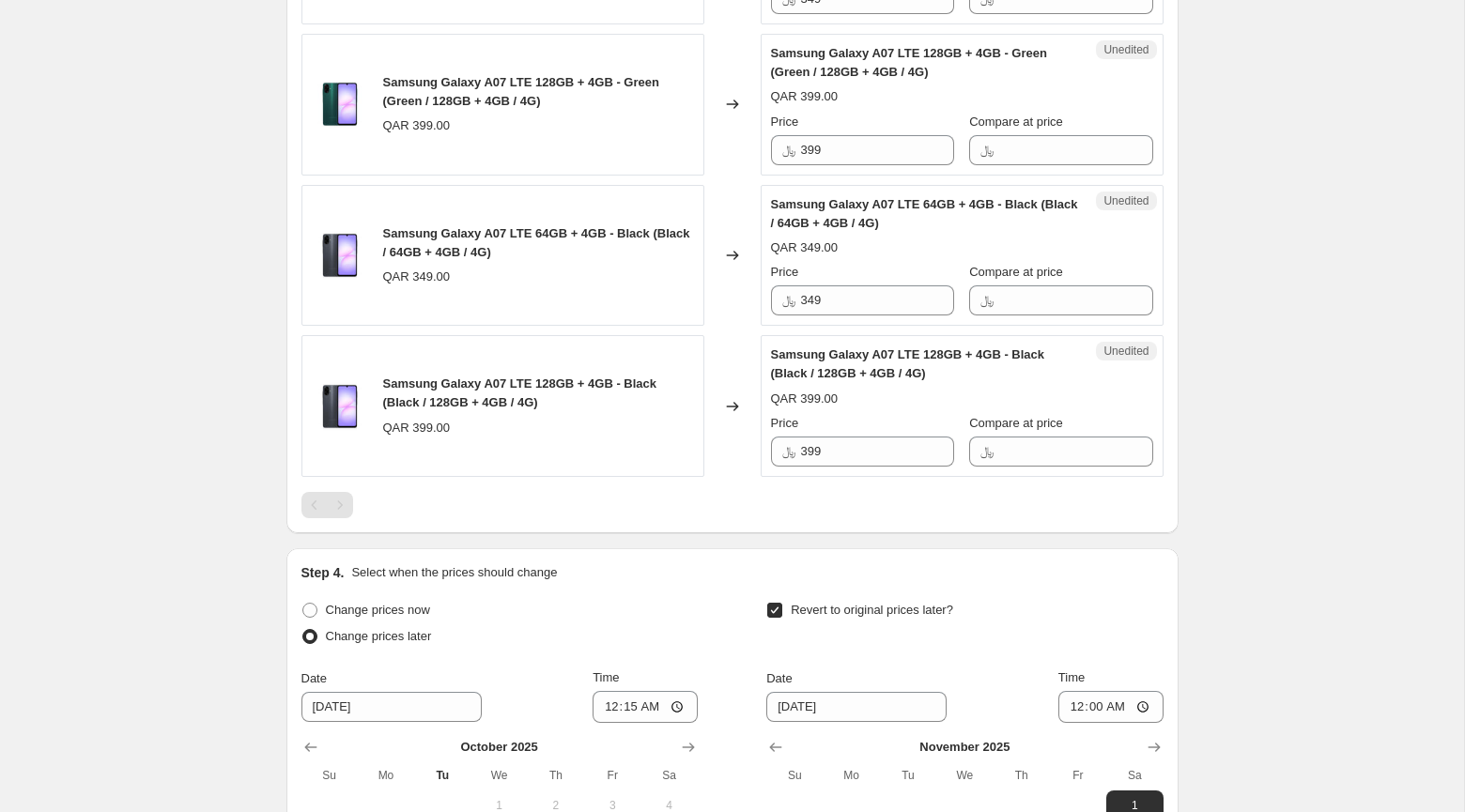
scroll to position [1698, 0]
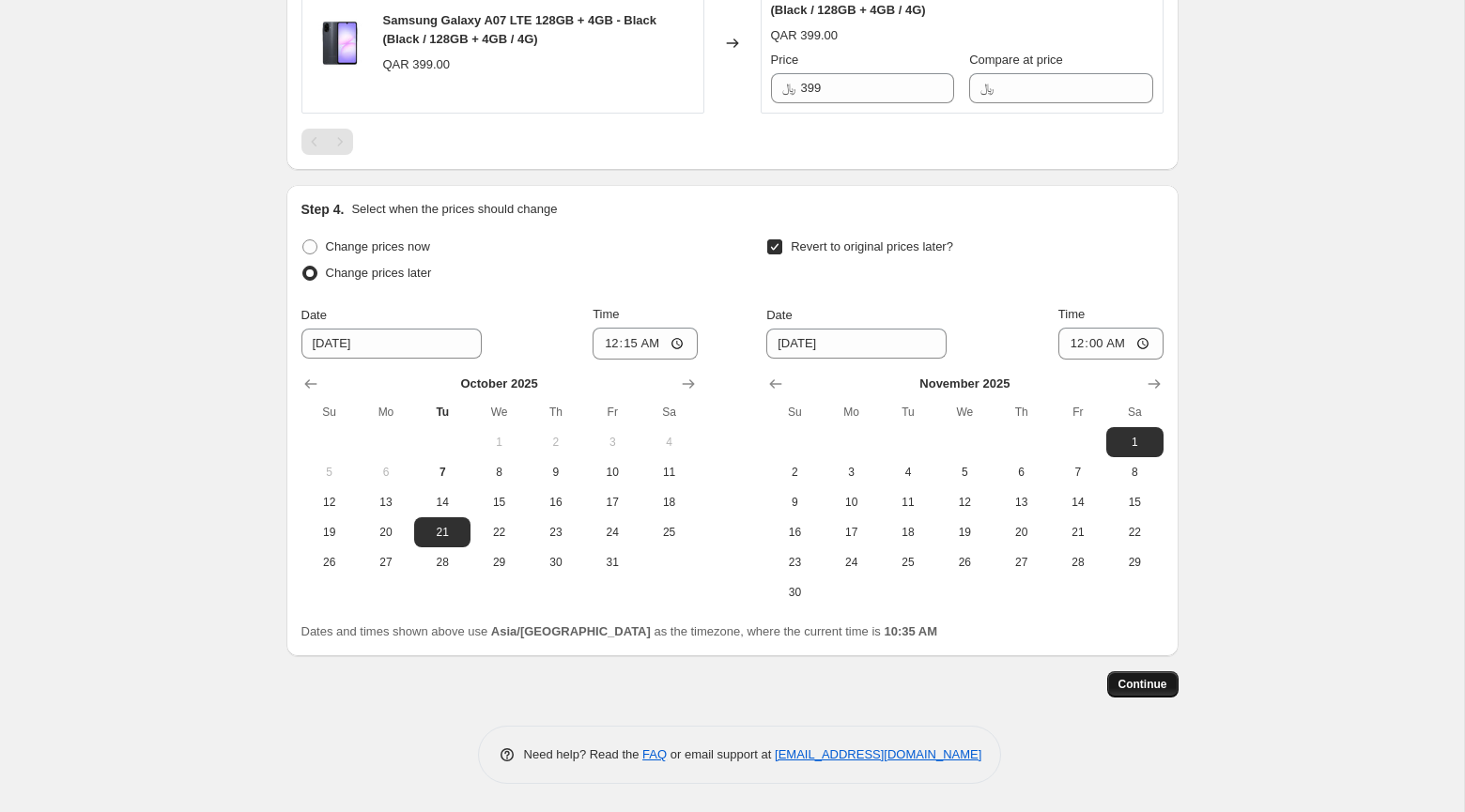
click at [1154, 685] on span "Continue" at bounding box center [1142, 684] width 49 height 15
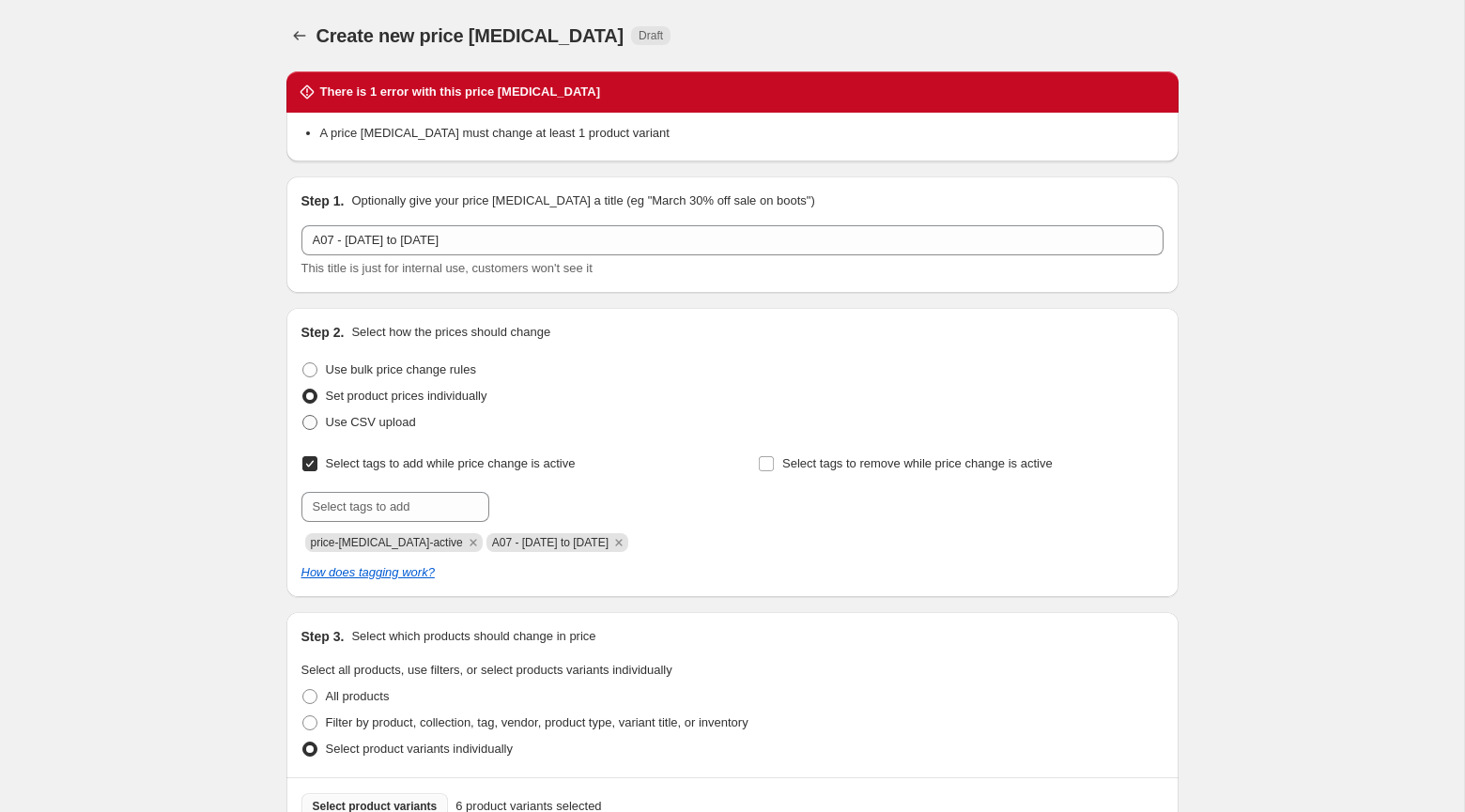
click at [406, 416] on span "Use CSV upload" at bounding box center [370, 421] width 90 height 14
click at [304, 415] on input "Use CSV upload" at bounding box center [303, 414] width 1 height 1
radio input "true"
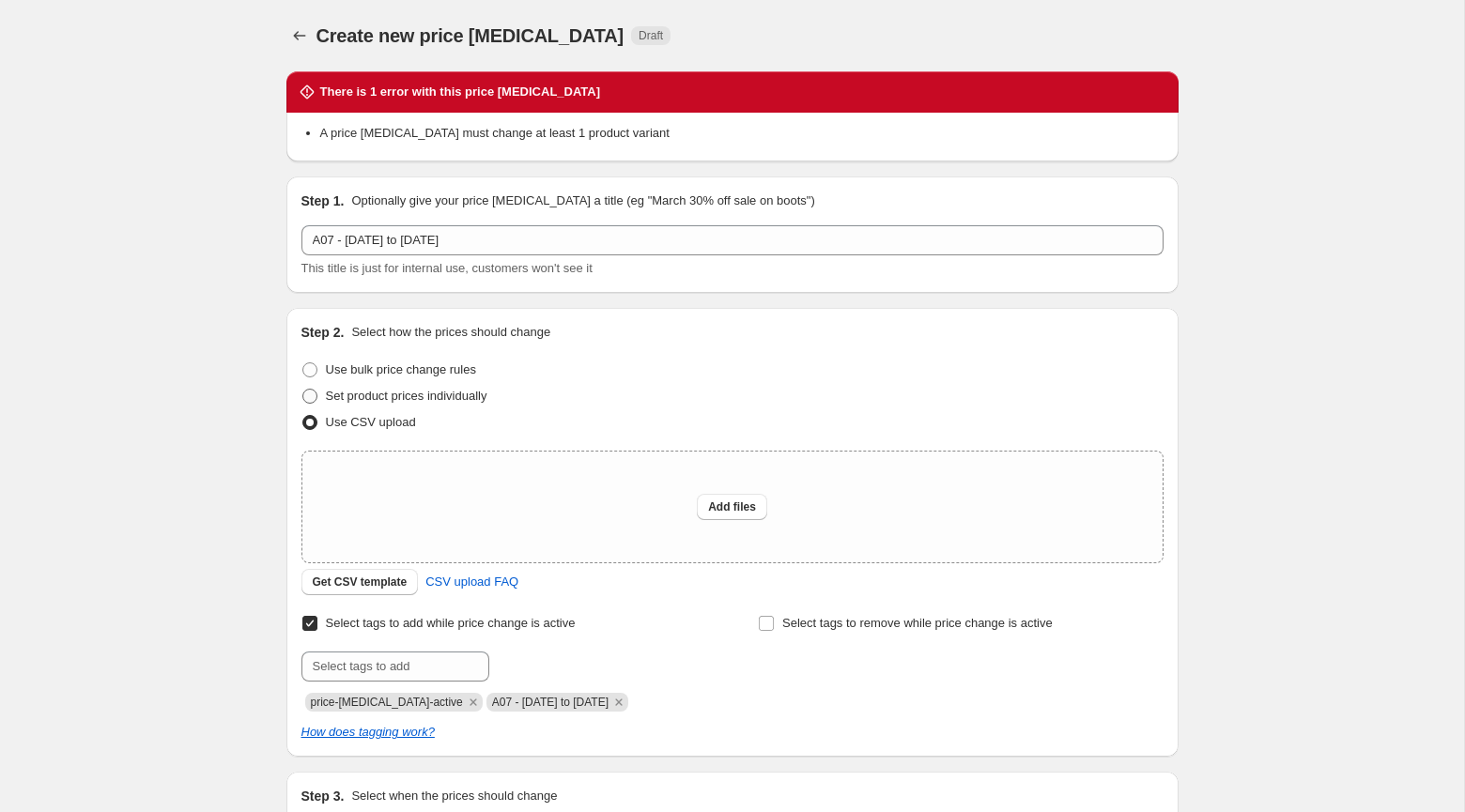
click at [473, 394] on span "Set product prices individually" at bounding box center [406, 395] width 162 height 14
click at [304, 389] on input "Set product prices individually" at bounding box center [303, 388] width 1 height 1
radio input "true"
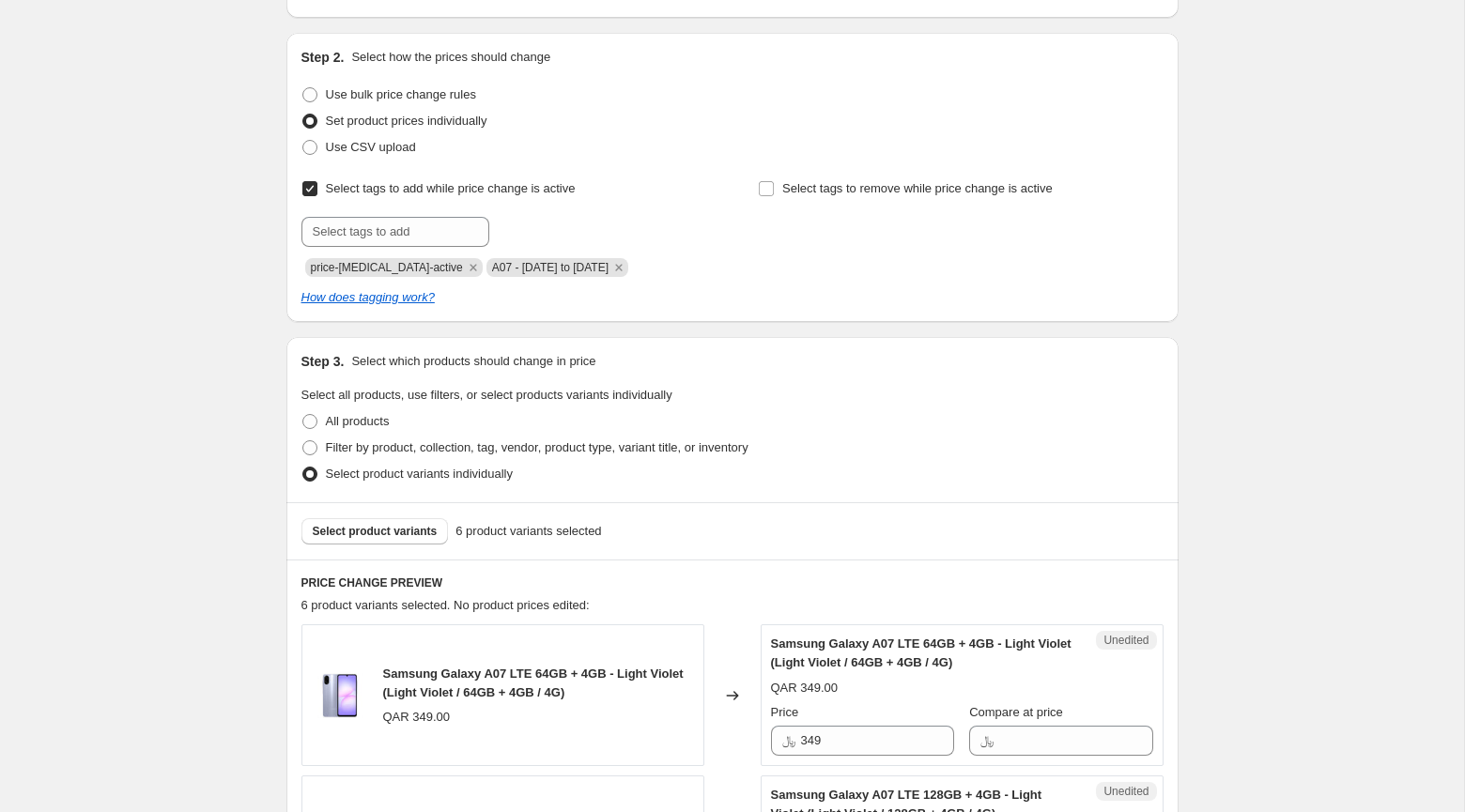
scroll to position [165, 0]
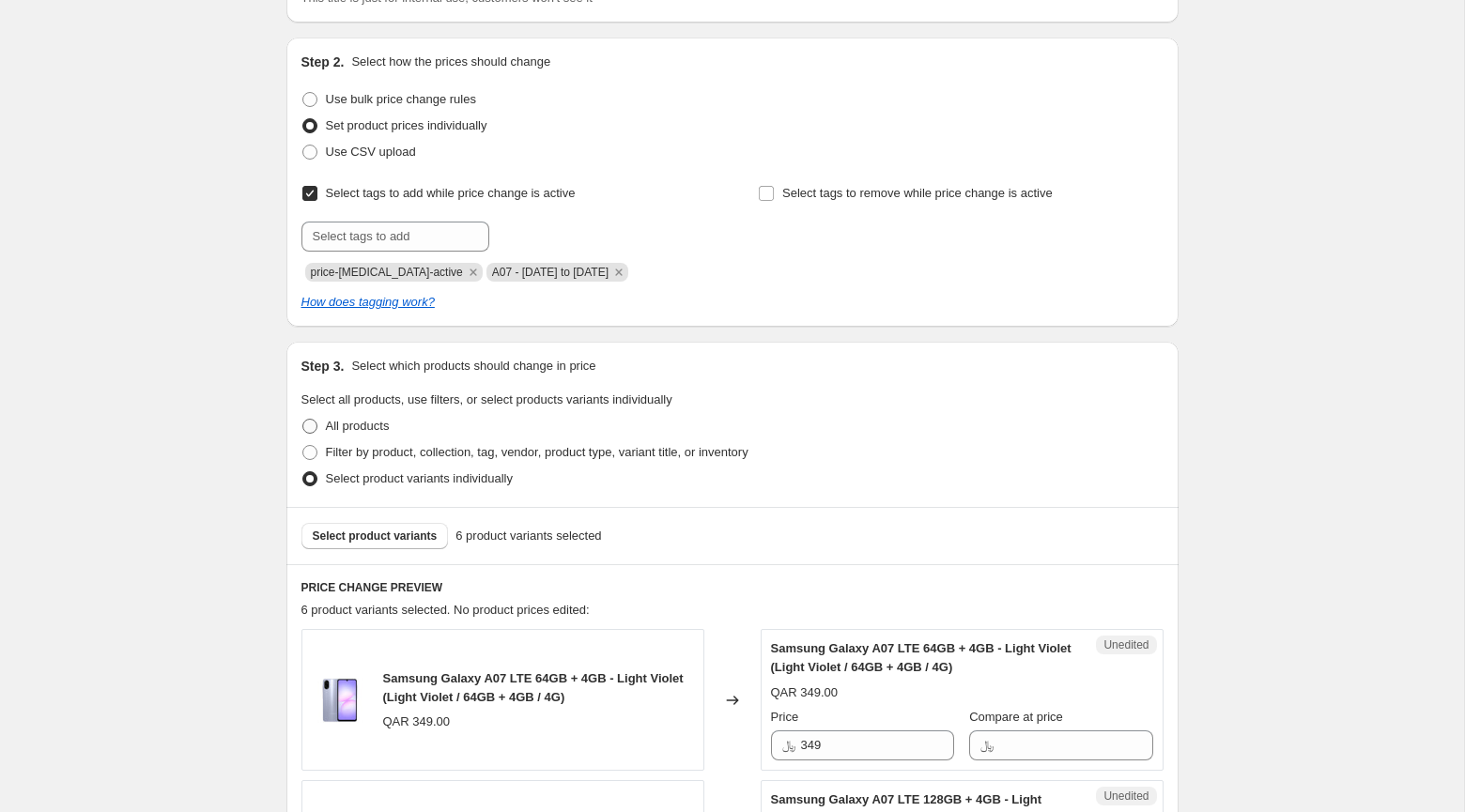
click at [323, 439] on label "All products" at bounding box center [346, 426] width 88 height 26
click at [304, 419] on input "All products" at bounding box center [303, 418] width 1 height 1
radio input "true"
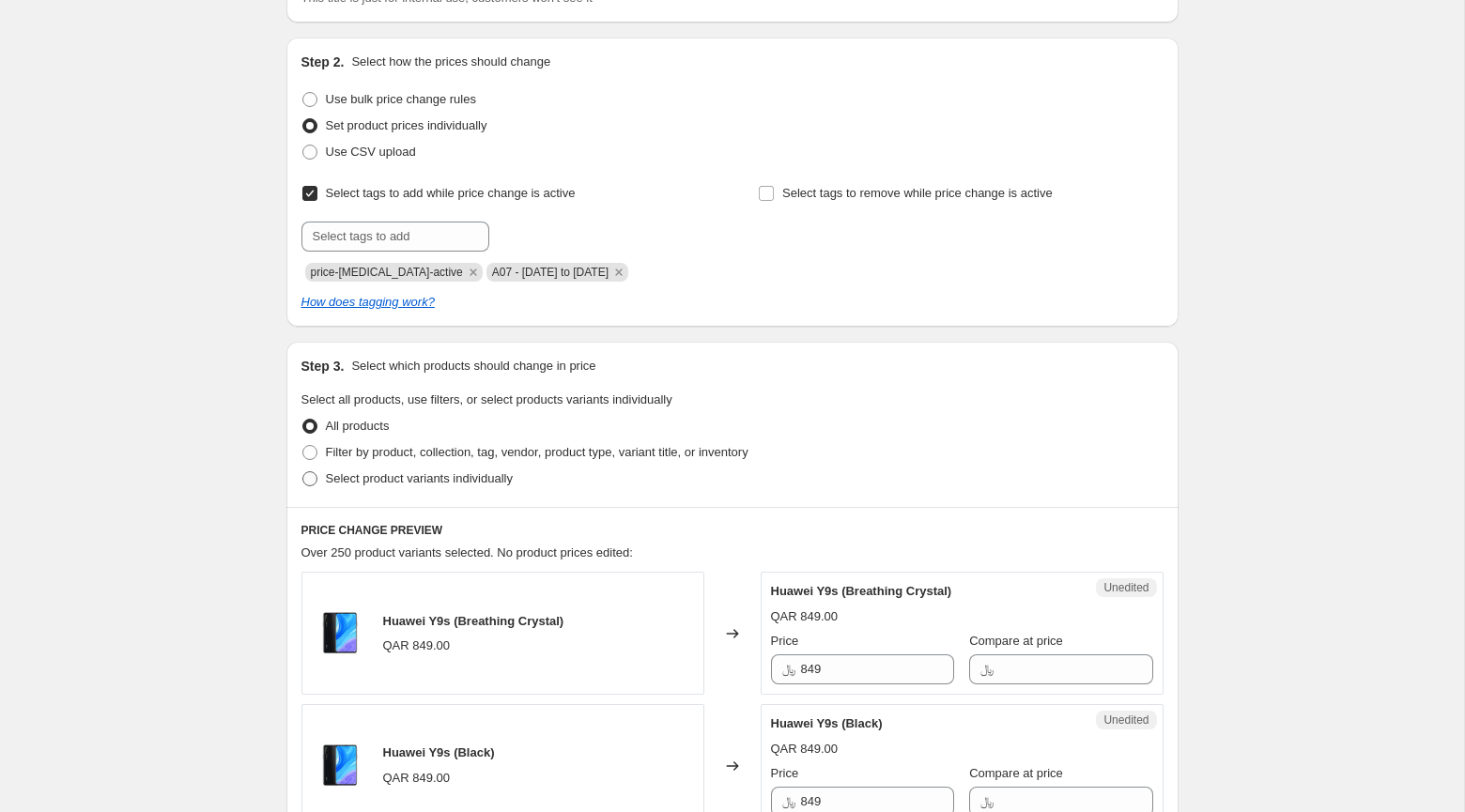
click at [369, 485] on span "Select product variants individually" at bounding box center [418, 477] width 187 height 14
click at [304, 472] on input "Select product variants individually" at bounding box center [303, 471] width 1 height 1
radio input "true"
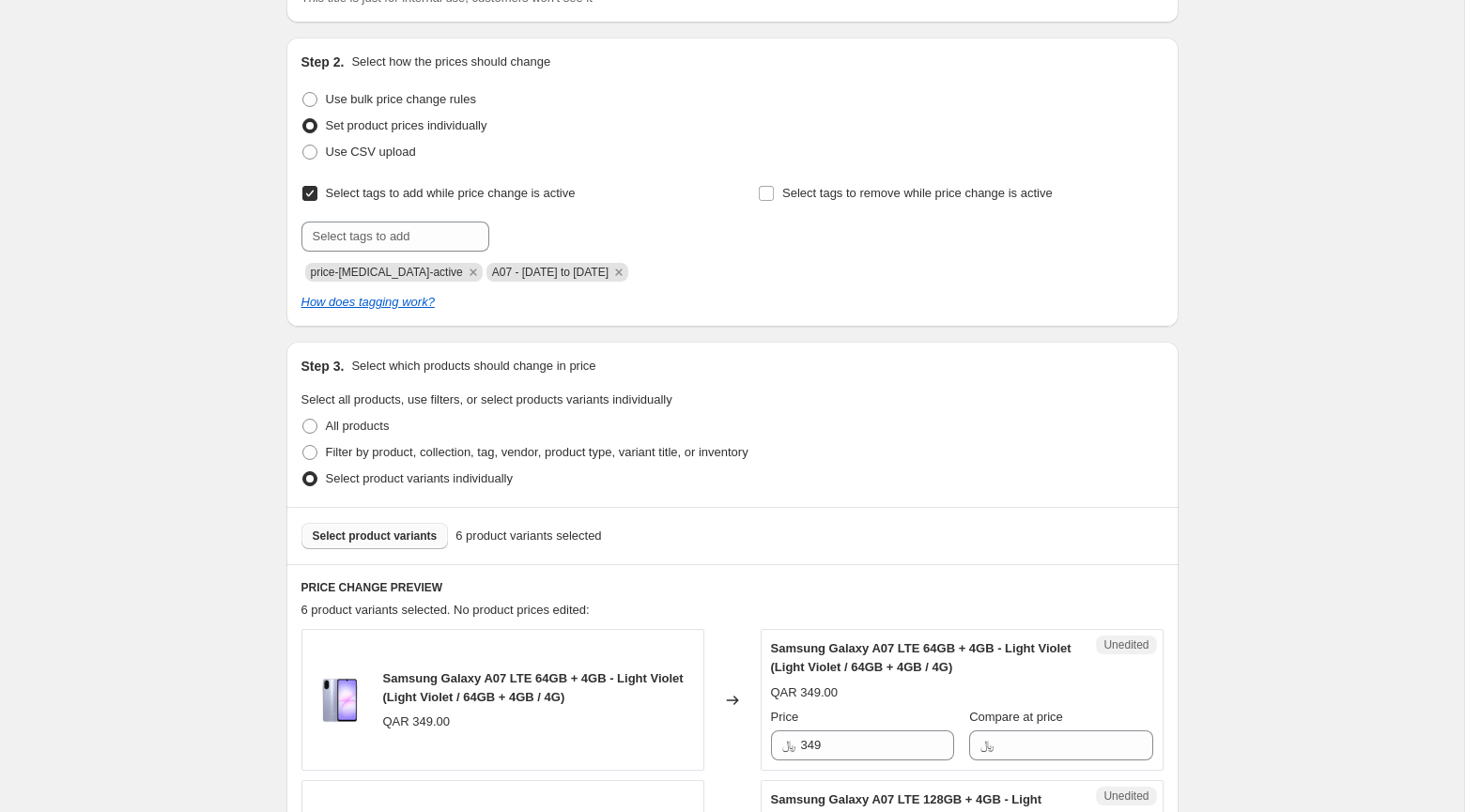
click at [388, 549] on button "Select product variants" at bounding box center [375, 536] width 148 height 26
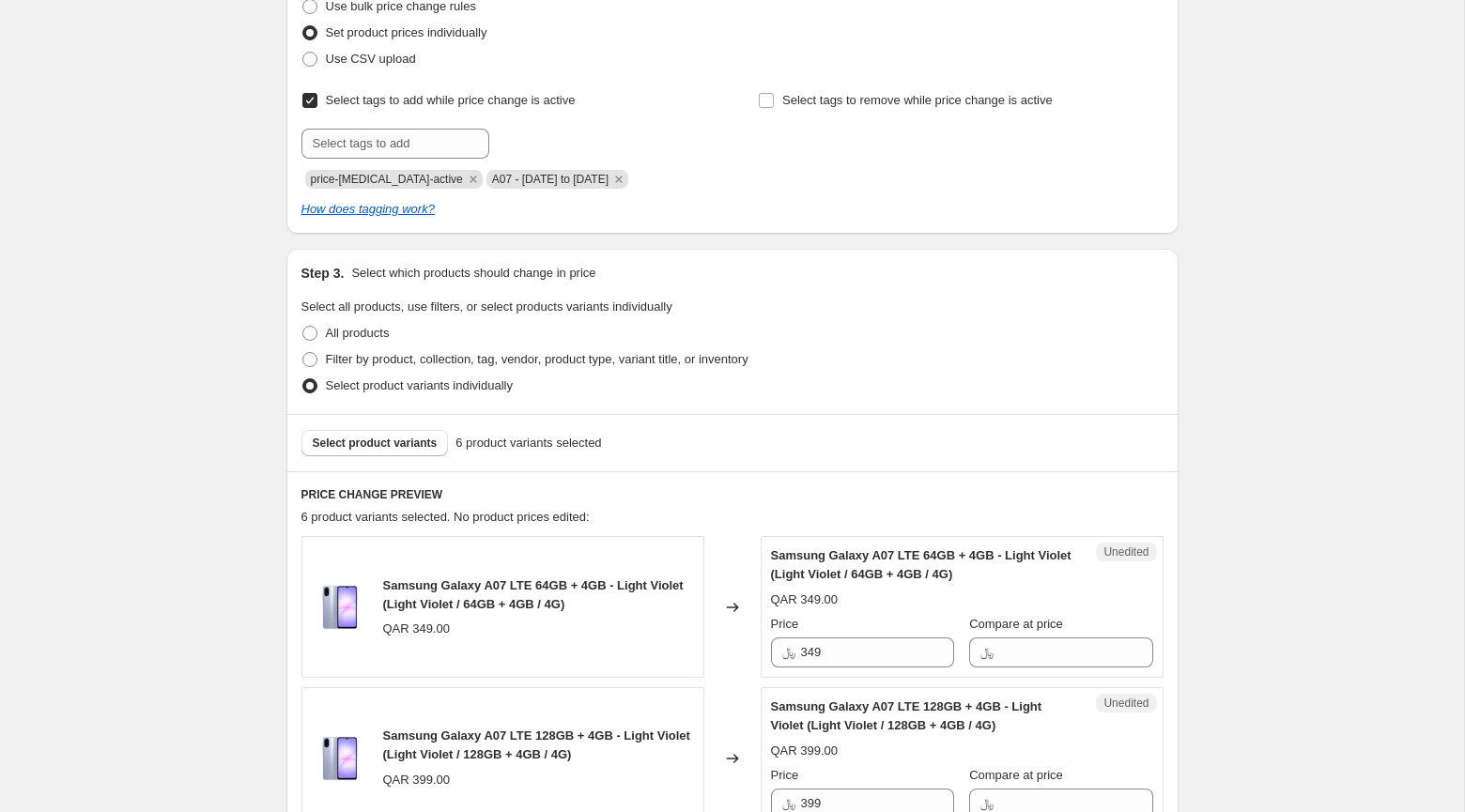
scroll to position [265, 0]
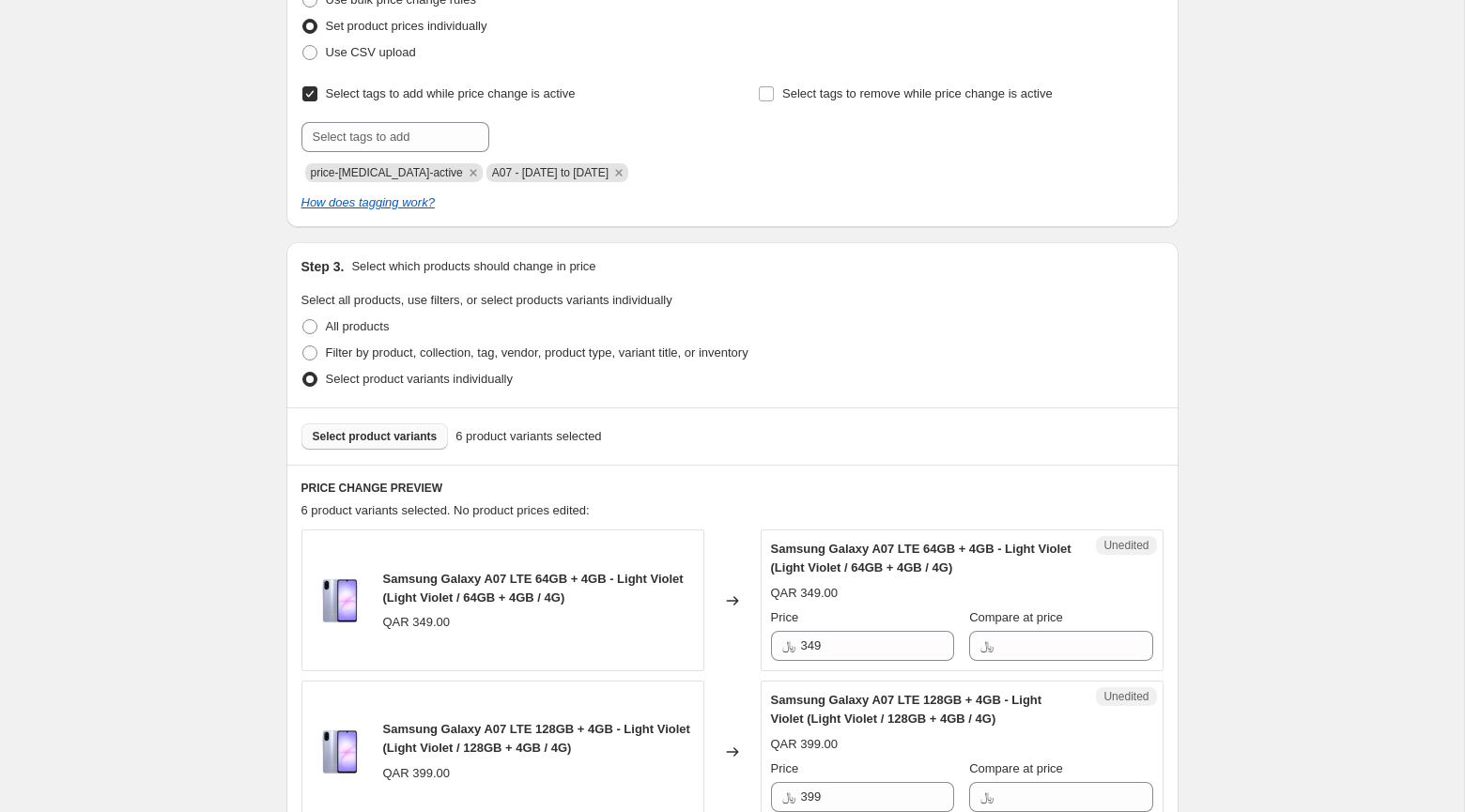
click at [390, 444] on span "Select product variants" at bounding box center [375, 436] width 125 height 15
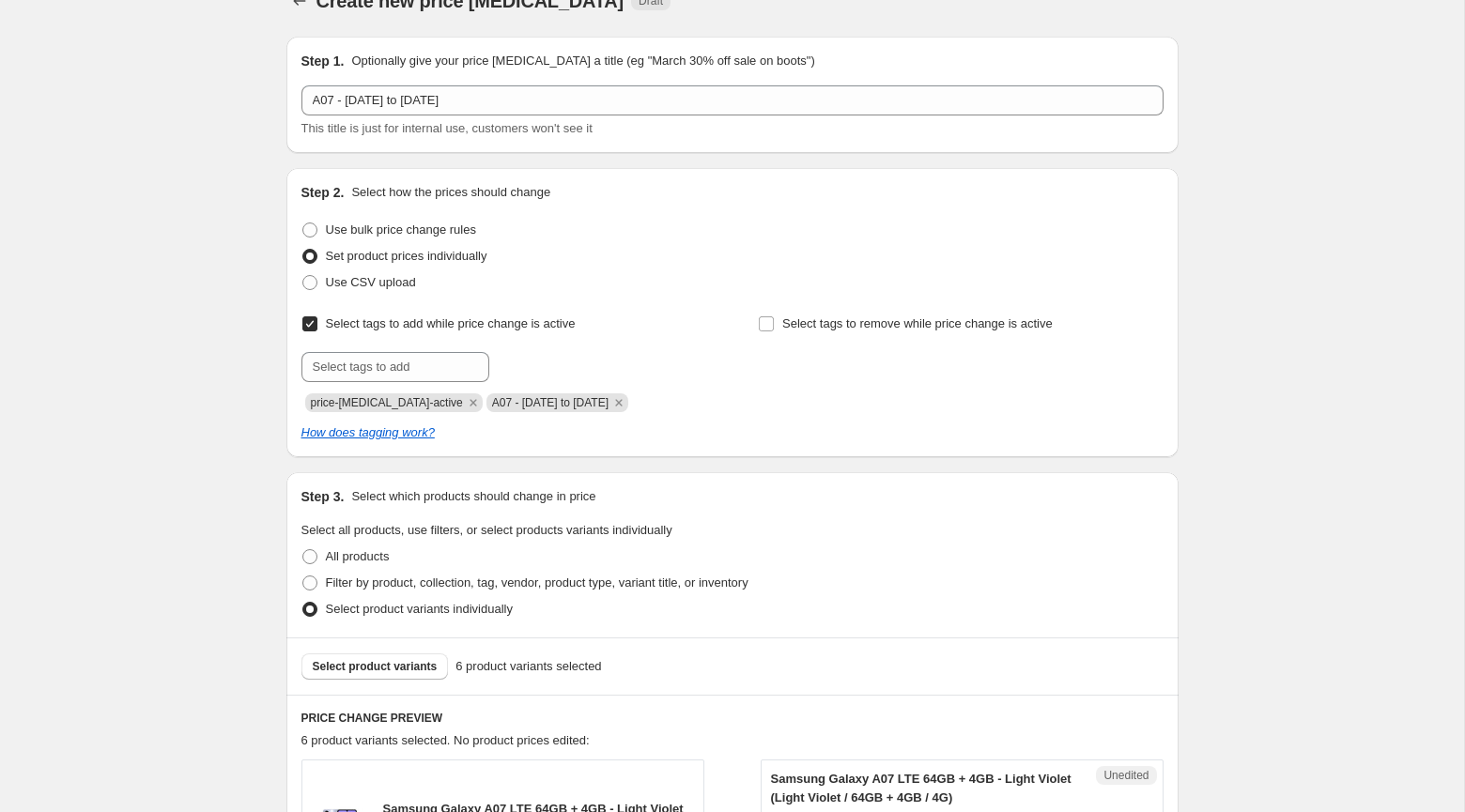
scroll to position [0, 0]
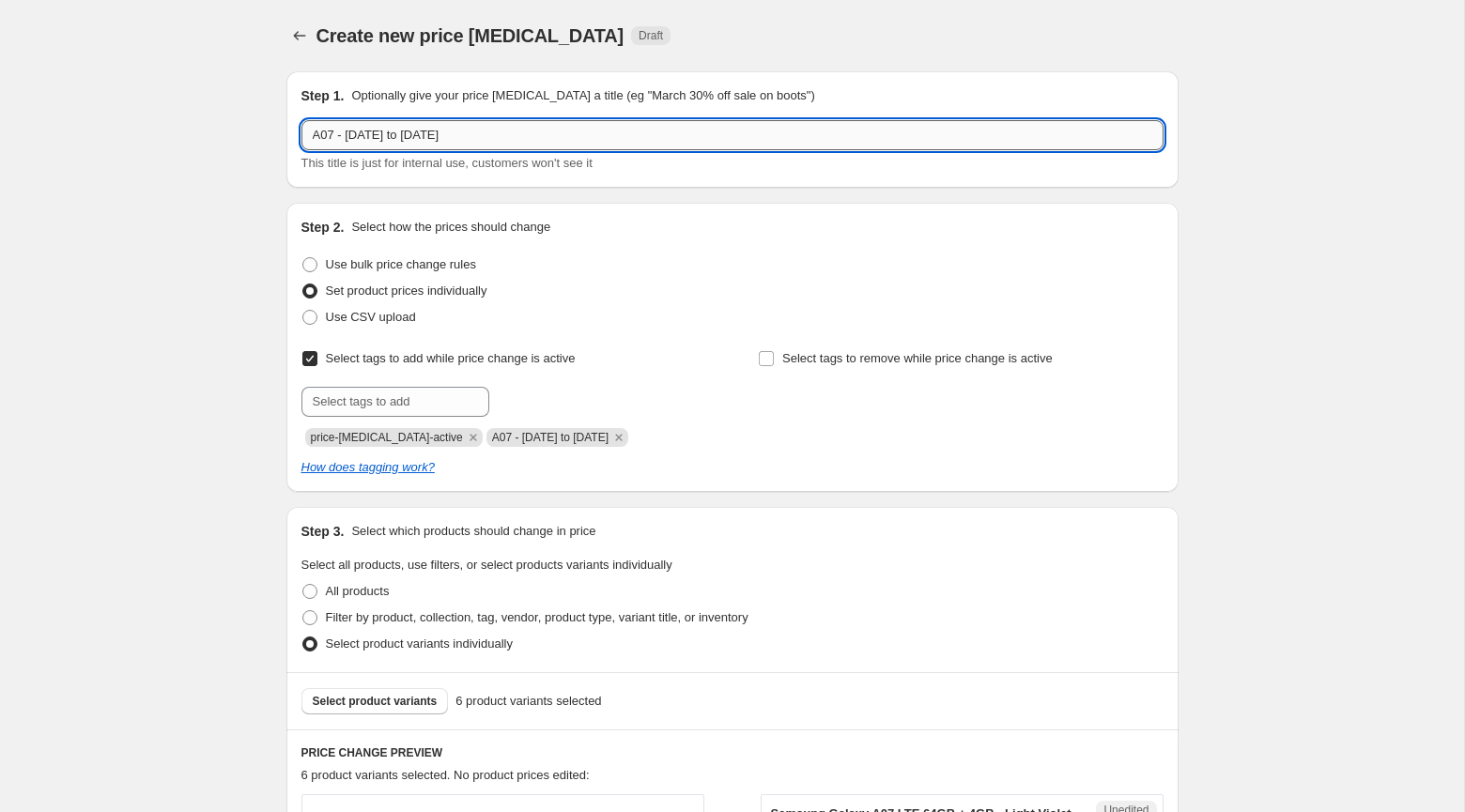
click at [605, 144] on input "A07 - 21st October to 31st October 2025" at bounding box center [732, 135] width 862 height 30
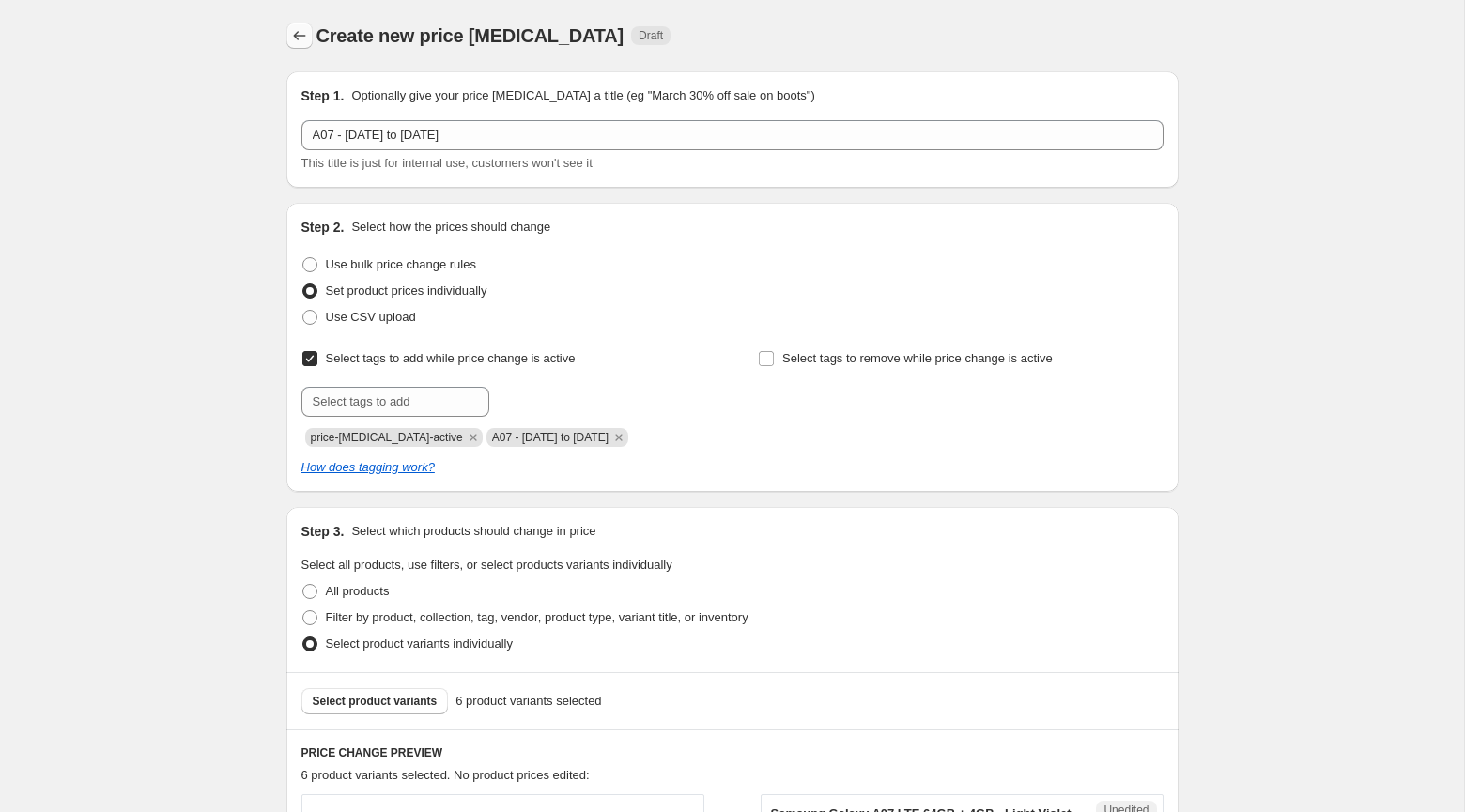
click at [292, 34] on icon "Price change jobs" at bounding box center [300, 36] width 19 height 19
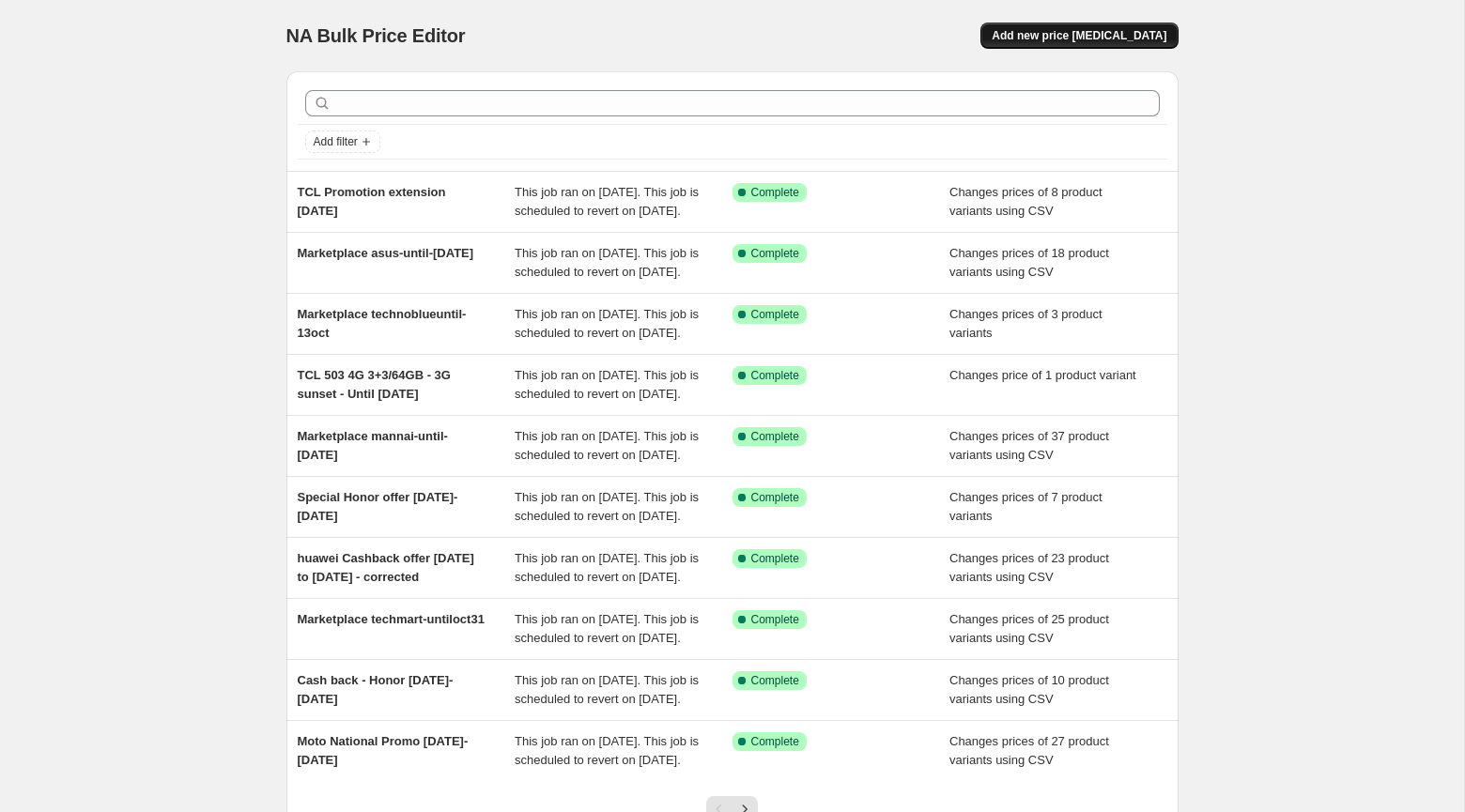
click at [1144, 31] on span "Add new price change job" at bounding box center [1079, 36] width 175 height 15
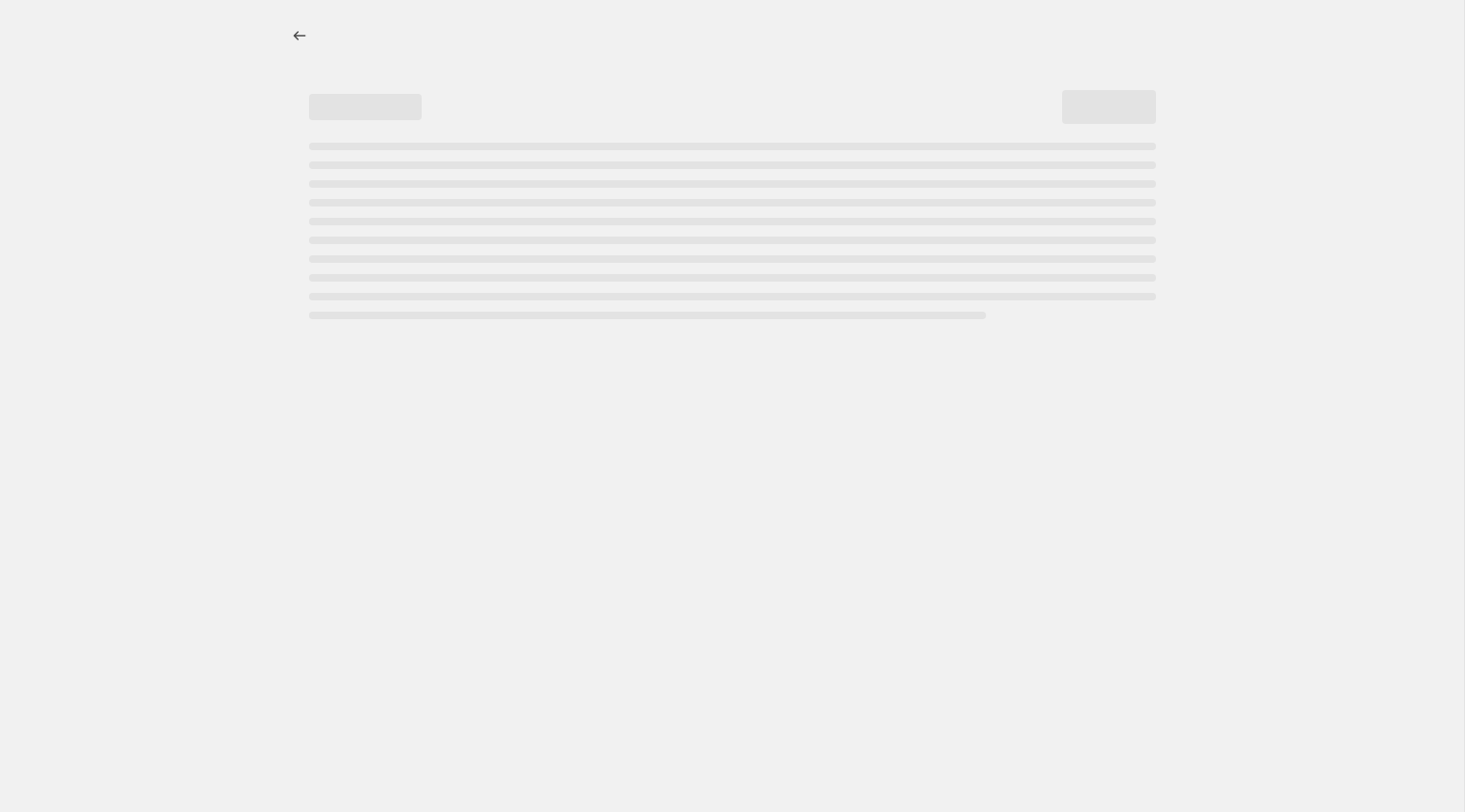
select select "percentage"
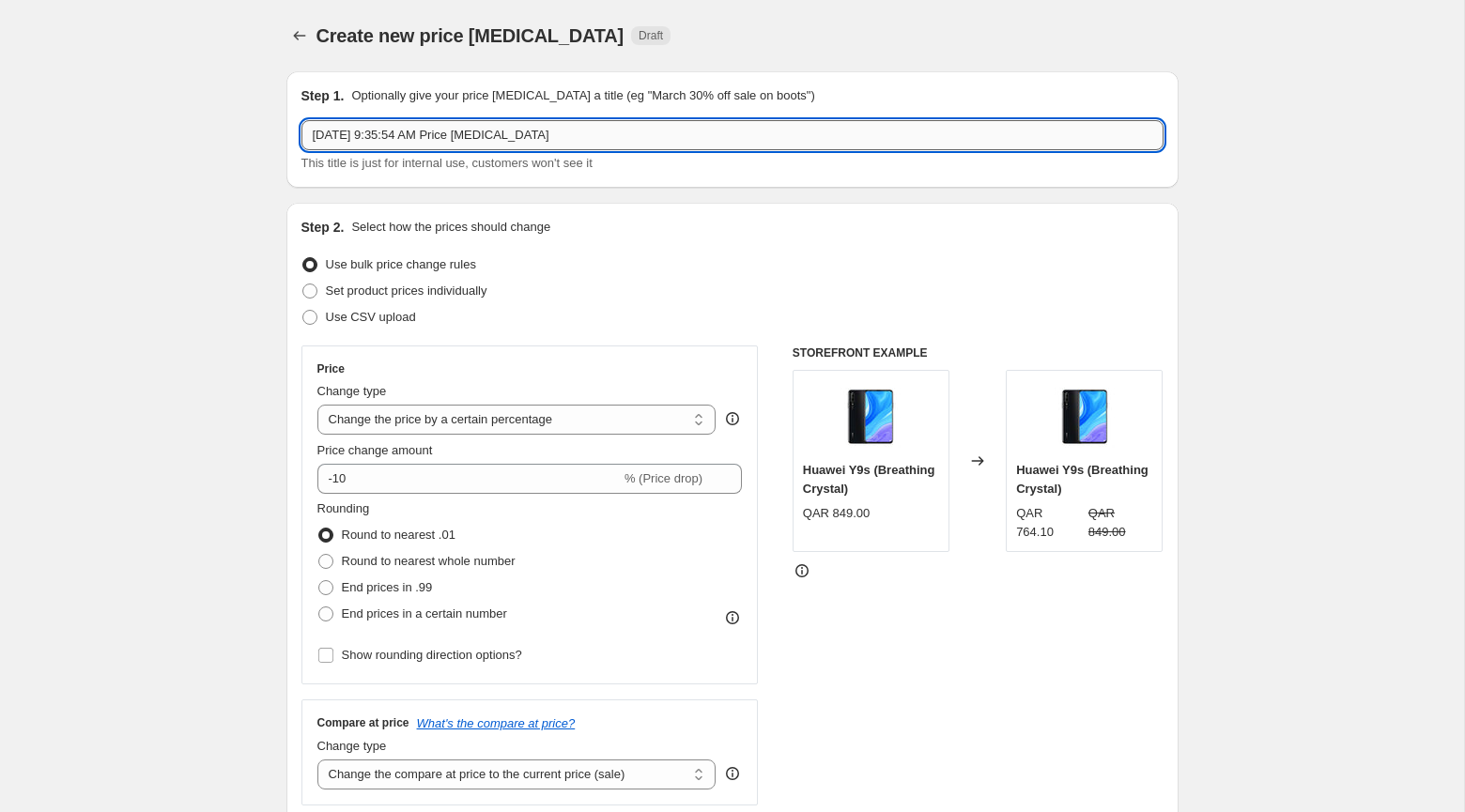
click at [579, 136] on input "Oct 7, 2025, 9:35:54 AM Price change job" at bounding box center [732, 135] width 862 height 30
paste input "A07 - 21st October to 31st October 2025"
type input "A07 - 21st October to 31st October 2025"
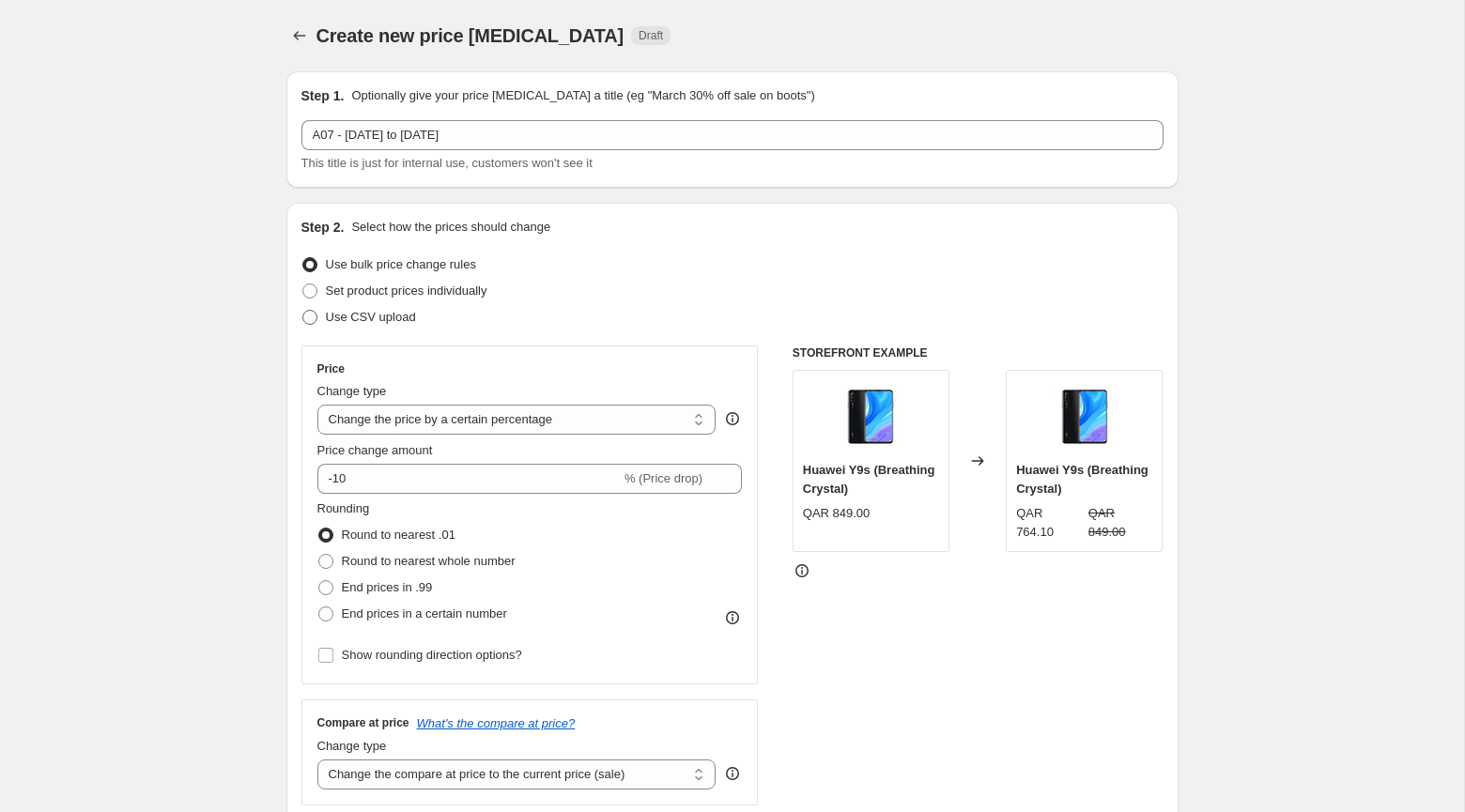
click at [348, 320] on span "Use CSV upload" at bounding box center [370, 317] width 90 height 14
click at [304, 311] on input "Use CSV upload" at bounding box center [303, 310] width 1 height 1
radio input "true"
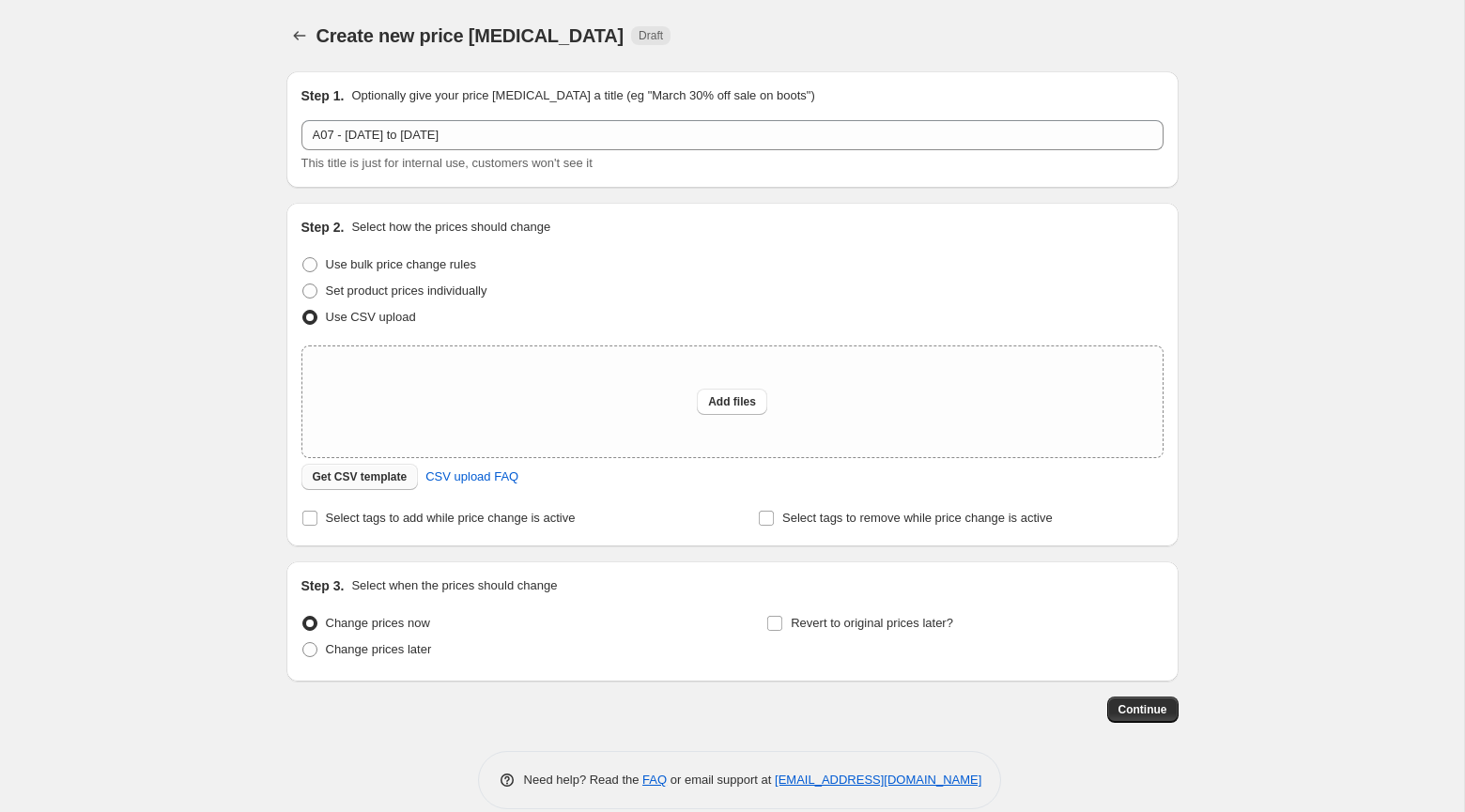
click at [375, 472] on span "Get CSV template" at bounding box center [360, 476] width 95 height 15
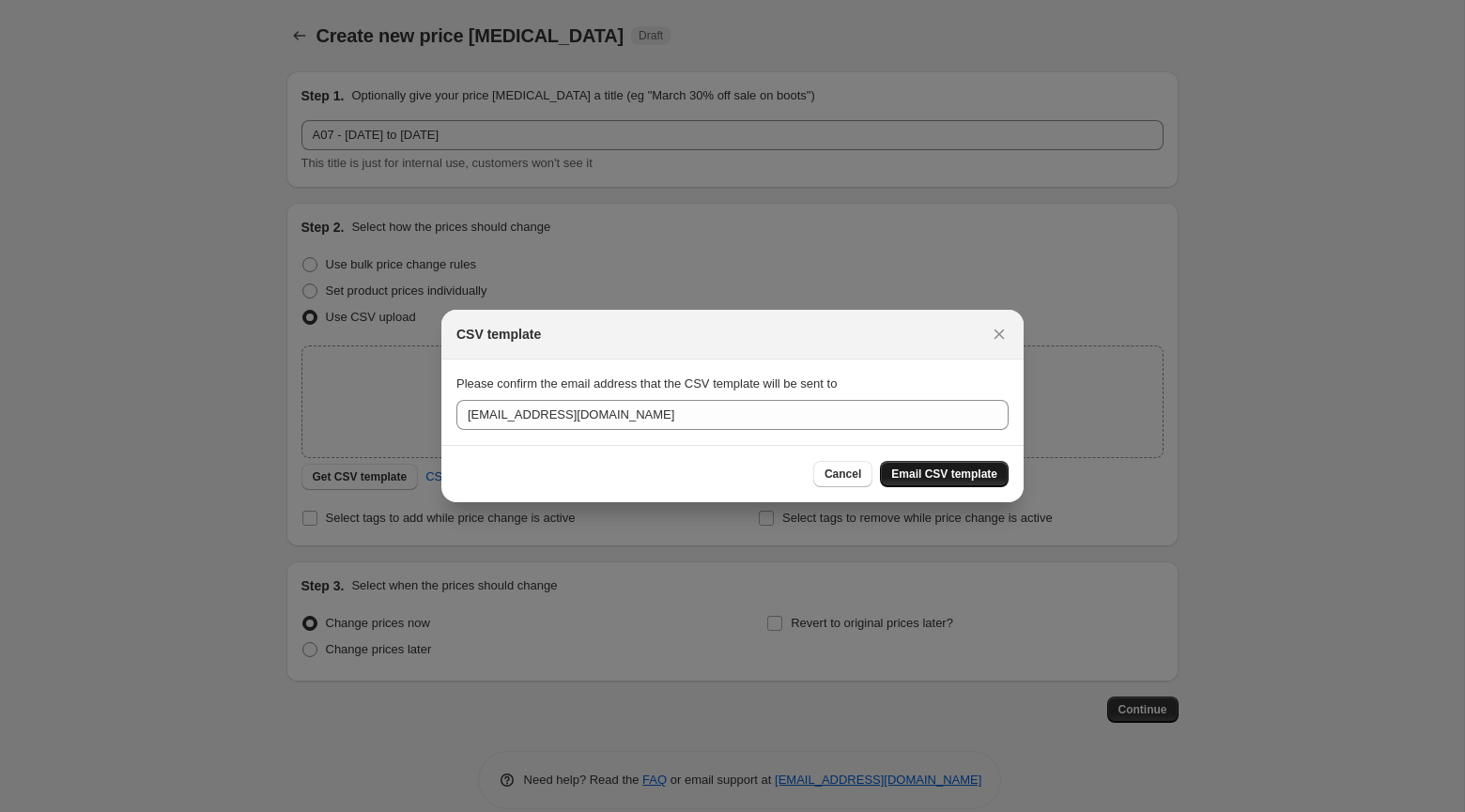
click at [975, 469] on span "Email CSV template" at bounding box center [944, 474] width 106 height 15
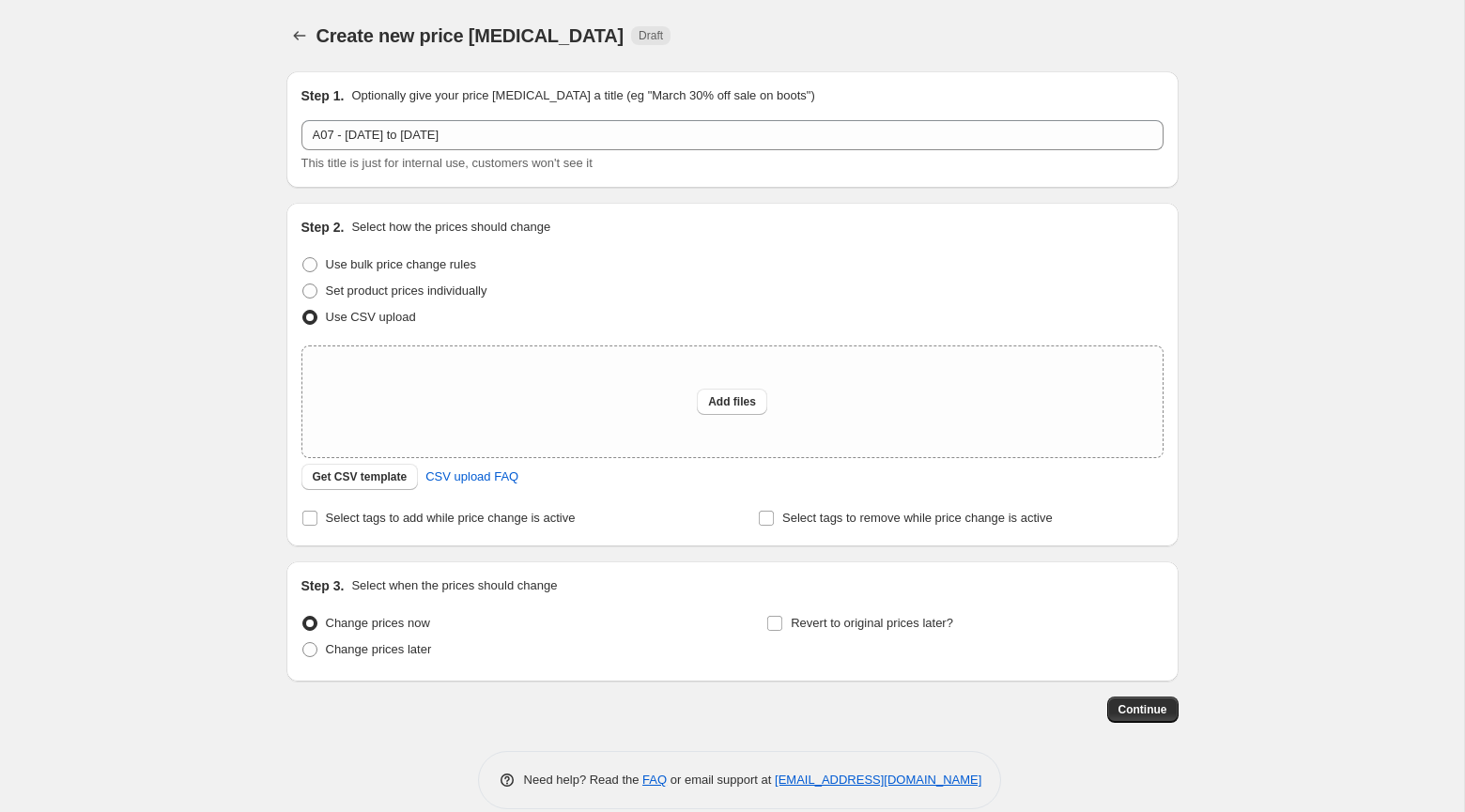
click at [953, 32] on div "Create new price change job Draft" at bounding box center [732, 36] width 892 height 26
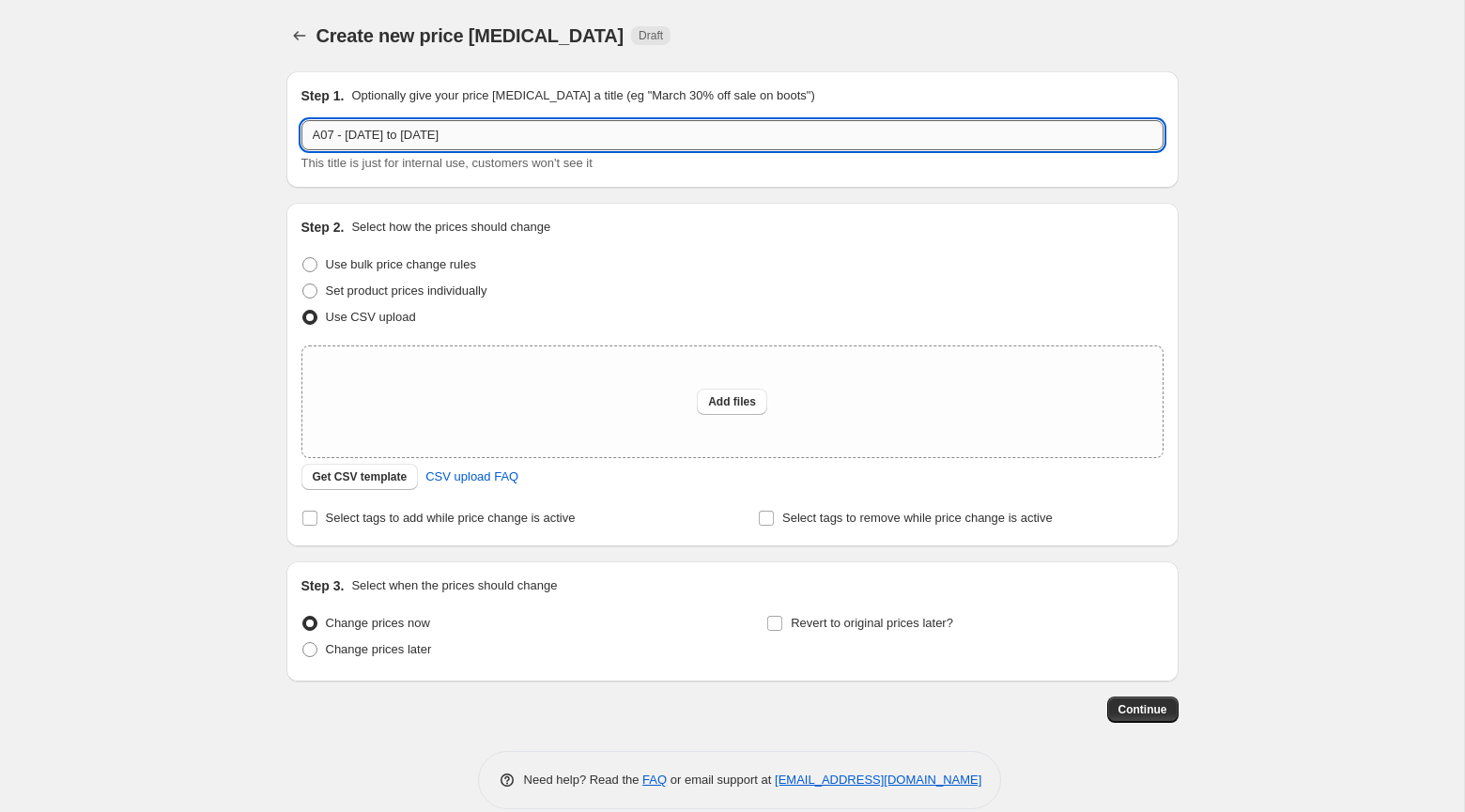
click at [624, 140] on input "A07 - 21st October to 31st October 2025" at bounding box center [732, 135] width 862 height 30
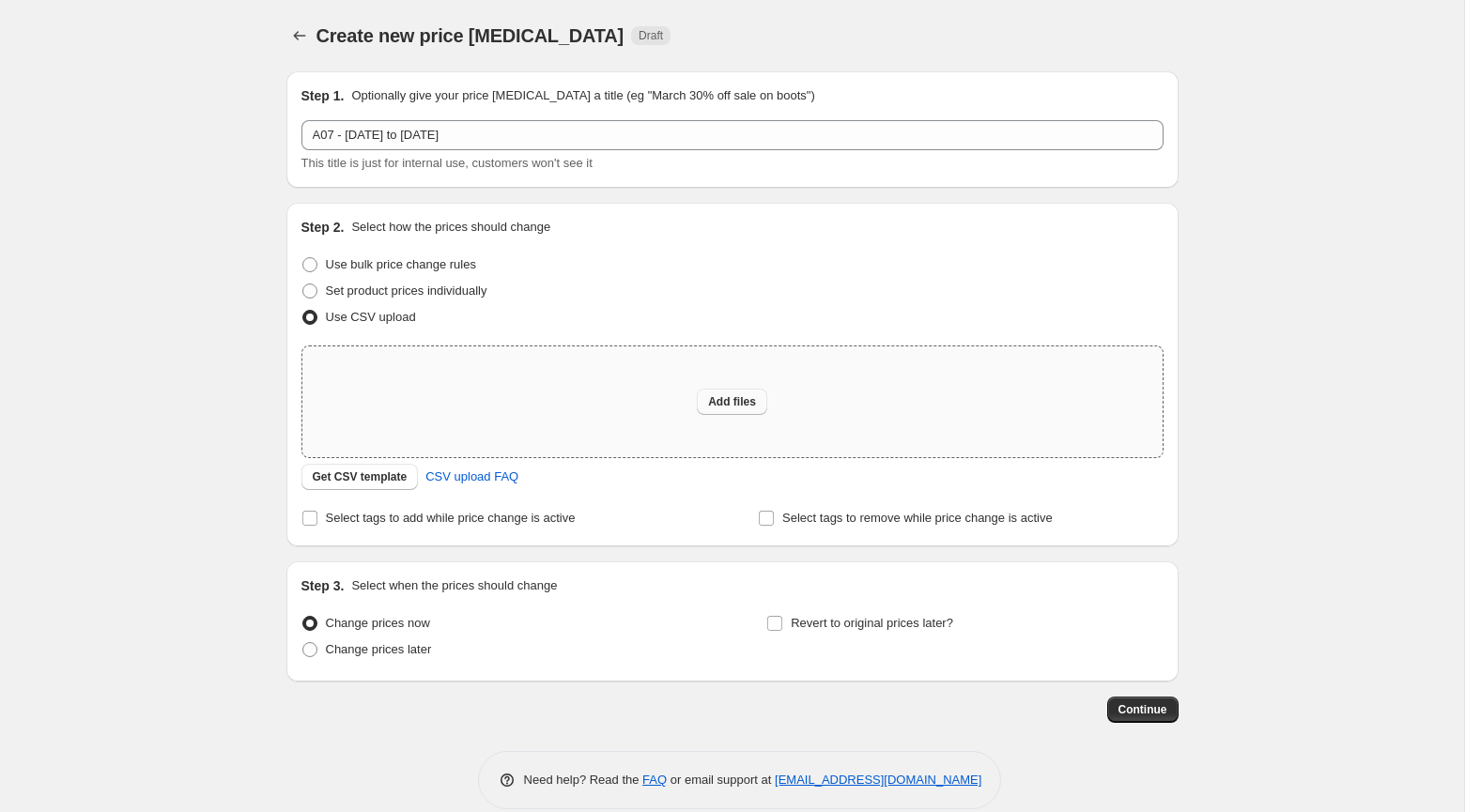
click at [746, 406] on span "Add files" at bounding box center [732, 401] width 48 height 15
type input "C:\fakepath\A07 - 21st October to 31st October 2025.csv"
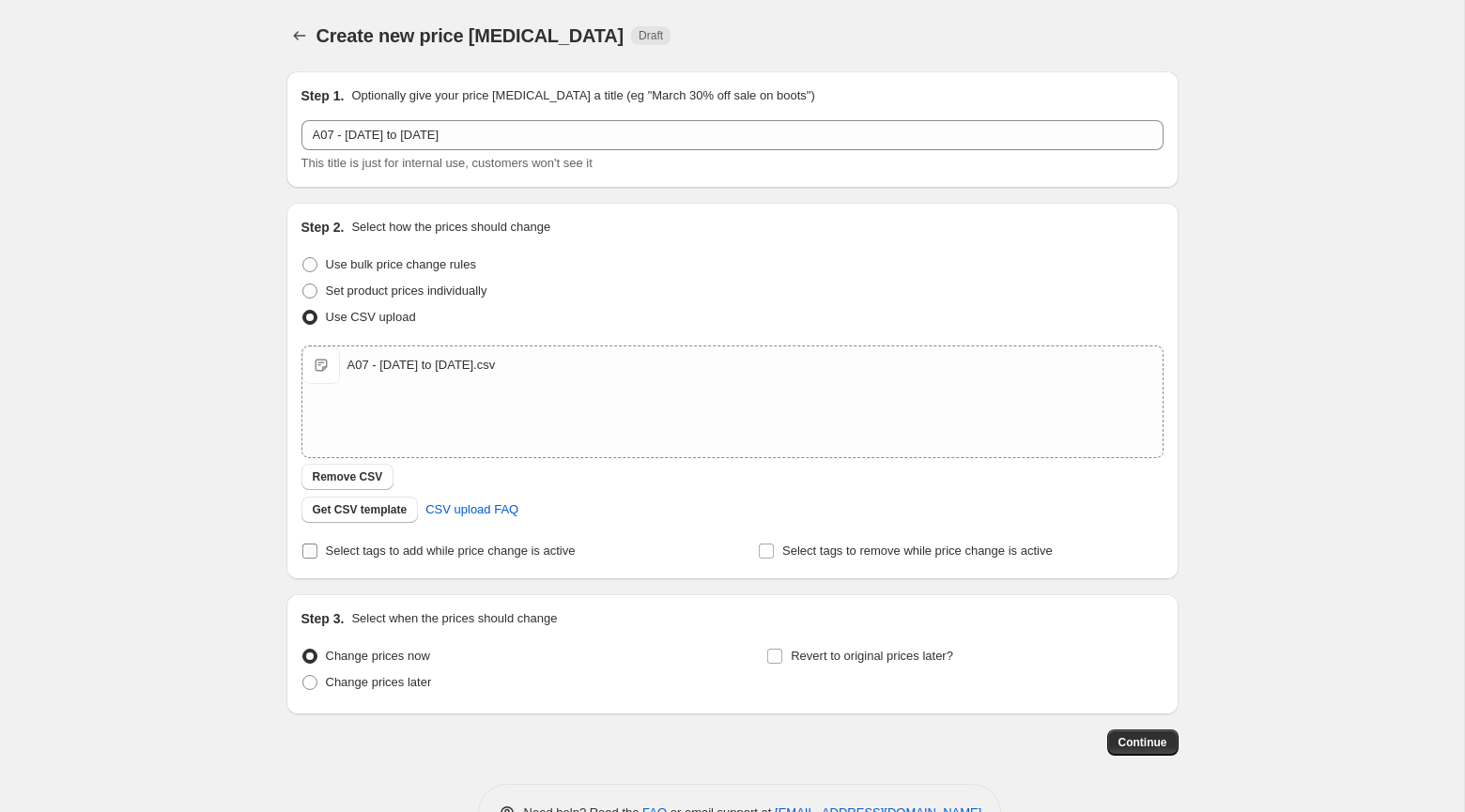
click at [449, 543] on span "Select tags to add while price change is active" at bounding box center [450, 550] width 250 height 14
click at [317, 543] on input "Select tags to add while price change is active" at bounding box center [310, 551] width 15 height 15
checkbox input "true"
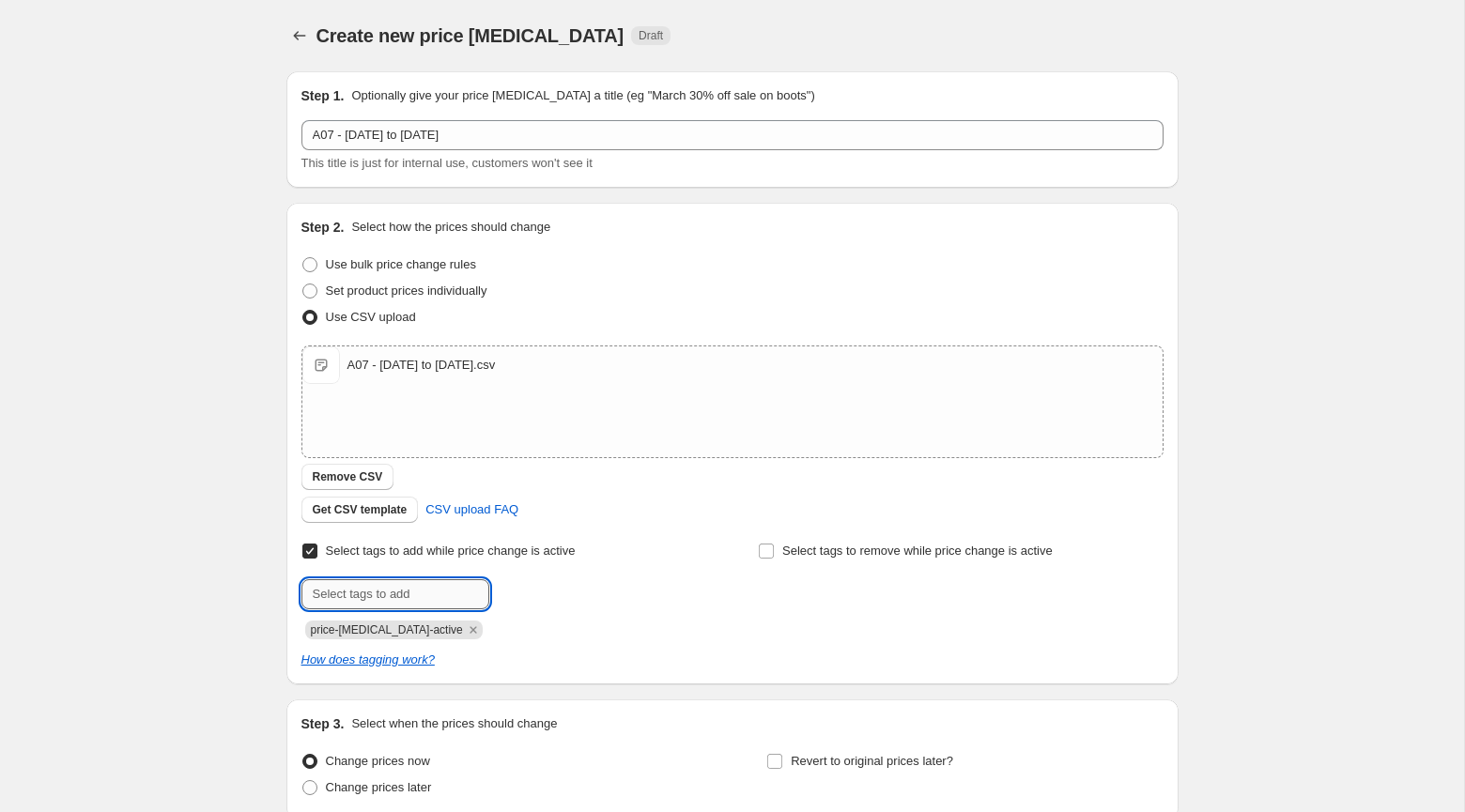
click at [458, 598] on input "text" at bounding box center [396, 594] width 188 height 30
paste input "A07 - 21st October to 31st October 2025"
type input "A07 - 21st October to 31st October 2025"
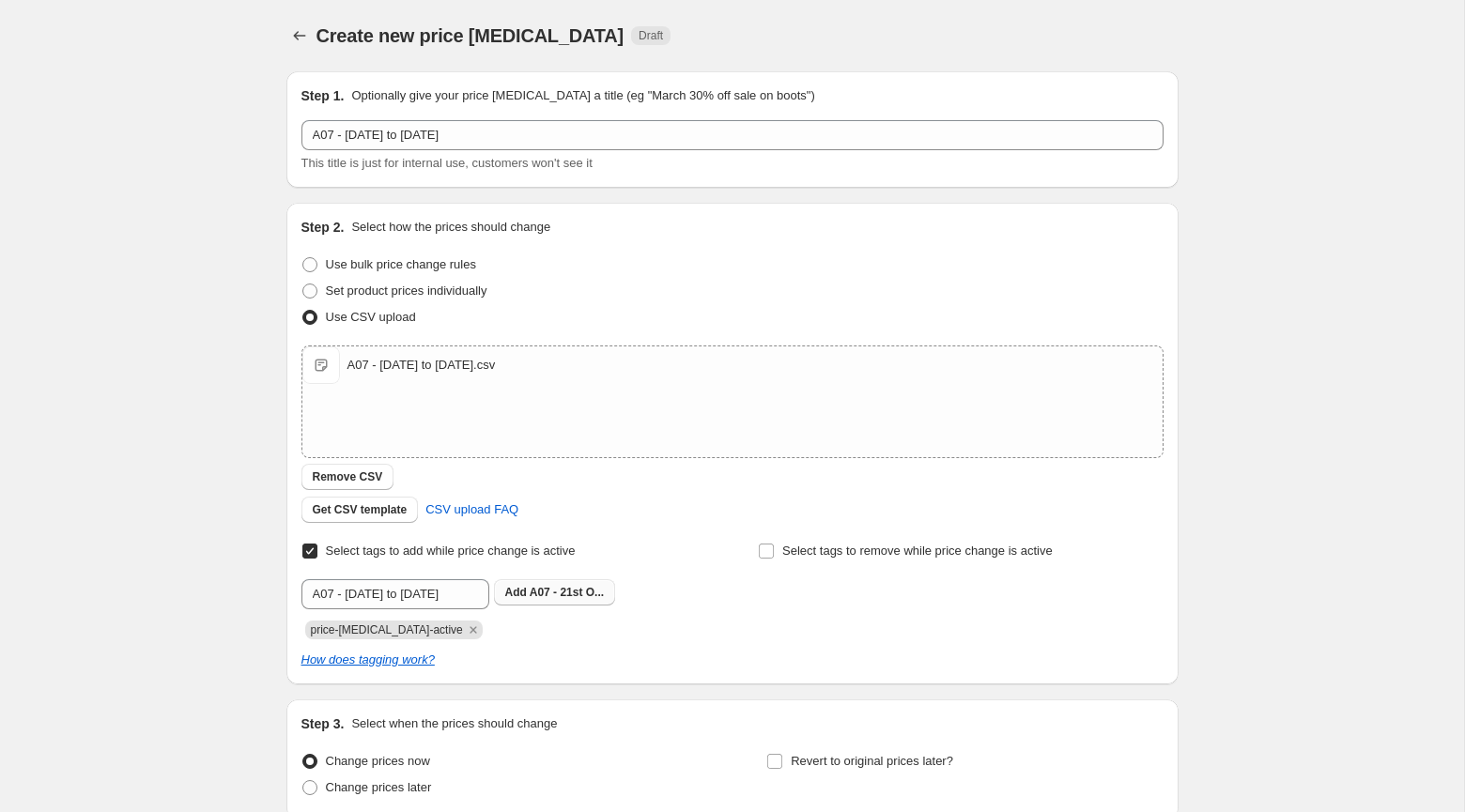
click at [533, 600] on button "Add A07 - 21st O..." at bounding box center [555, 592] width 122 height 26
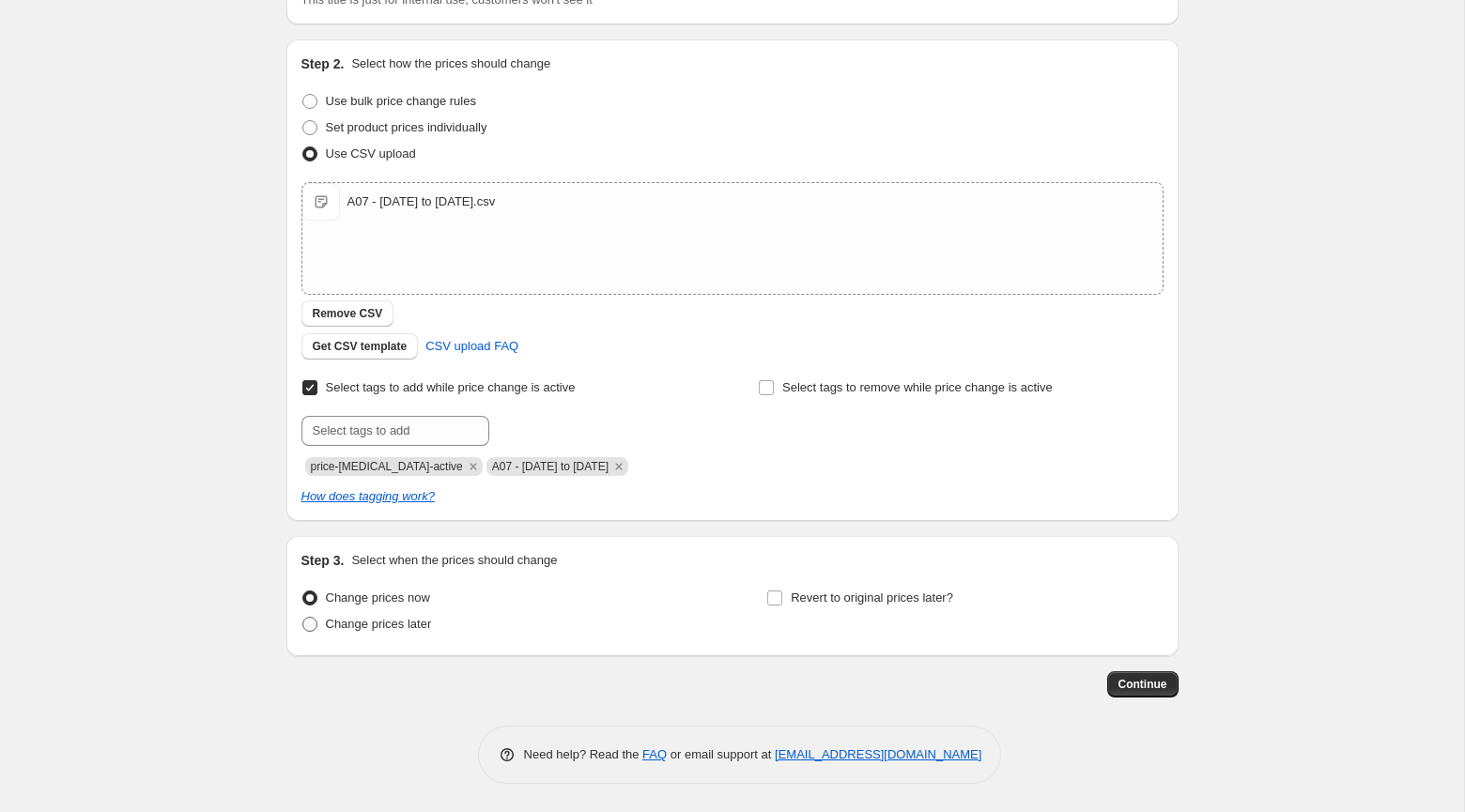
click at [403, 625] on span "Change prices later" at bounding box center [378, 623] width 106 height 14
click at [304, 617] on input "Change prices later" at bounding box center [303, 617] width 1 height 1
radio input "true"
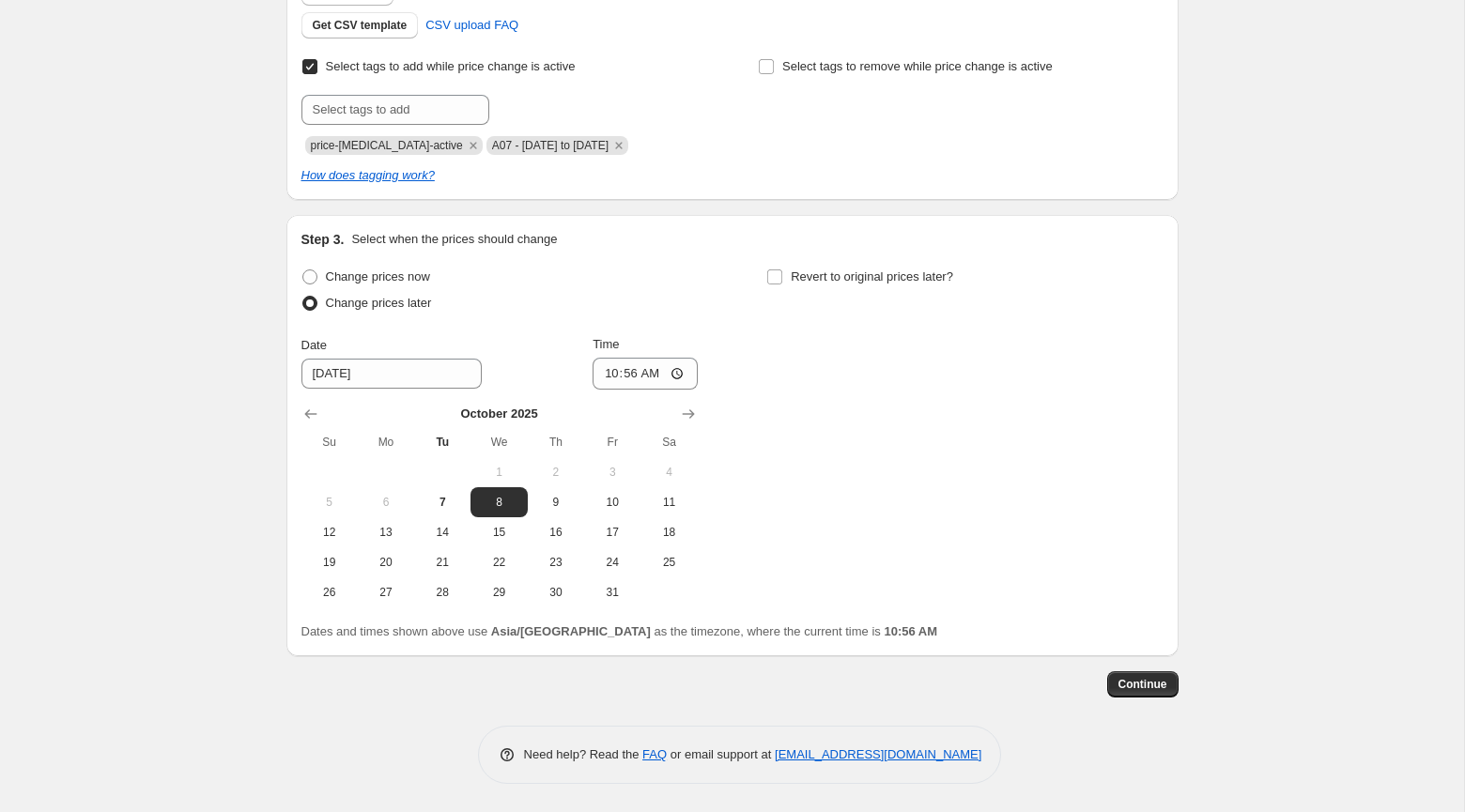
scroll to position [505, 0]
click at [386, 599] on span "27" at bounding box center [386, 592] width 41 height 15
click at [445, 557] on span "21" at bounding box center [442, 562] width 41 height 15
type input "[DATE]"
click at [601, 367] on input "10:56" at bounding box center [645, 373] width 105 height 32
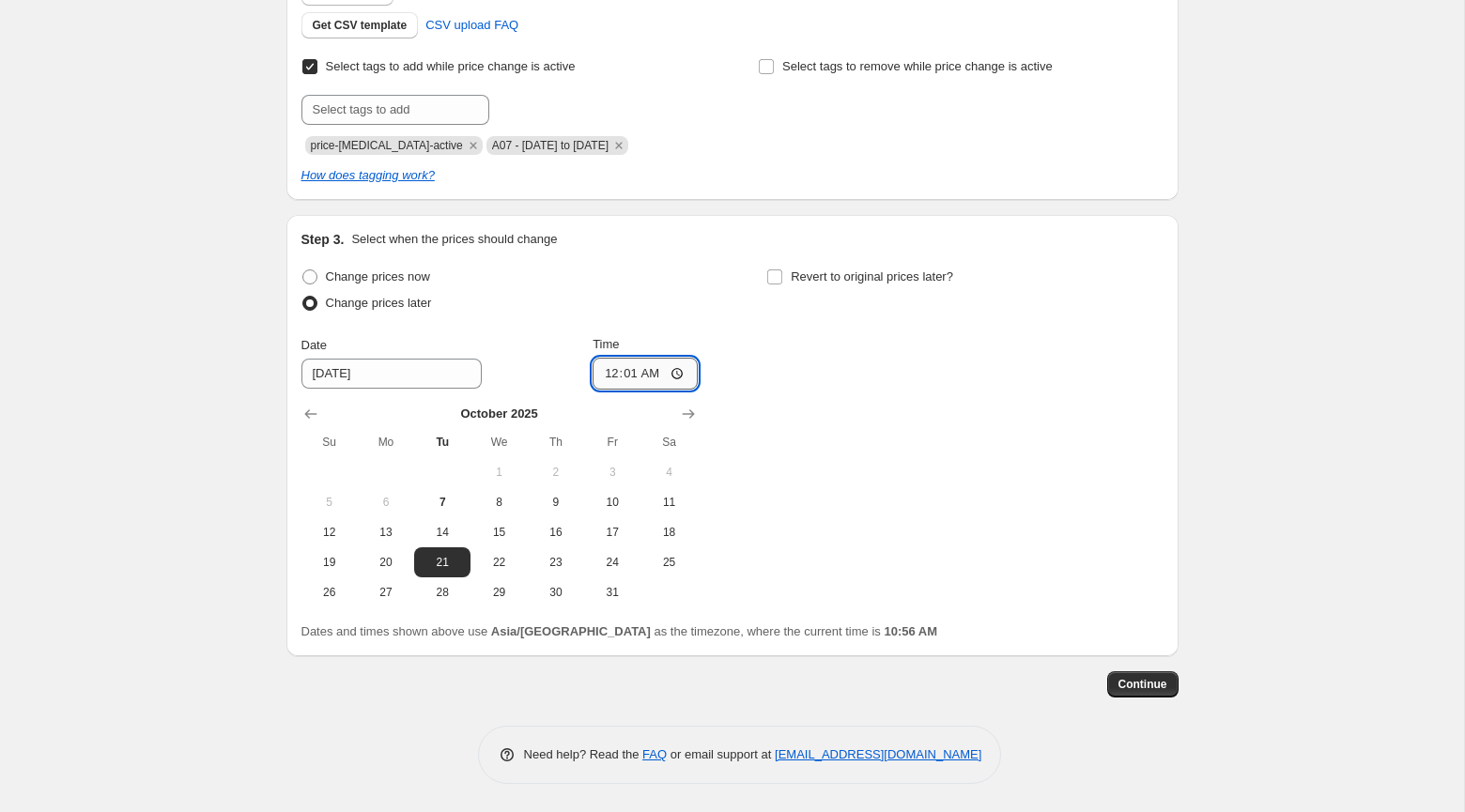
type input "00:15"
click at [780, 279] on input "Revert to original prices later?" at bounding box center [775, 277] width 15 height 15
checkbox input "true"
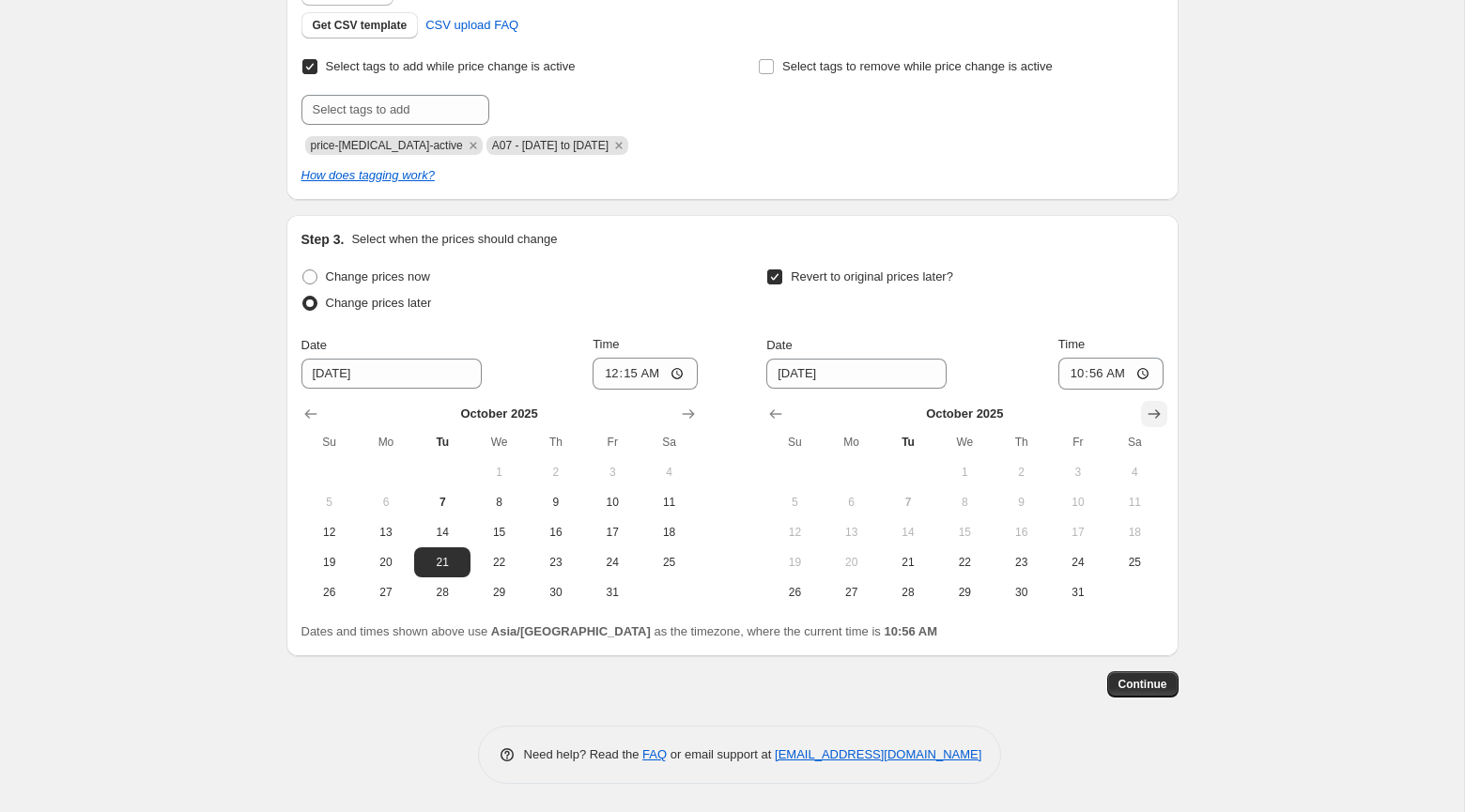
click at [1152, 413] on icon "Show next month, November 2025" at bounding box center [1154, 414] width 19 height 19
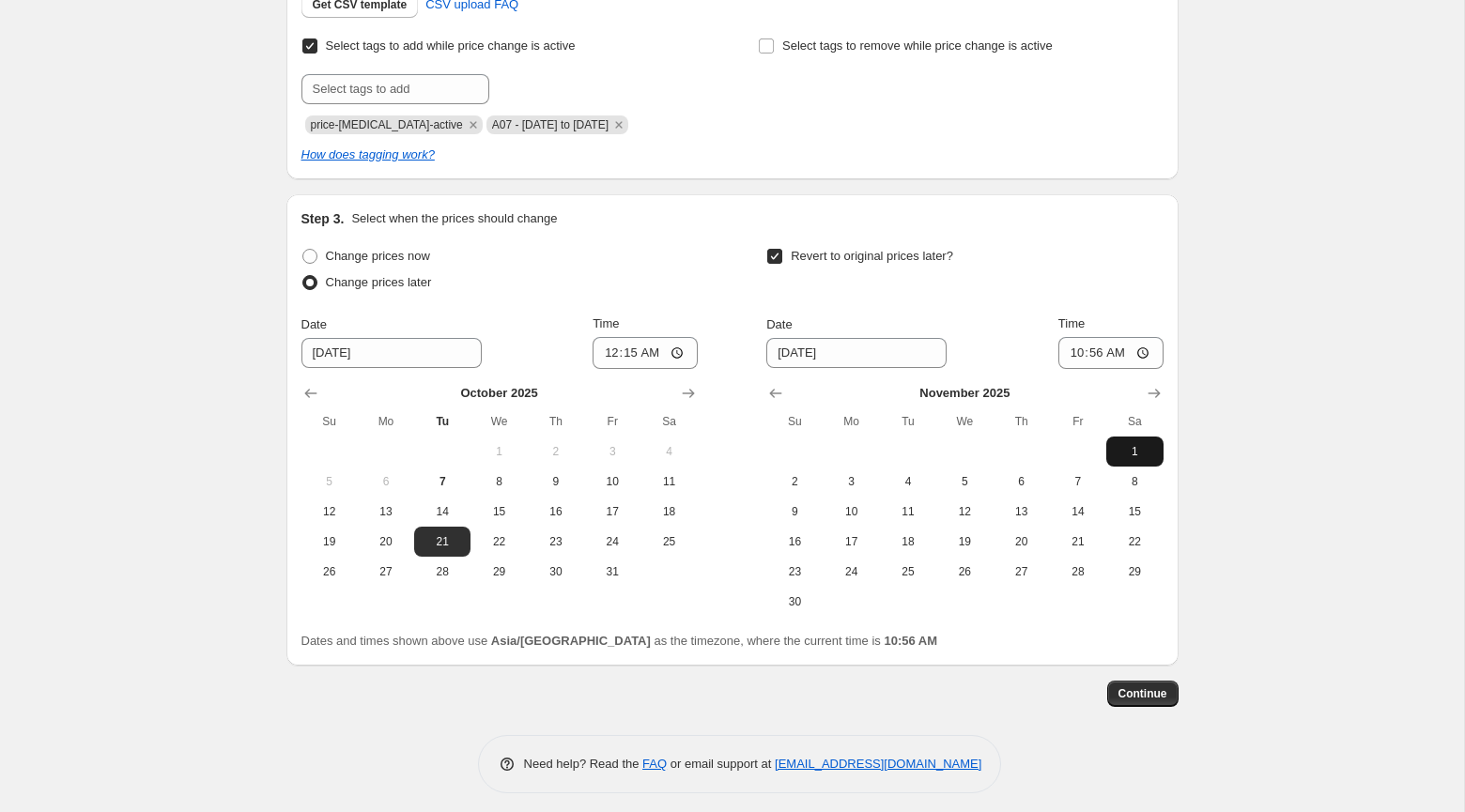
click at [1133, 461] on button "1" at bounding box center [1134, 451] width 56 height 30
type input "11/1/2025"
click at [1073, 368] on input "10:56" at bounding box center [1111, 352] width 105 height 32
type input "00:00"
click at [1156, 703] on button "Continue" at bounding box center [1142, 694] width 71 height 26
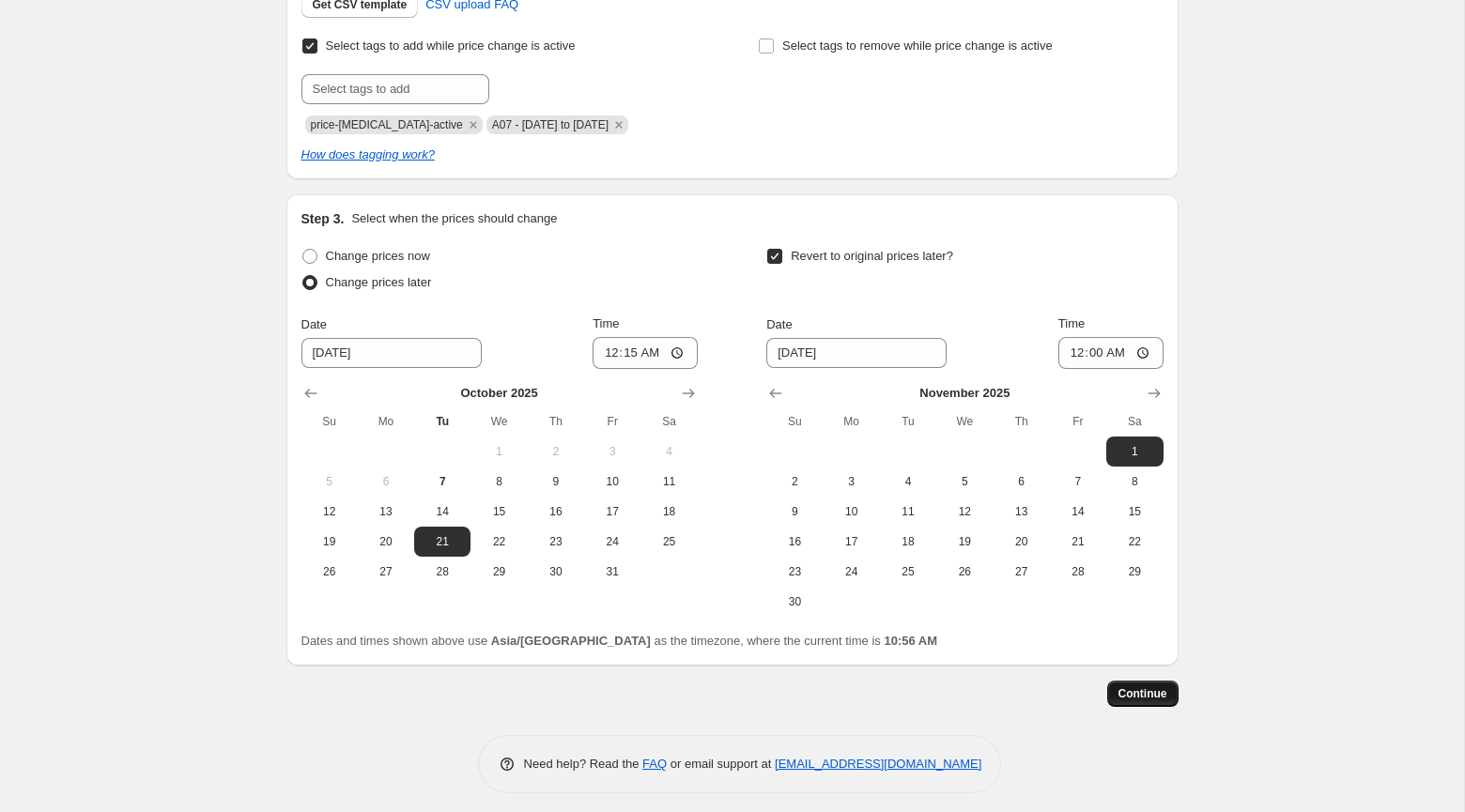
scroll to position [0, 0]
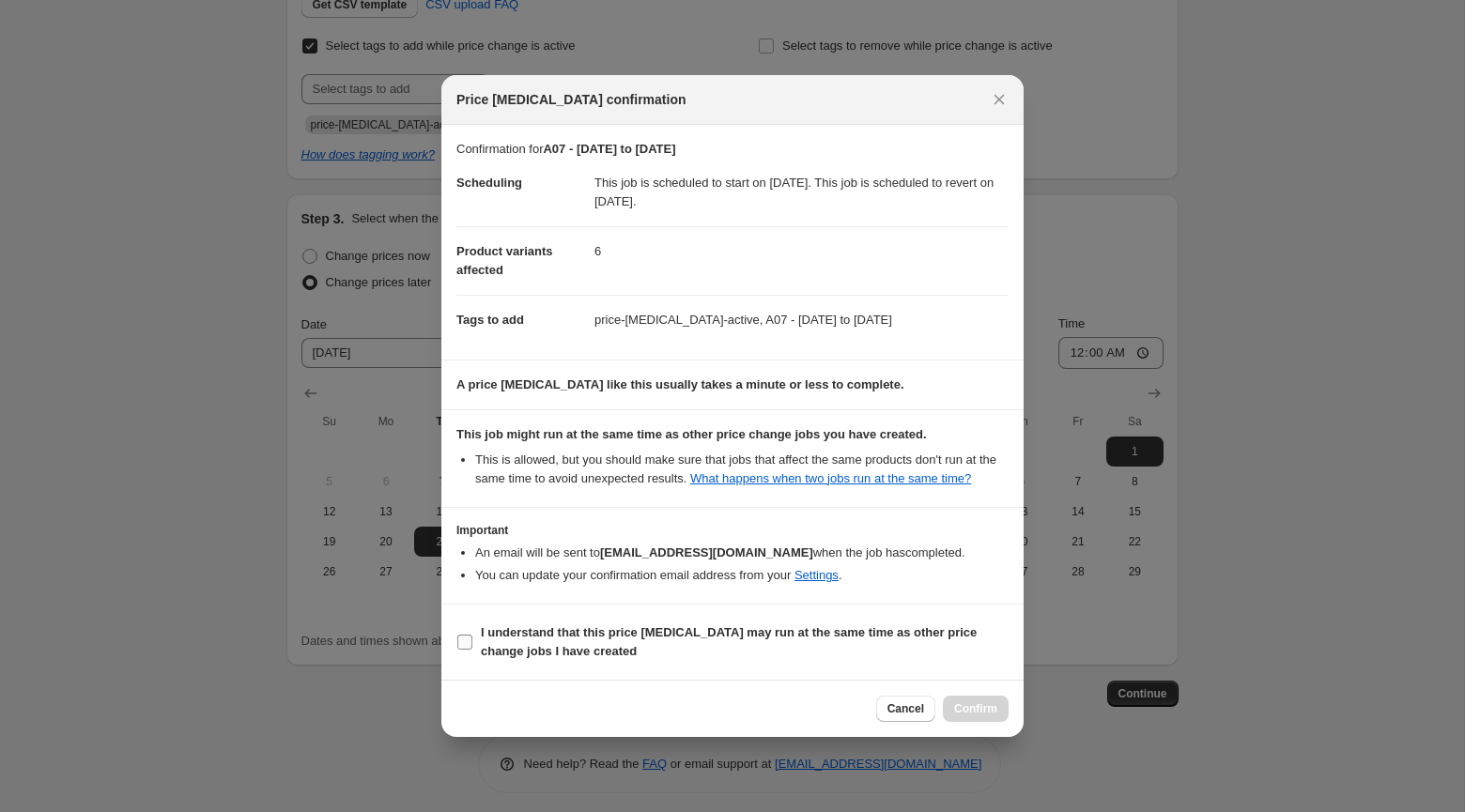
click at [724, 654] on span "I understand that this price change job may run at the same time as other price…" at bounding box center [744, 642] width 528 height 38
click at [472, 649] on input "I understand that this price change job may run at the same time as other price…" at bounding box center [465, 642] width 15 height 15
checkbox input "true"
click at [969, 722] on button "Confirm" at bounding box center [975, 709] width 66 height 26
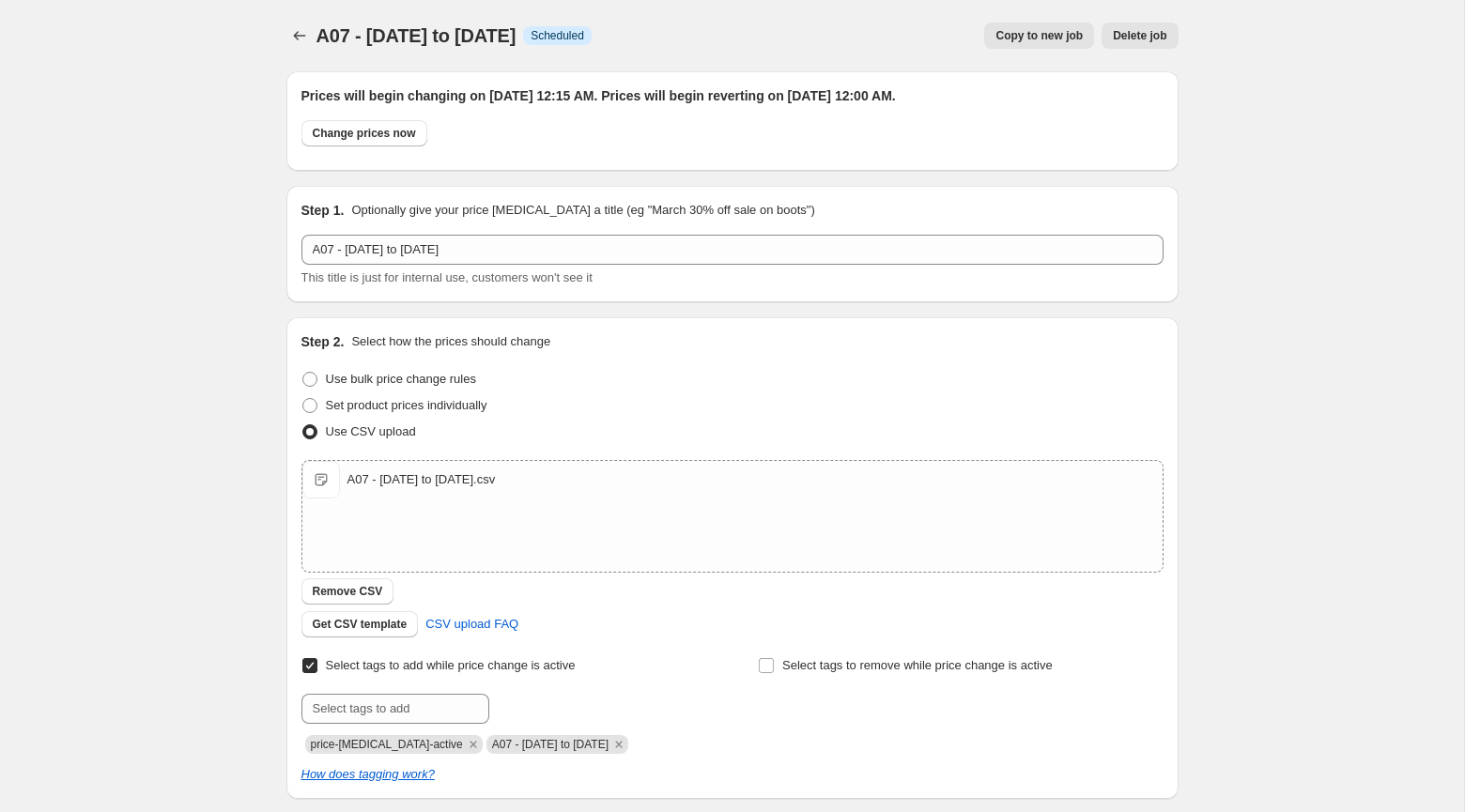
click at [191, 64] on div "A07 - 21st October to 31st October 2025. This page is ready A07 - 21st October …" at bounding box center [732, 720] width 1464 height 1441
click at [431, 196] on div "Step 1. Optionally give your price change job a title (eg "March 30% off sale o…" at bounding box center [732, 244] width 892 height 117
click at [430, 8] on div "A07 - 21st October to 31st October 2025. This page is ready A07 - 21st October …" at bounding box center [732, 36] width 892 height 71
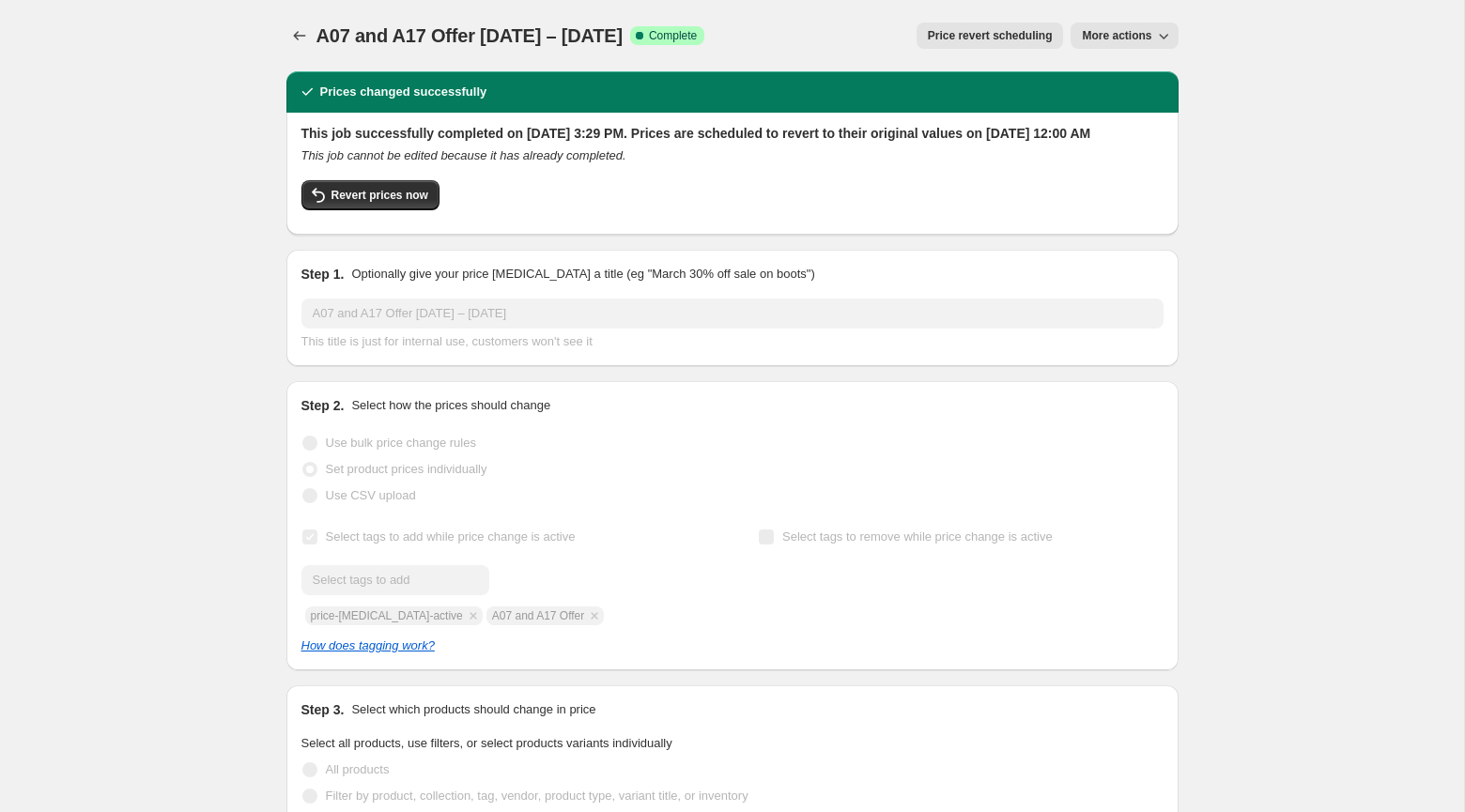
click at [1107, 37] on span "More actions" at bounding box center [1116, 36] width 70 height 15
click at [1155, 33] on icon "button" at bounding box center [1163, 36] width 19 height 19
click at [1161, 443] on div "Step 2. Select how the prices should change Use bulk price change rules Set pro…" at bounding box center [732, 525] width 862 height 259
drag, startPoint x: 316, startPoint y: 29, endPoint x: 733, endPoint y: 29, distance: 417.0
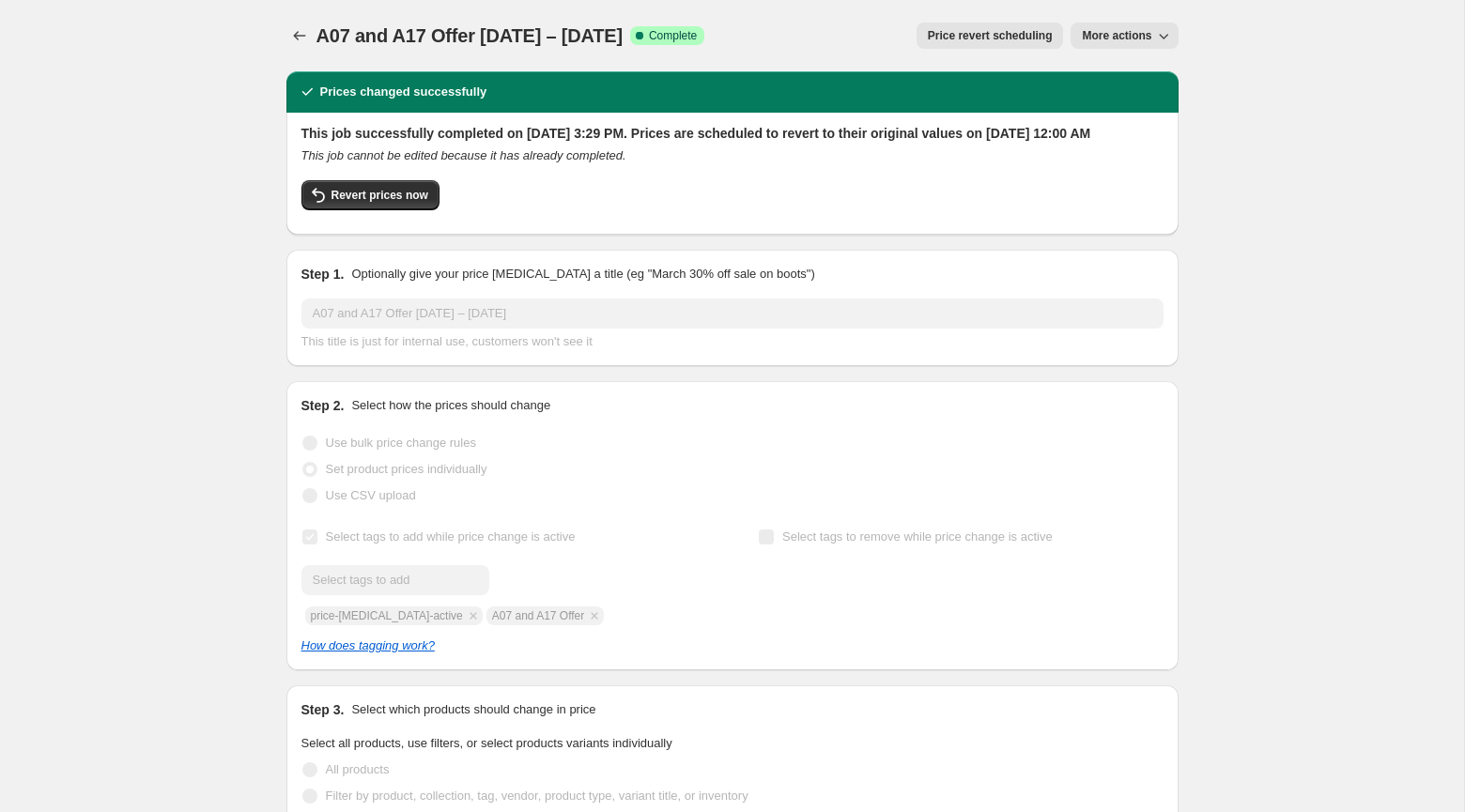
click at [622, 29] on span "A07 and A17 Offer [DATE] – [DATE]" at bounding box center [469, 36] width 307 height 21
copy span "A07 and A17 Offer [DATE] – [DATE]"
